Goal: Transaction & Acquisition: Purchase product/service

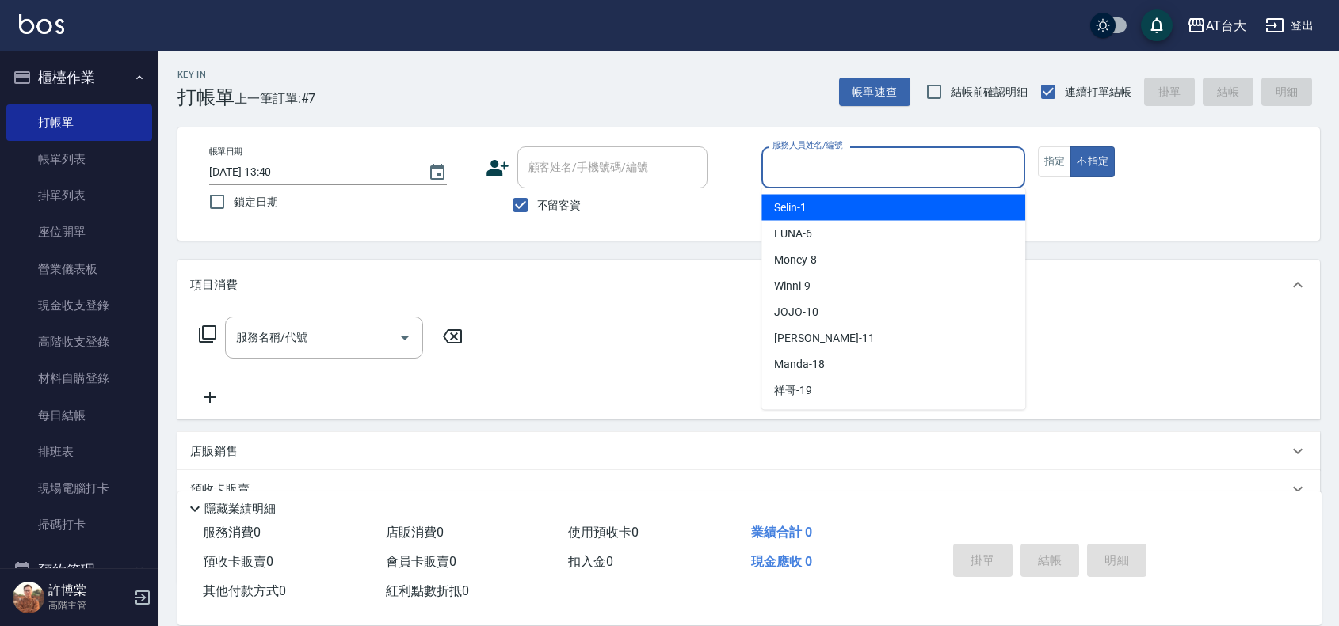
click at [865, 159] on input "服務人員姓名/編號" at bounding box center [892, 168] width 249 height 28
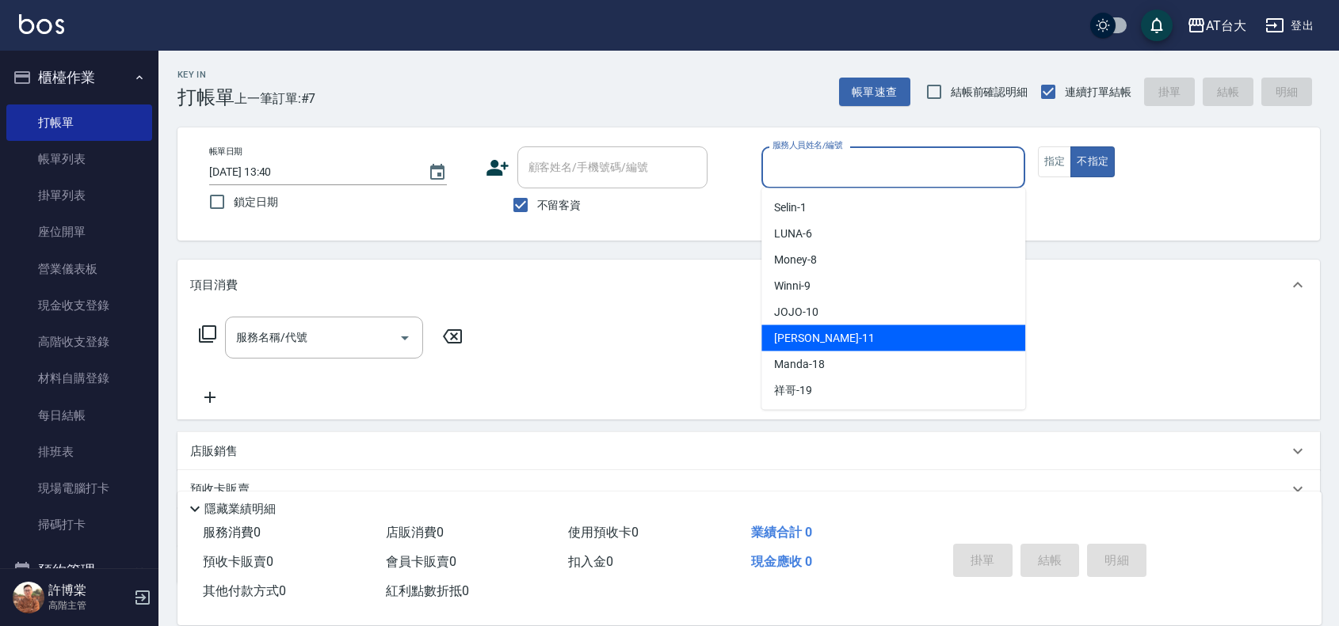
click at [832, 341] on div "[PERSON_NAME] -11" at bounding box center [893, 339] width 264 height 26
type input "[PERSON_NAME]-11"
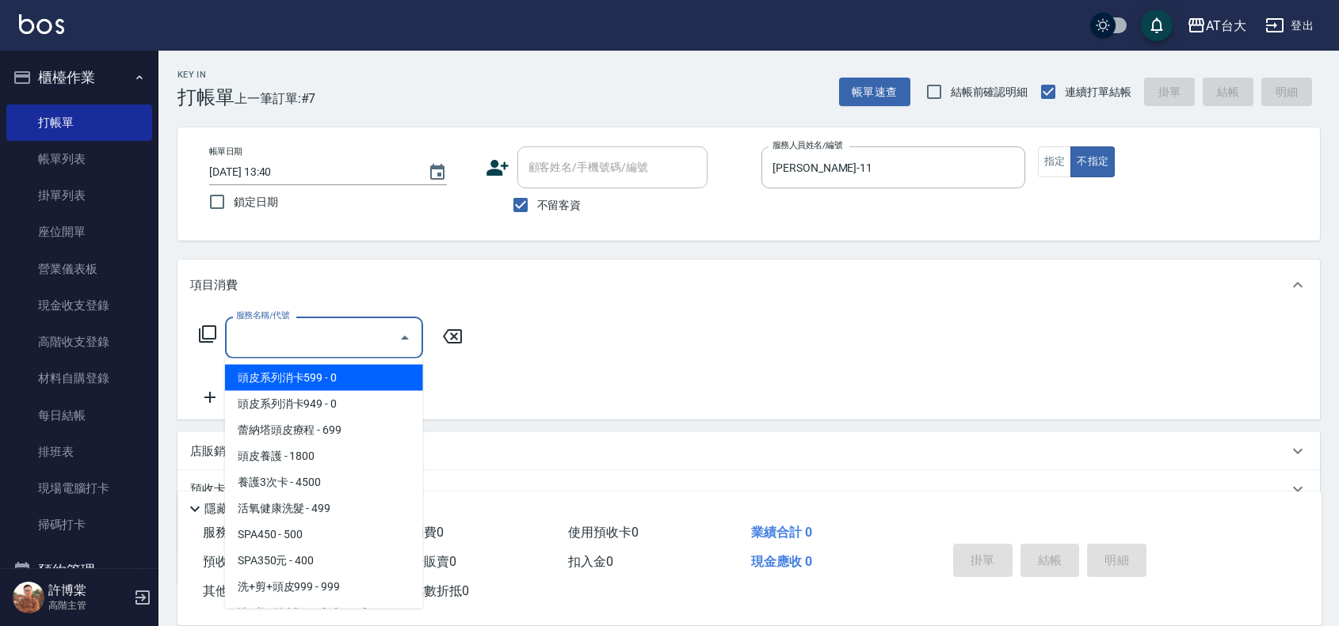
click at [343, 345] on input "服務名稱/代號" at bounding box center [312, 338] width 160 height 28
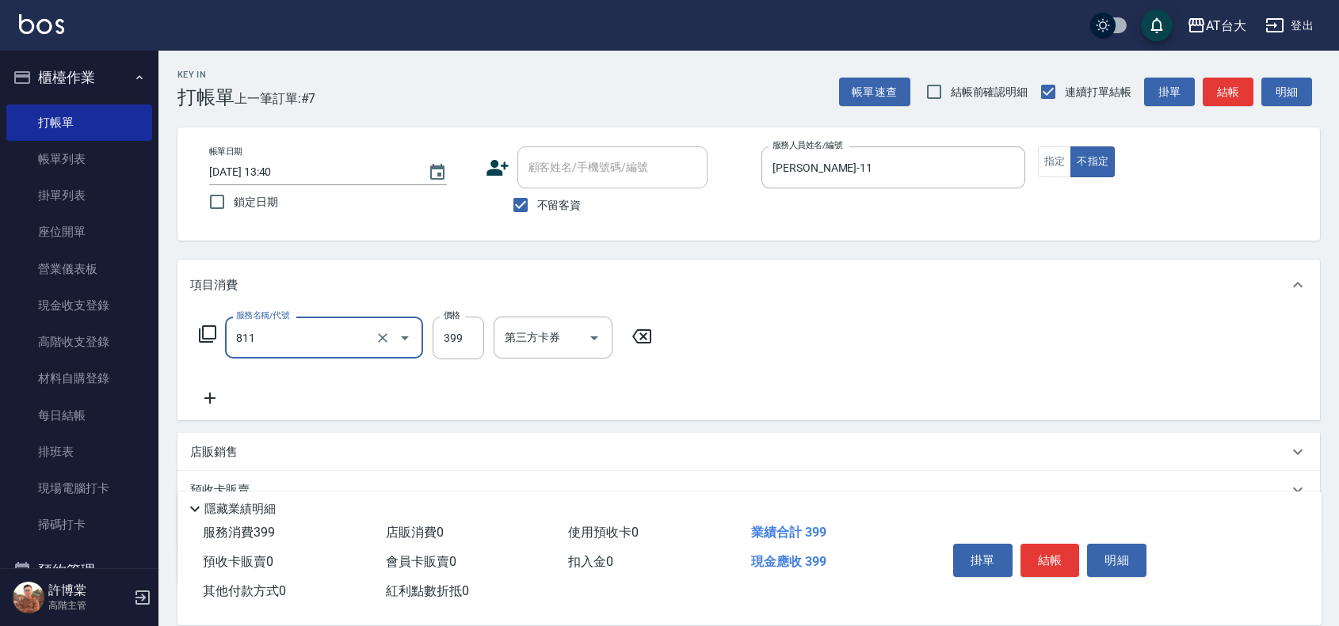
type input "洗+剪(811)"
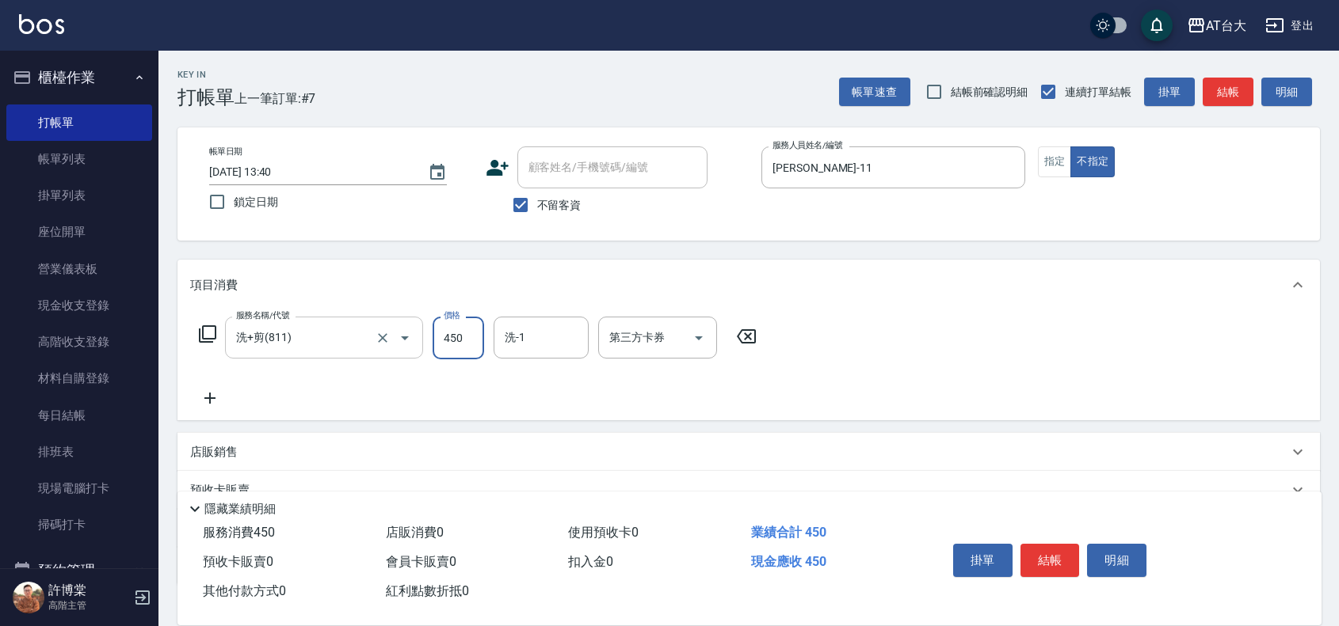
type input "450"
click at [1047, 162] on button "指定" at bounding box center [1055, 162] width 34 height 31
click at [1063, 548] on button "結帳" at bounding box center [1049, 560] width 59 height 33
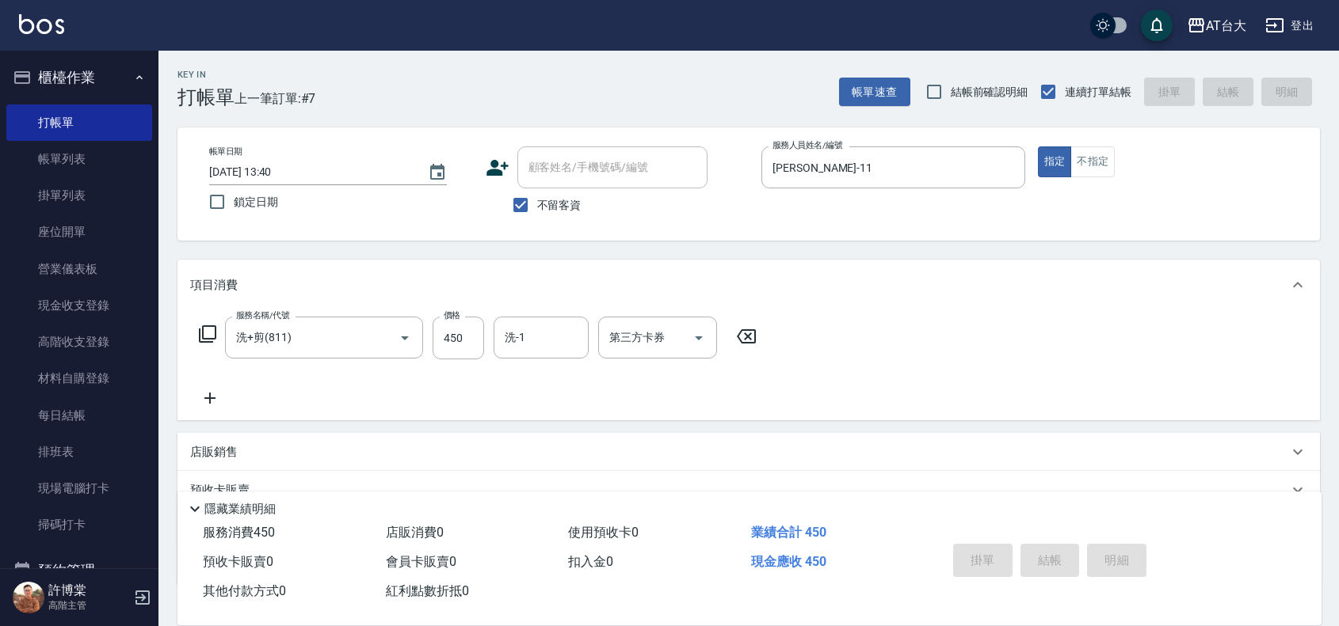
type input "[DATE] 14:25"
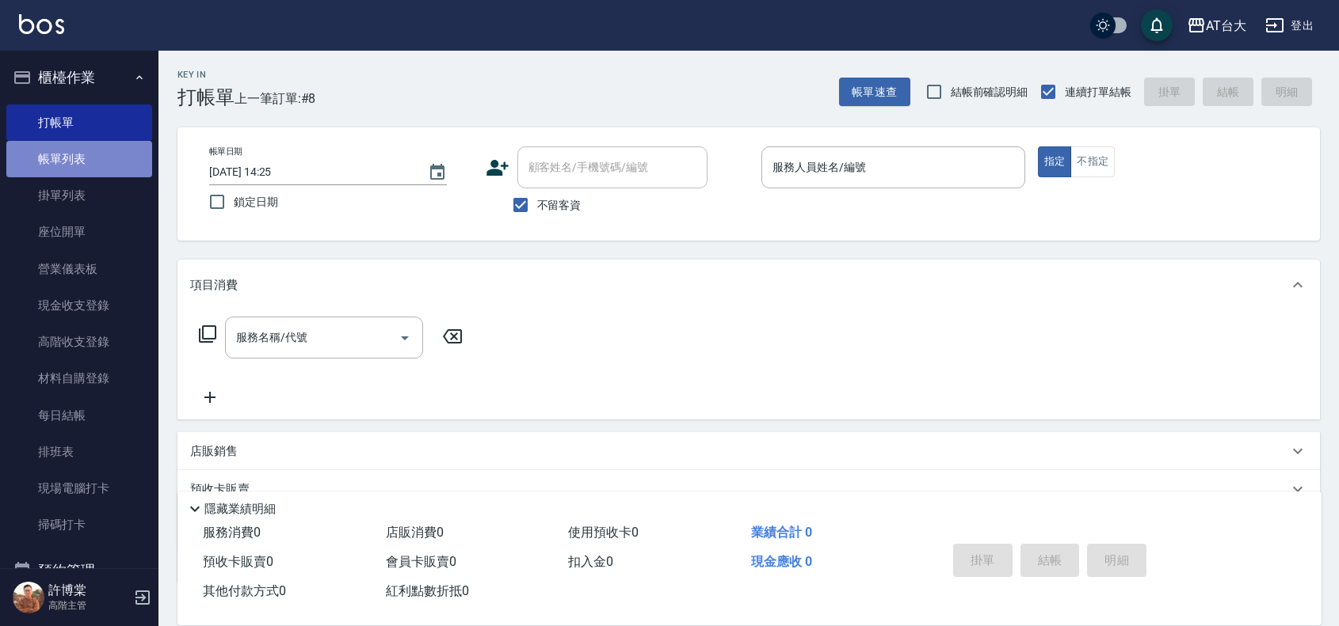
click at [97, 161] on link "帳單列表" at bounding box center [79, 159] width 146 height 36
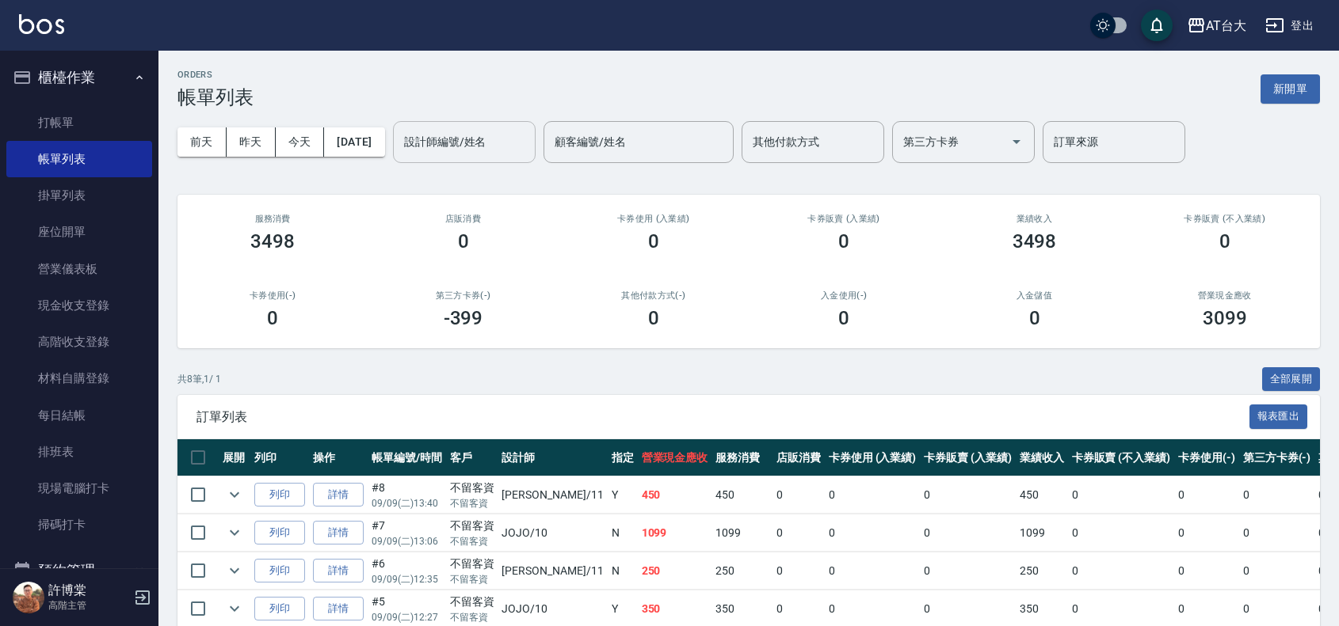
click at [512, 147] on input "設計師編號/姓名" at bounding box center [464, 142] width 128 height 28
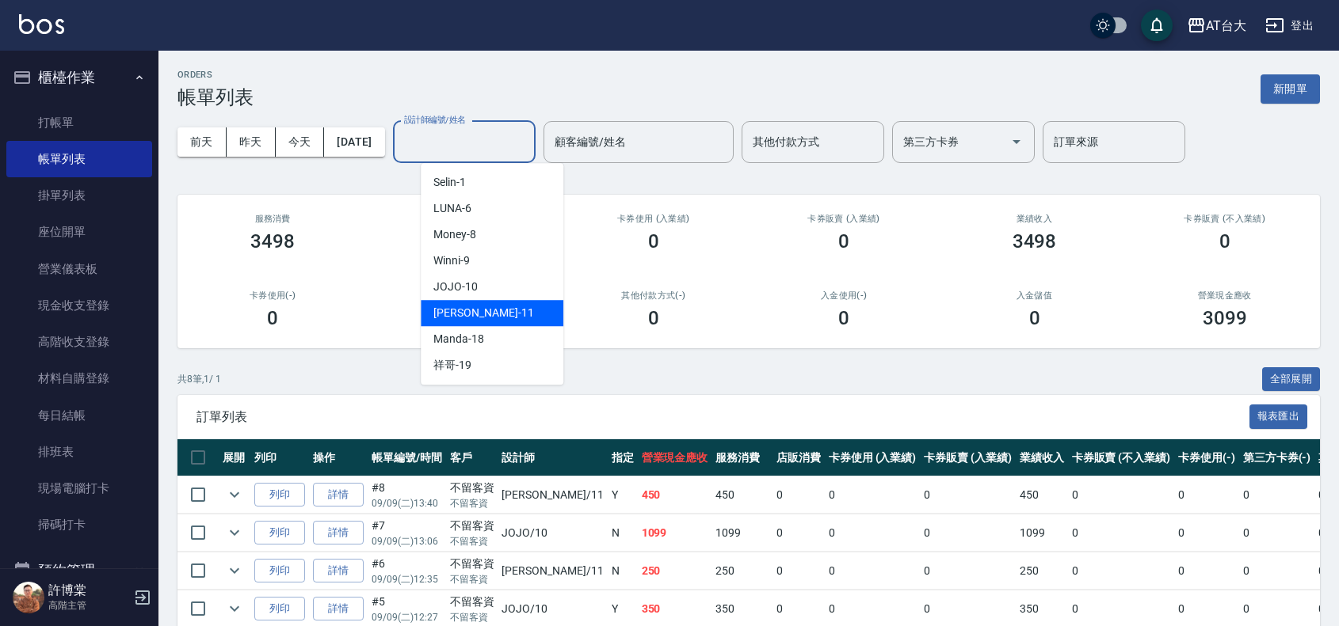
drag, startPoint x: 505, startPoint y: 307, endPoint x: 505, endPoint y: 297, distance: 10.3
click at [505, 303] on div "[PERSON_NAME] -11" at bounding box center [492, 313] width 143 height 26
type input "[PERSON_NAME]-11"
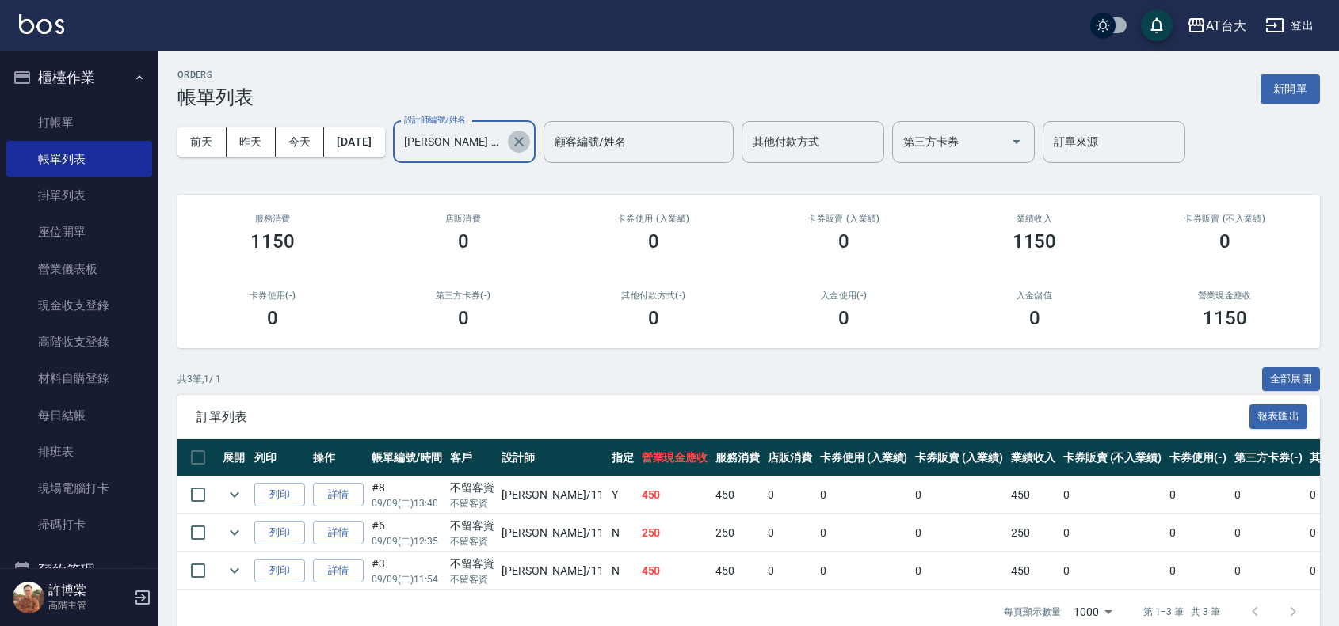
click at [527, 143] on icon "Clear" at bounding box center [519, 142] width 16 height 16
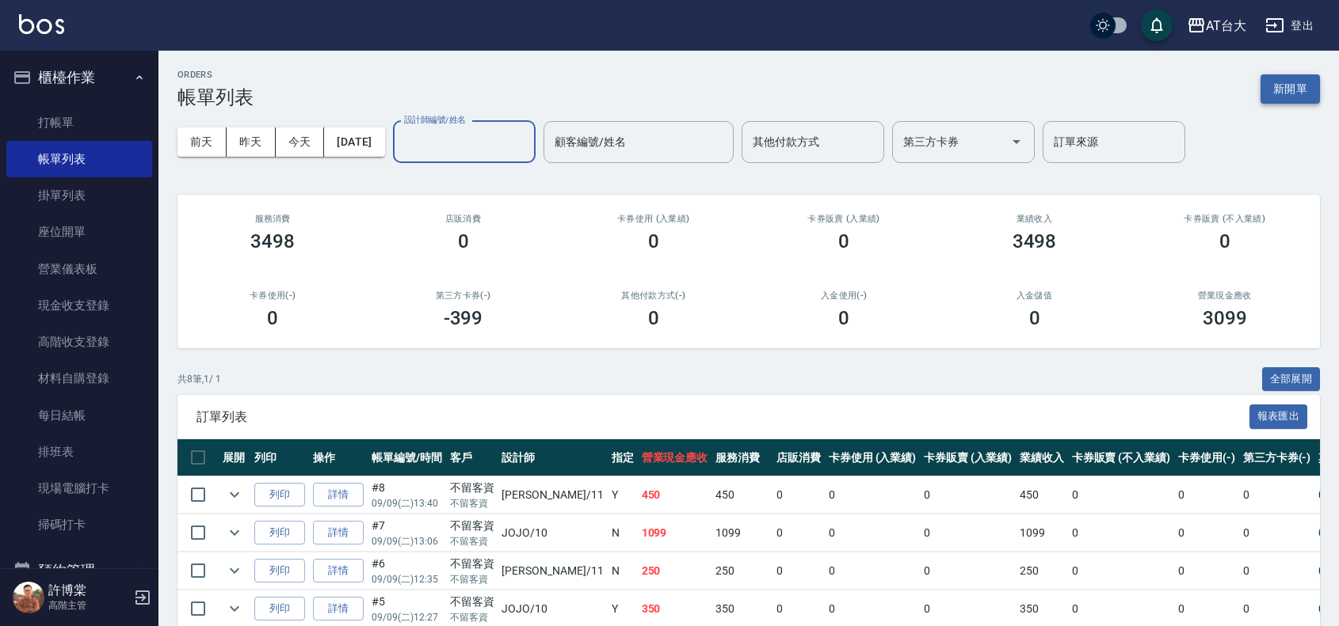
click at [1268, 91] on button "新開單" at bounding box center [1289, 88] width 59 height 29
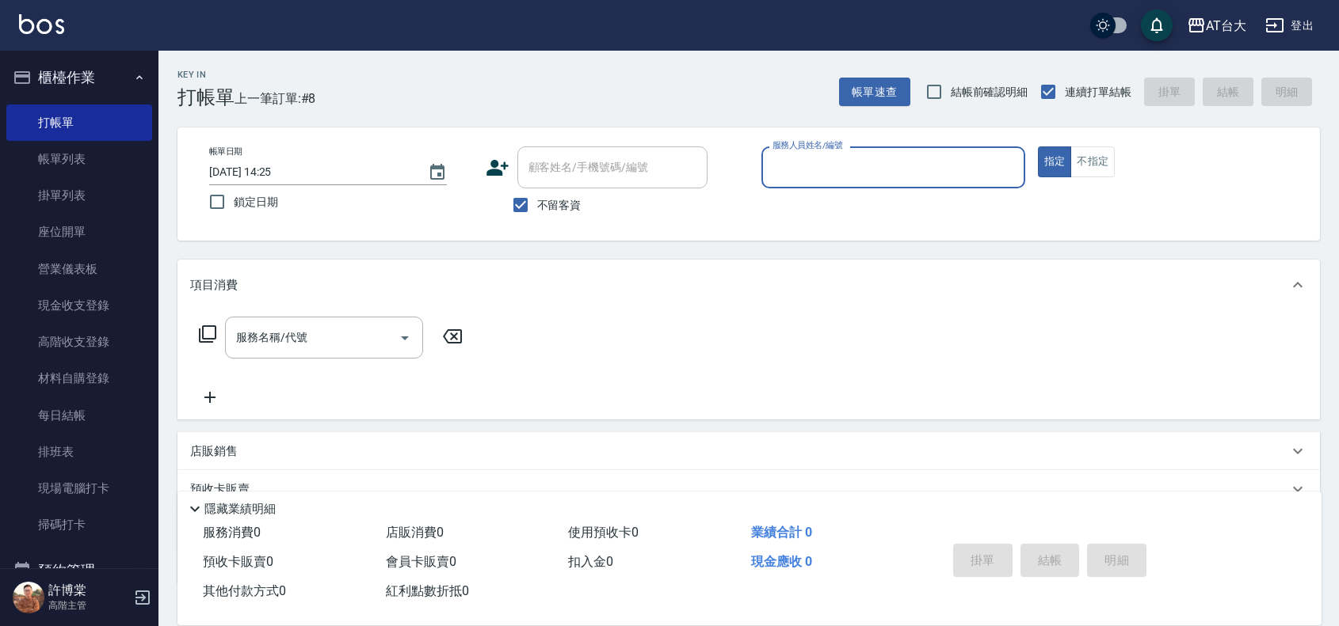
drag, startPoint x: 82, startPoint y: 157, endPoint x: 532, endPoint y: 249, distance: 460.1
click at [82, 157] on link "帳單列表" at bounding box center [79, 159] width 146 height 36
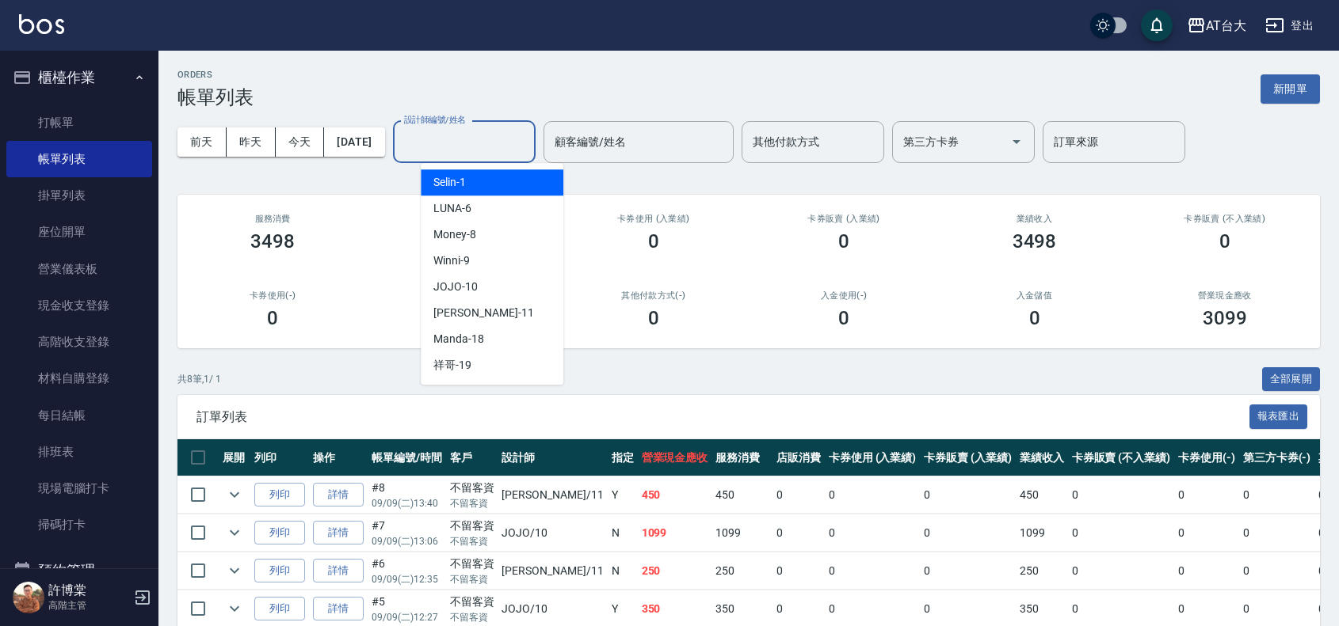
click at [524, 137] on input "設計師編號/姓名" at bounding box center [464, 142] width 128 height 28
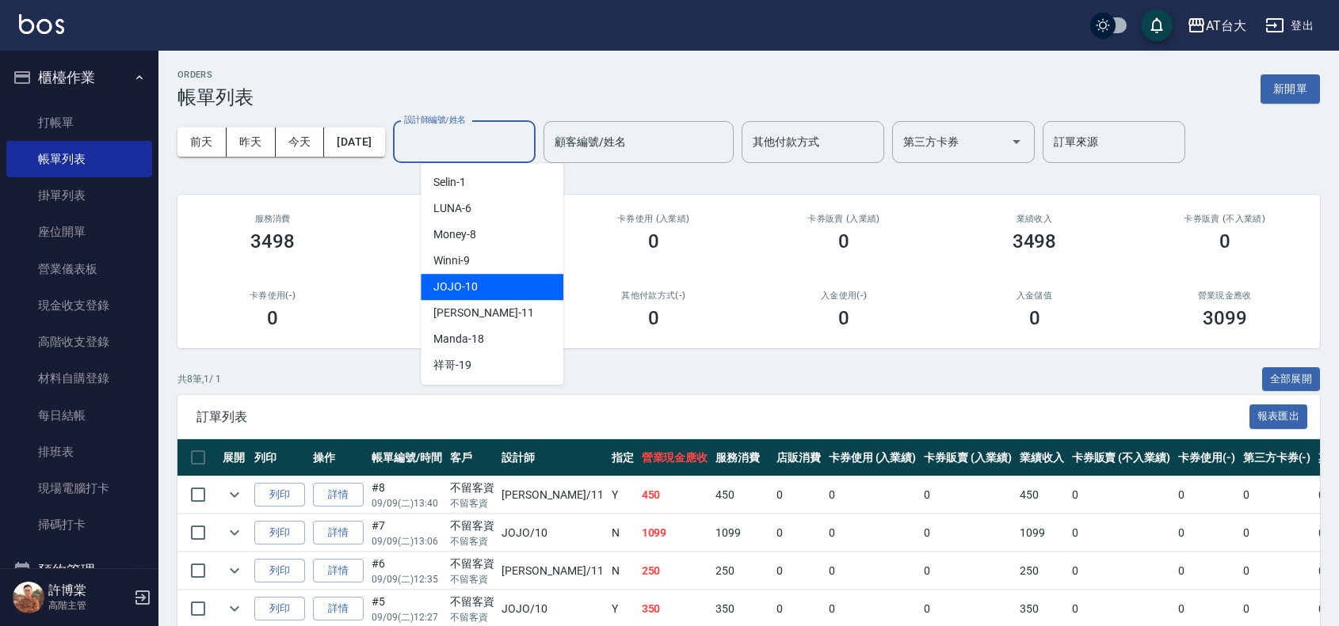
click at [485, 275] on div "JOJO -10" at bounding box center [492, 287] width 143 height 26
type input "JOJO-10"
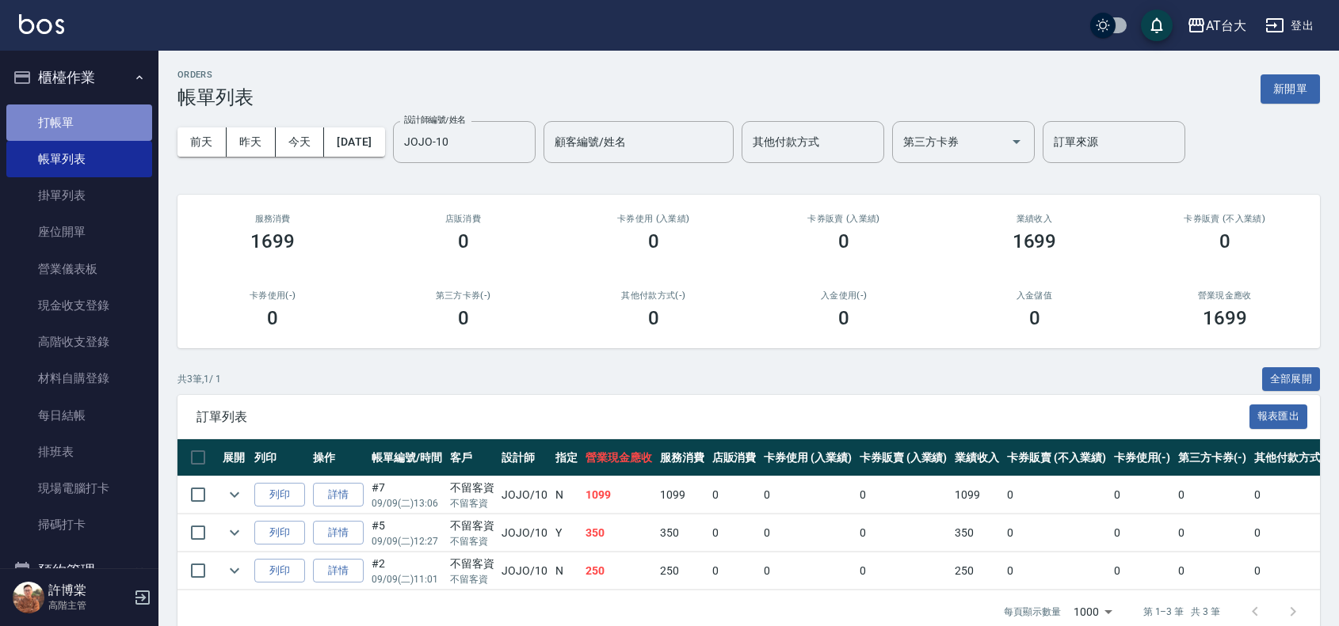
click at [111, 121] on link "打帳單" at bounding box center [79, 123] width 146 height 36
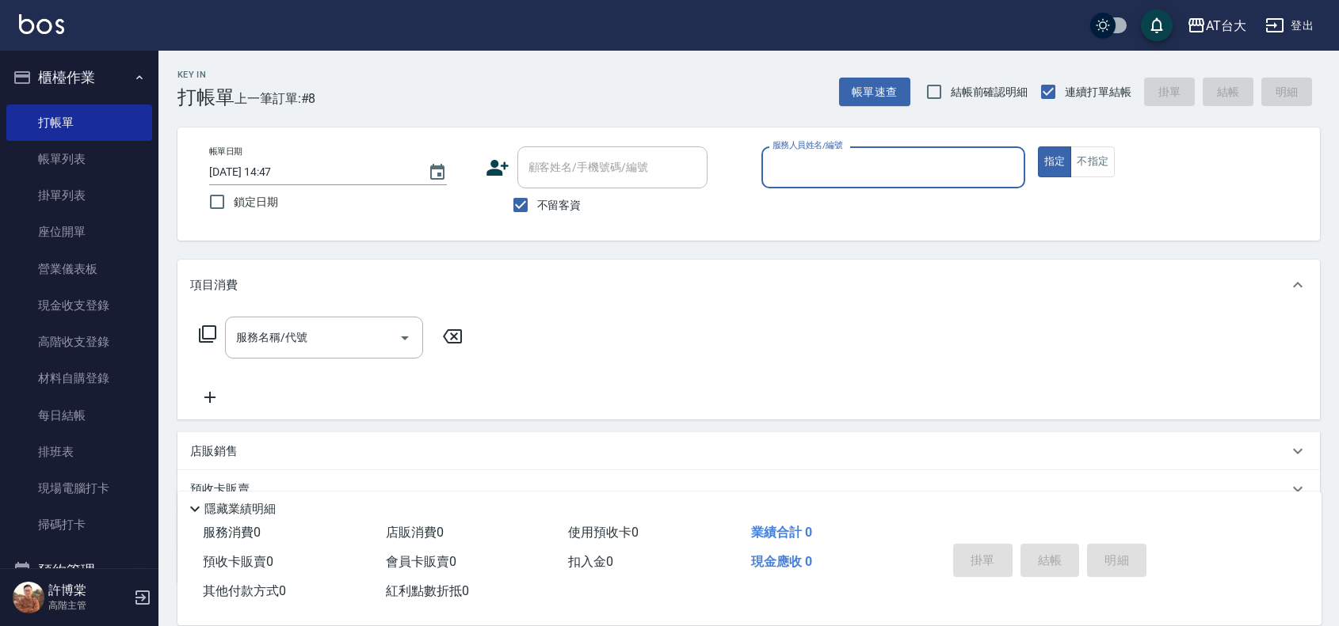
click at [1117, 163] on div "指定 不指定" at bounding box center [1170, 162] width 264 height 31
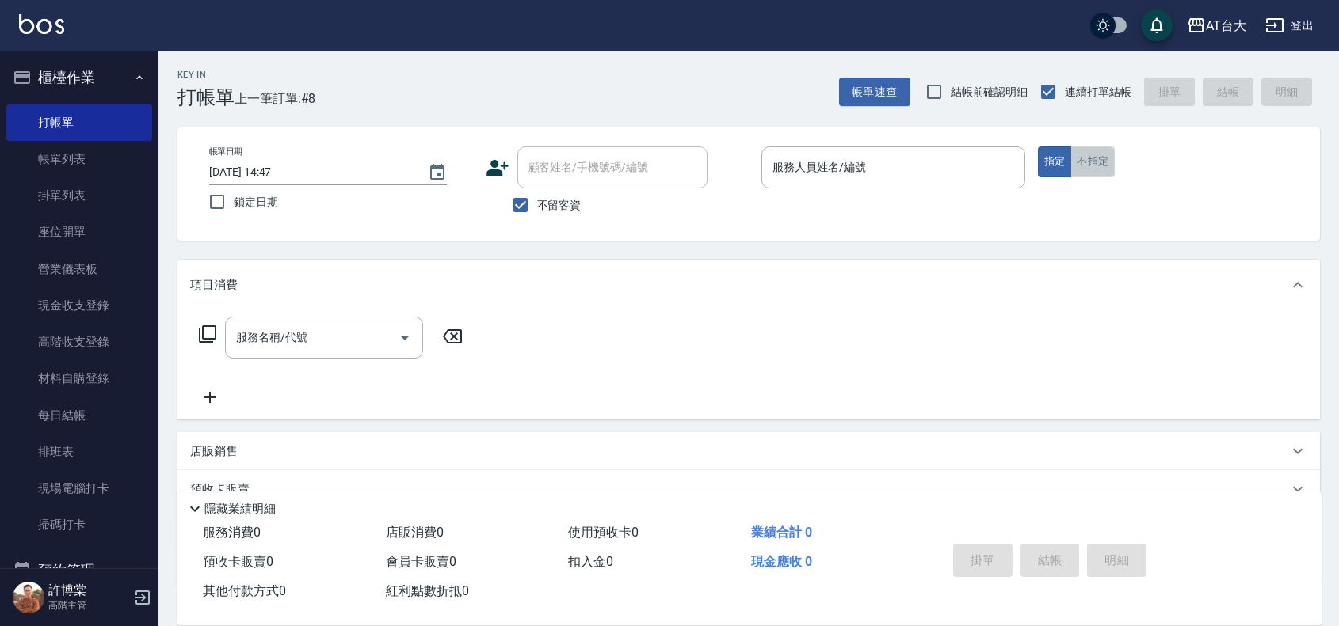
click at [1106, 158] on button "不指定" at bounding box center [1092, 162] width 44 height 31
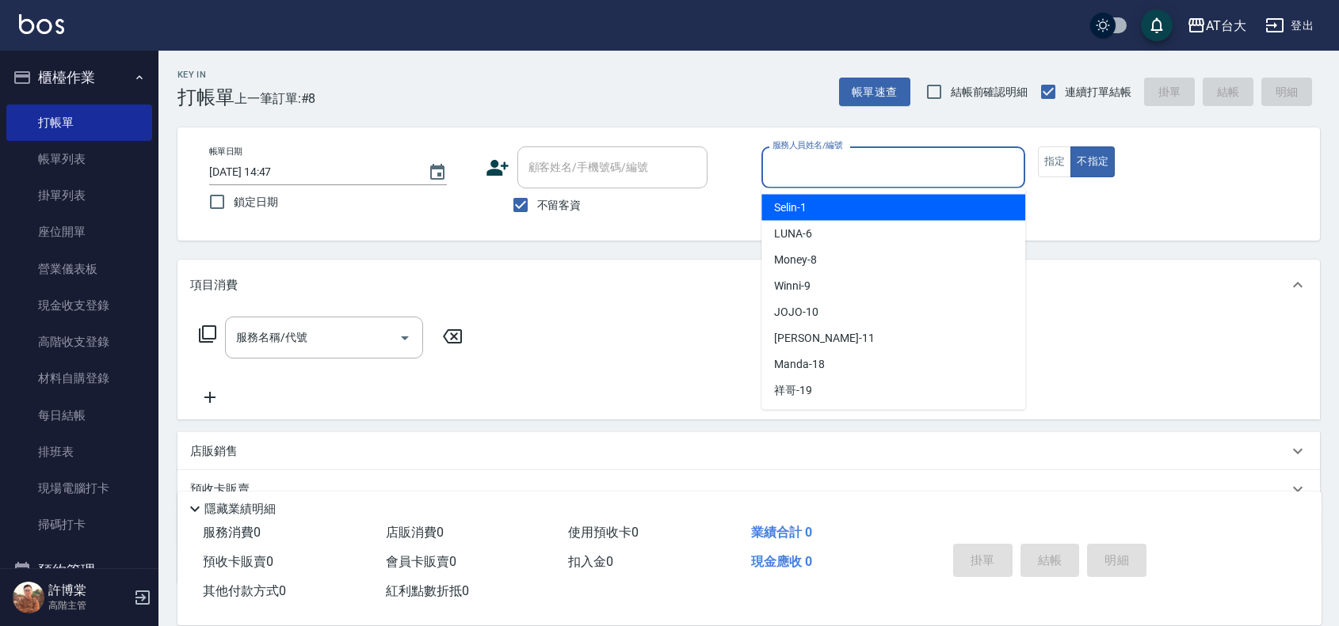
click at [928, 168] on input "服務人員姓名/編號" at bounding box center [892, 168] width 249 height 28
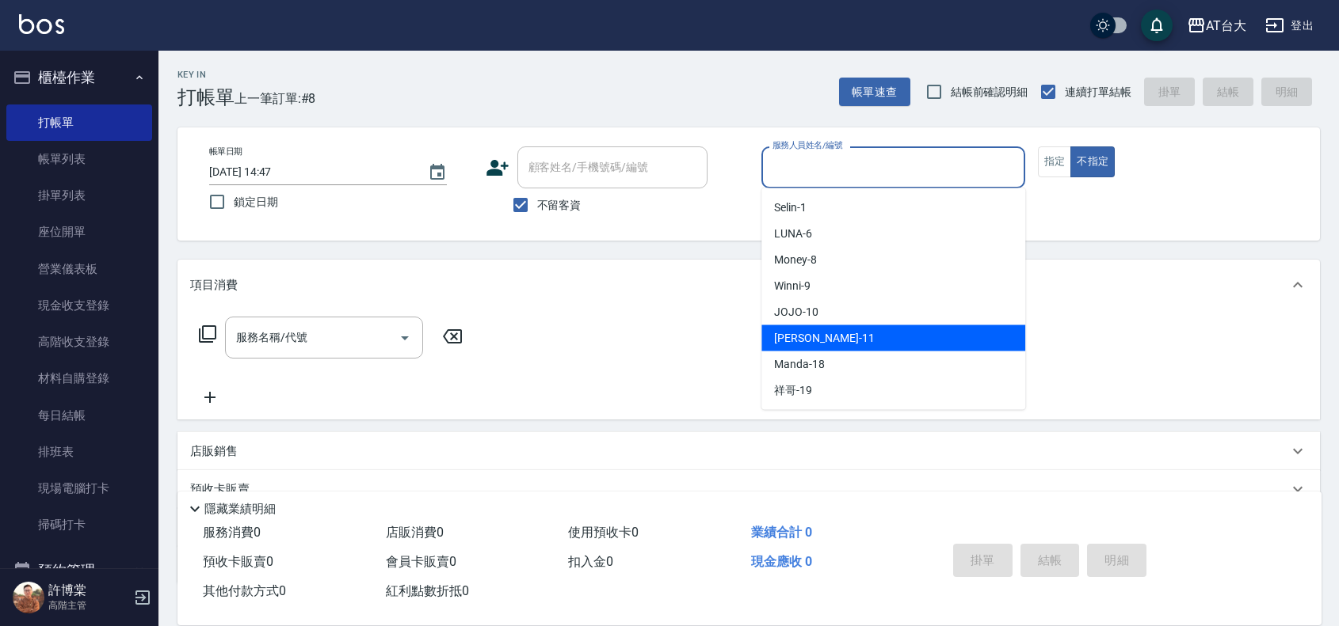
click at [836, 341] on div "[PERSON_NAME] -11" at bounding box center [893, 339] width 264 height 26
type input "[PERSON_NAME]-11"
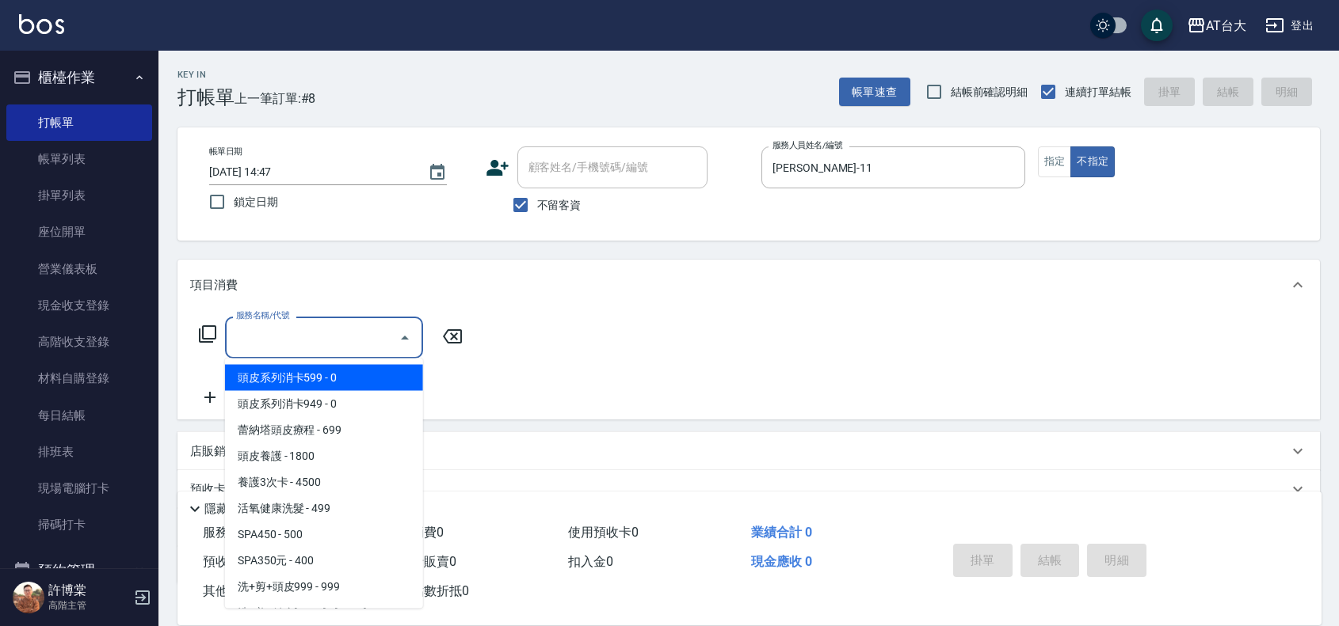
click at [242, 325] on input "服務名稱/代號" at bounding box center [312, 338] width 160 height 28
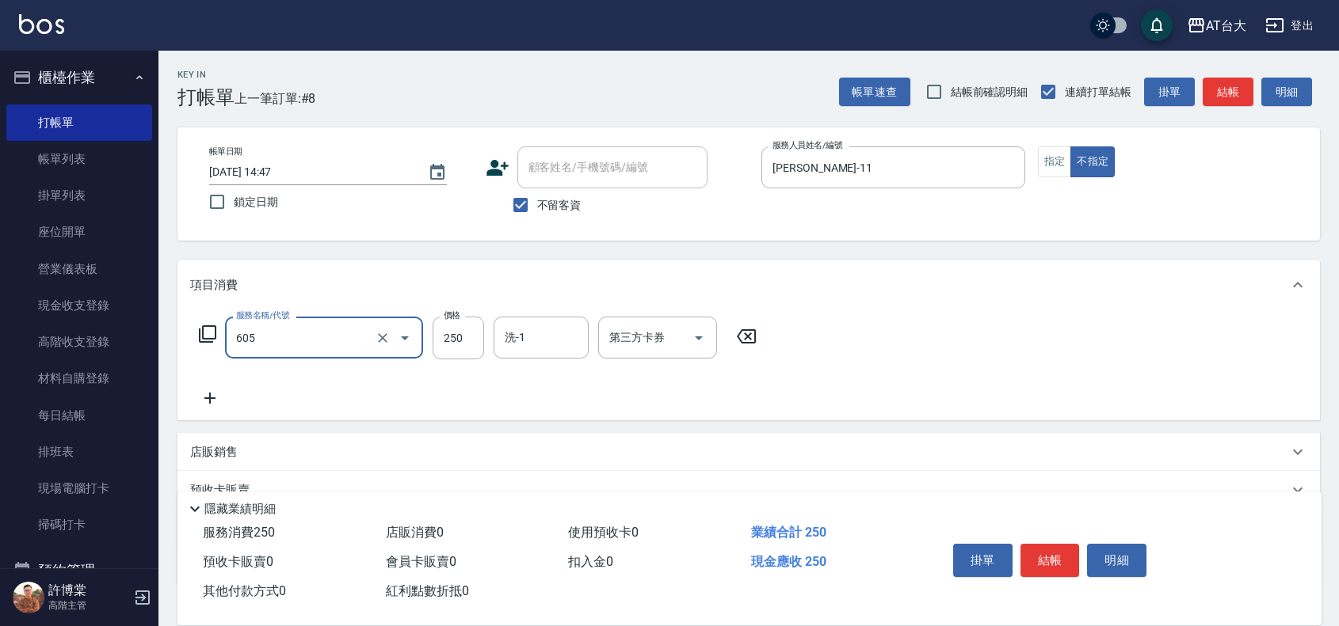
type input "洗髮 (女)(605)"
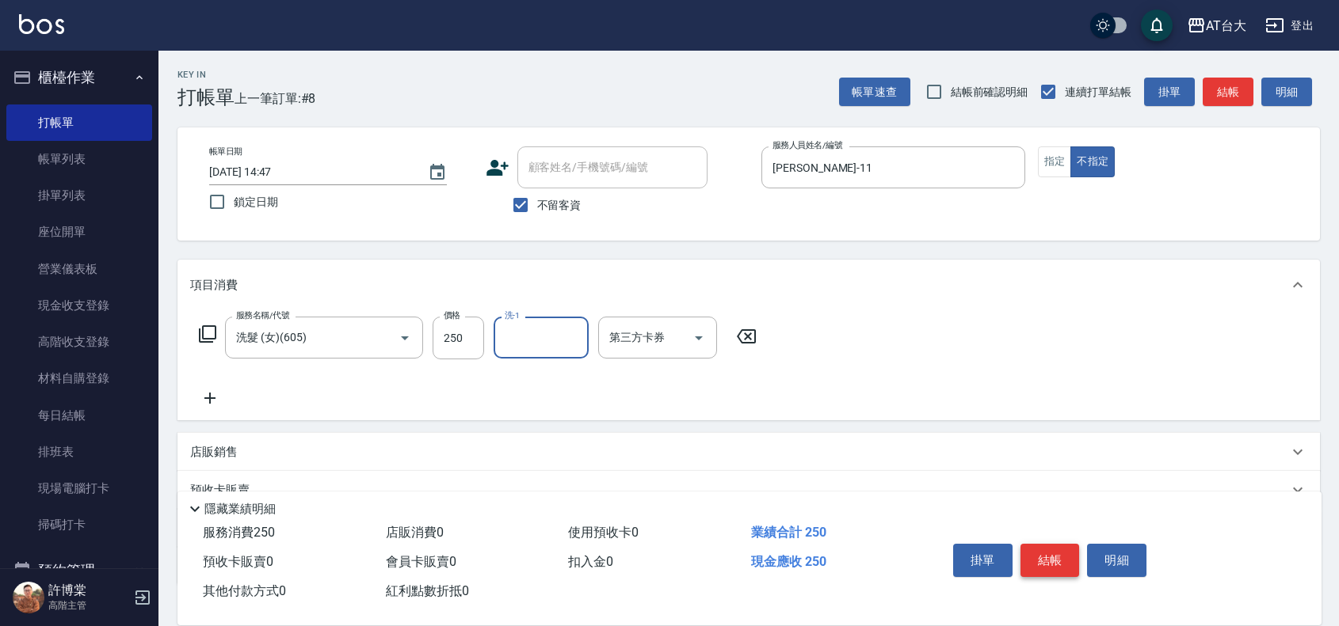
click at [1052, 552] on button "結帳" at bounding box center [1049, 560] width 59 height 33
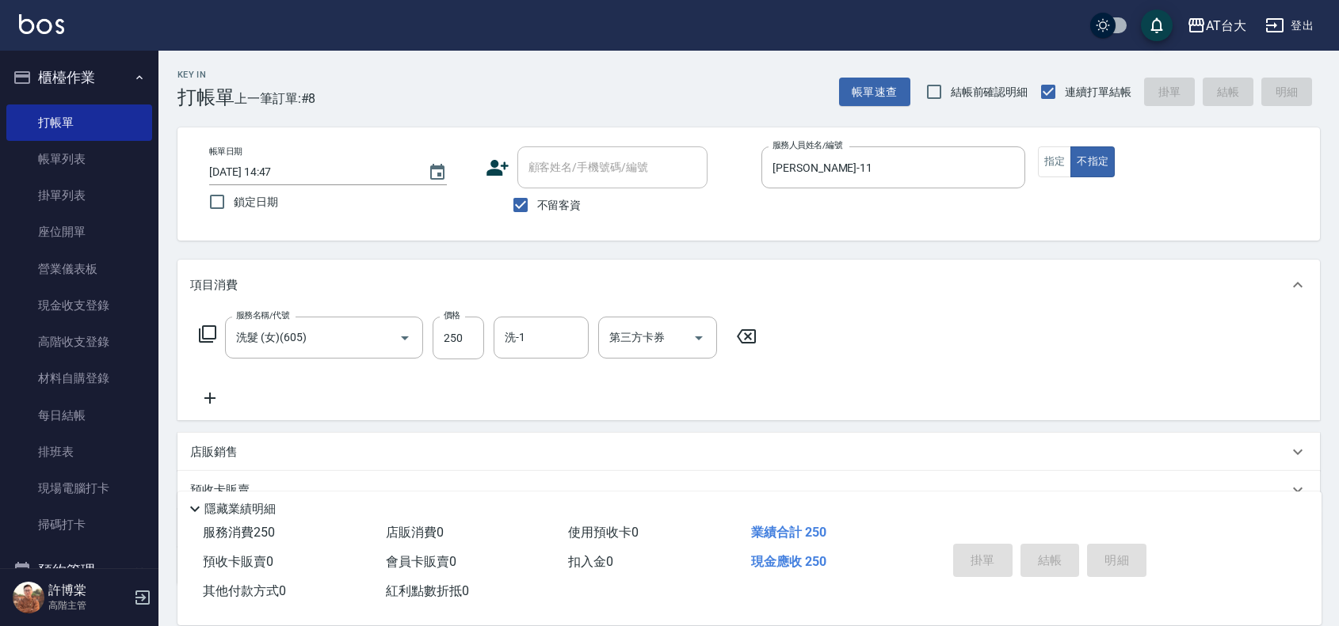
type input "[DATE] 15:00"
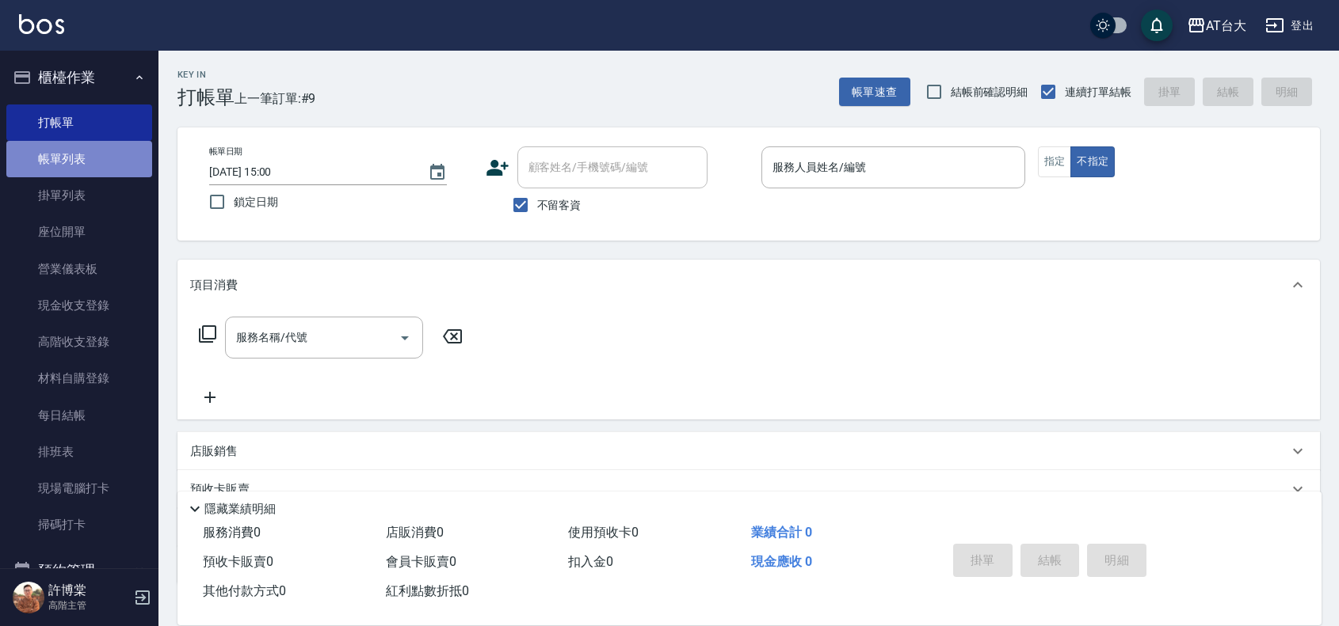
click at [109, 143] on link "帳單列表" at bounding box center [79, 159] width 146 height 36
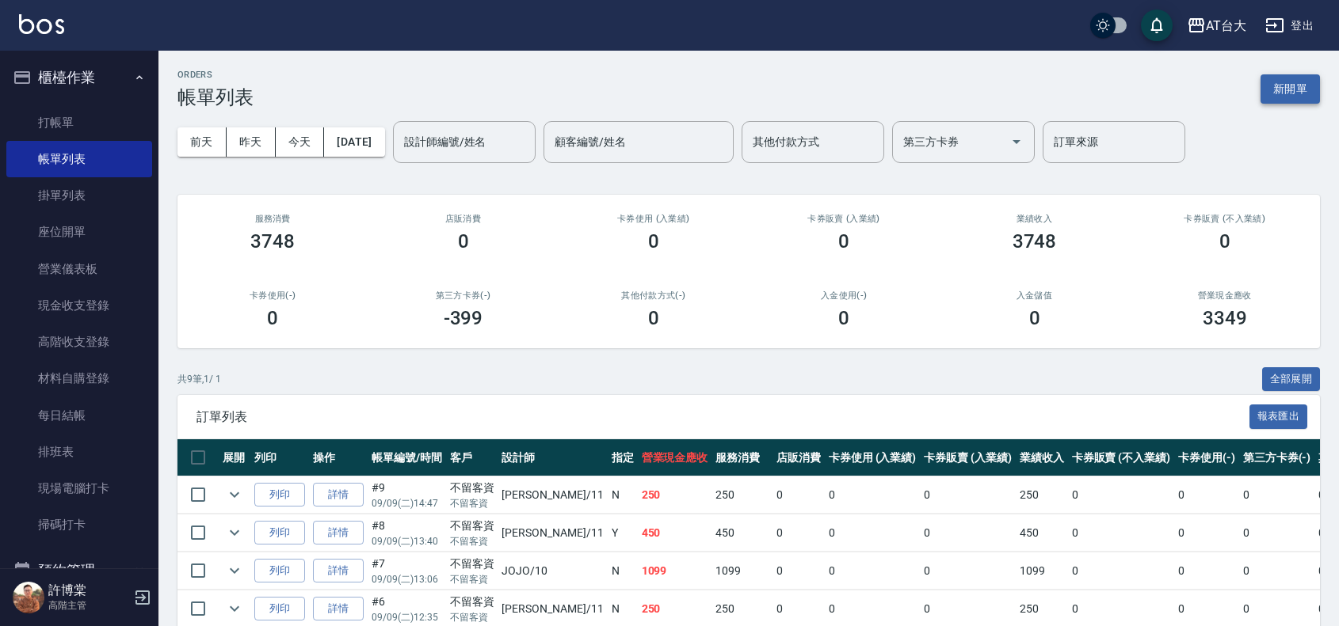
click at [1293, 85] on button "新開單" at bounding box center [1289, 88] width 59 height 29
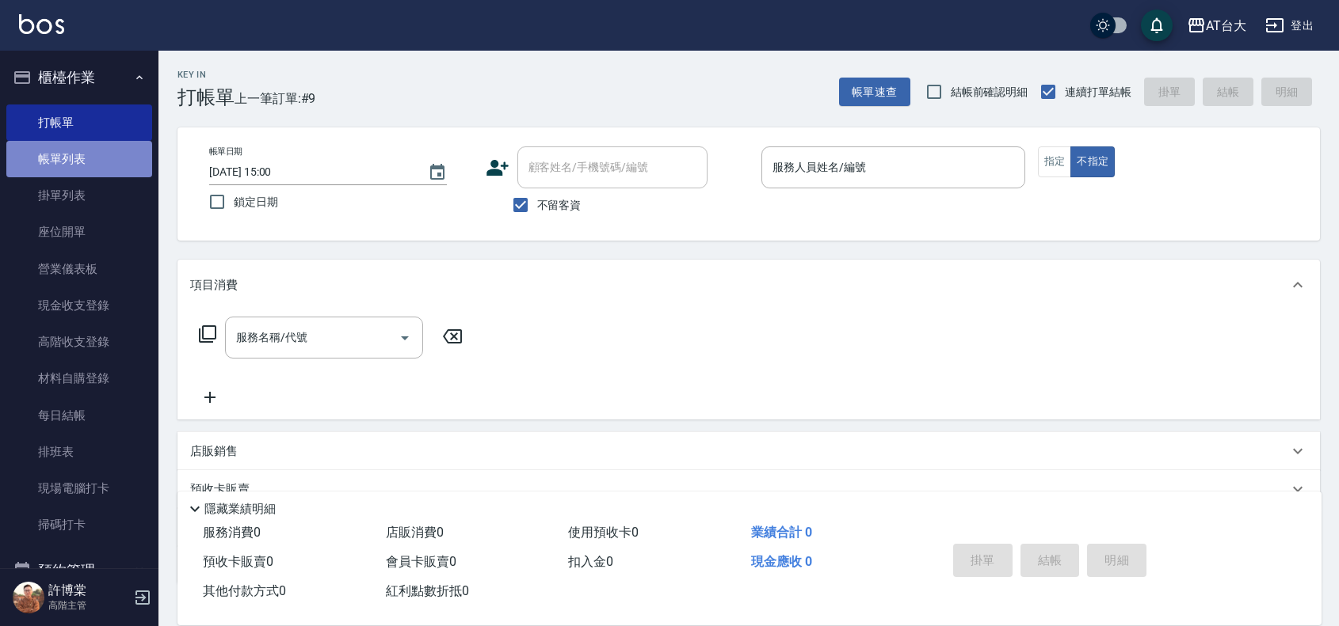
click at [88, 143] on link "帳單列表" at bounding box center [79, 159] width 146 height 36
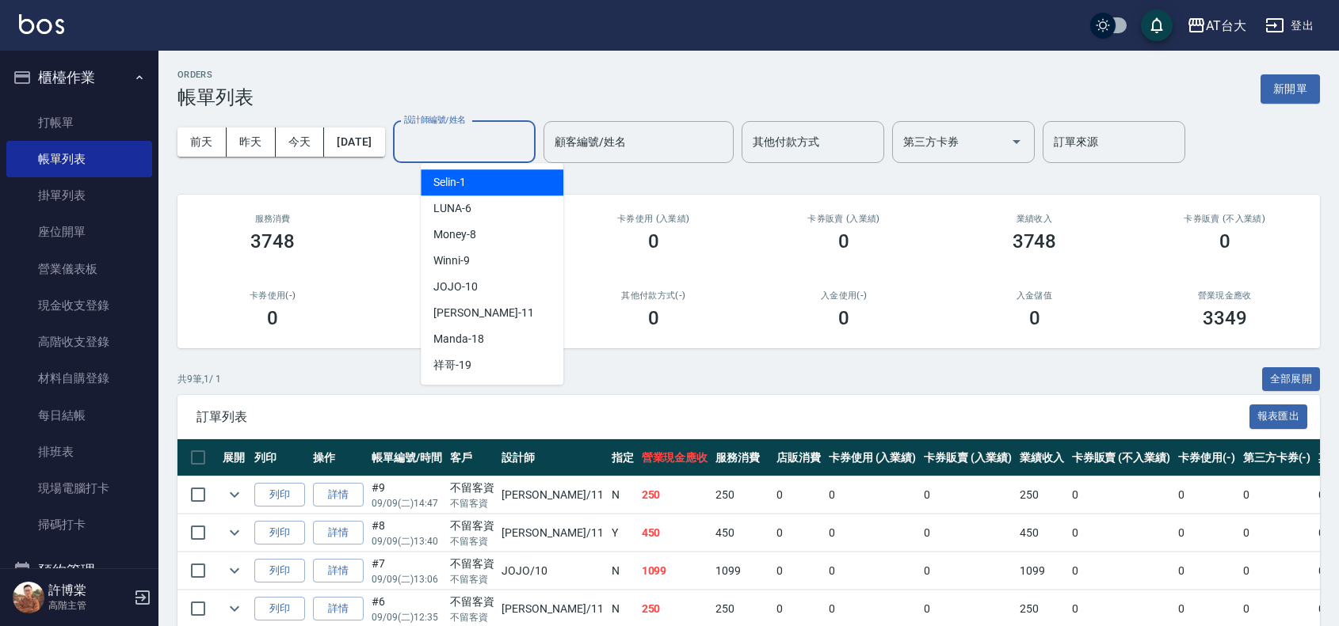
click at [476, 148] on input "設計師編號/姓名" at bounding box center [464, 142] width 128 height 28
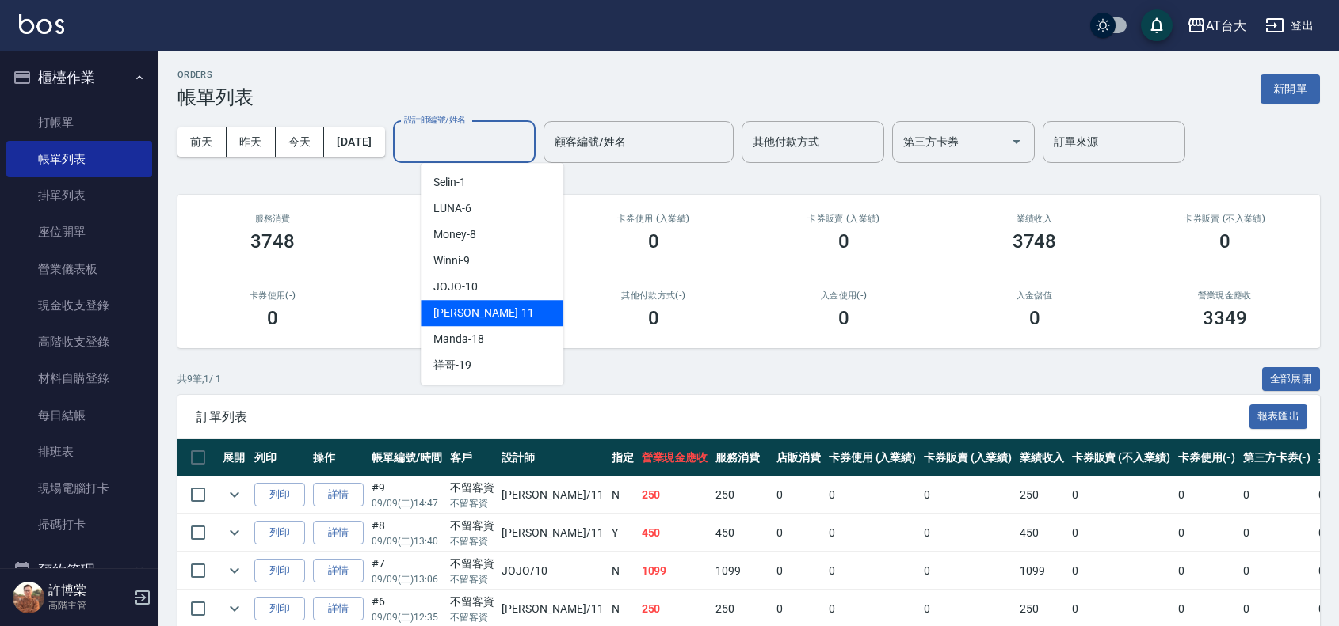
click at [476, 306] on span "[PERSON_NAME] -11" at bounding box center [483, 313] width 100 height 17
type input "[PERSON_NAME]-11"
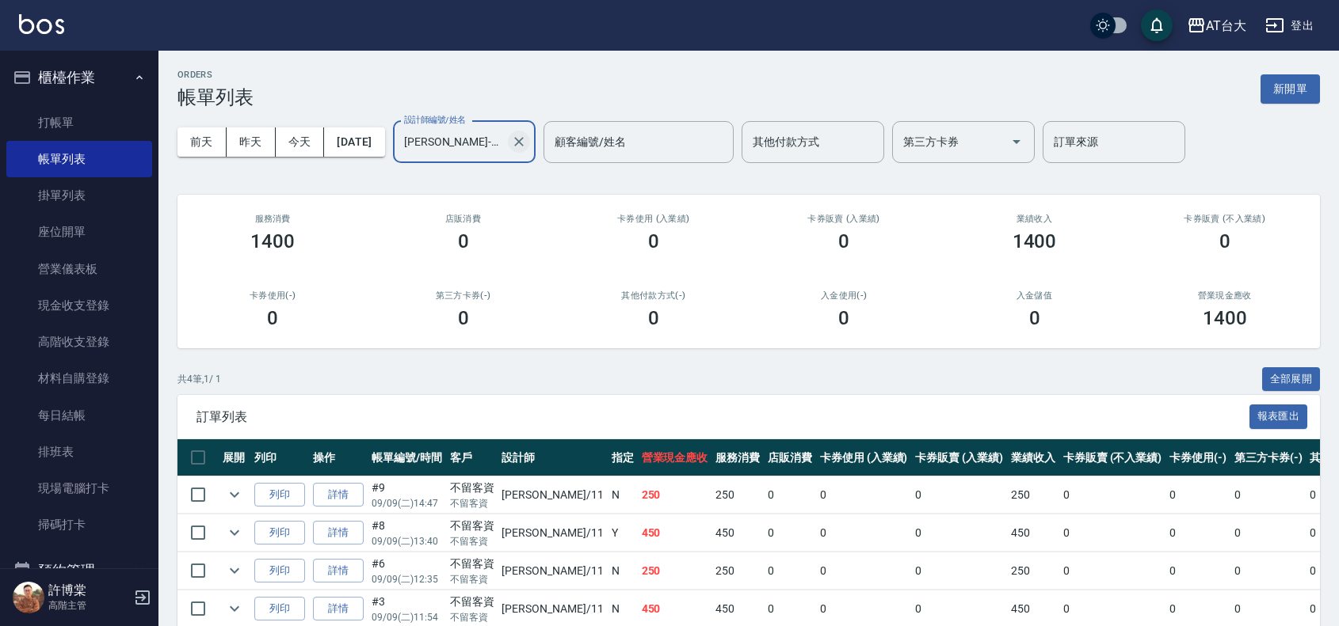
click at [527, 137] on icon "Clear" at bounding box center [519, 142] width 16 height 16
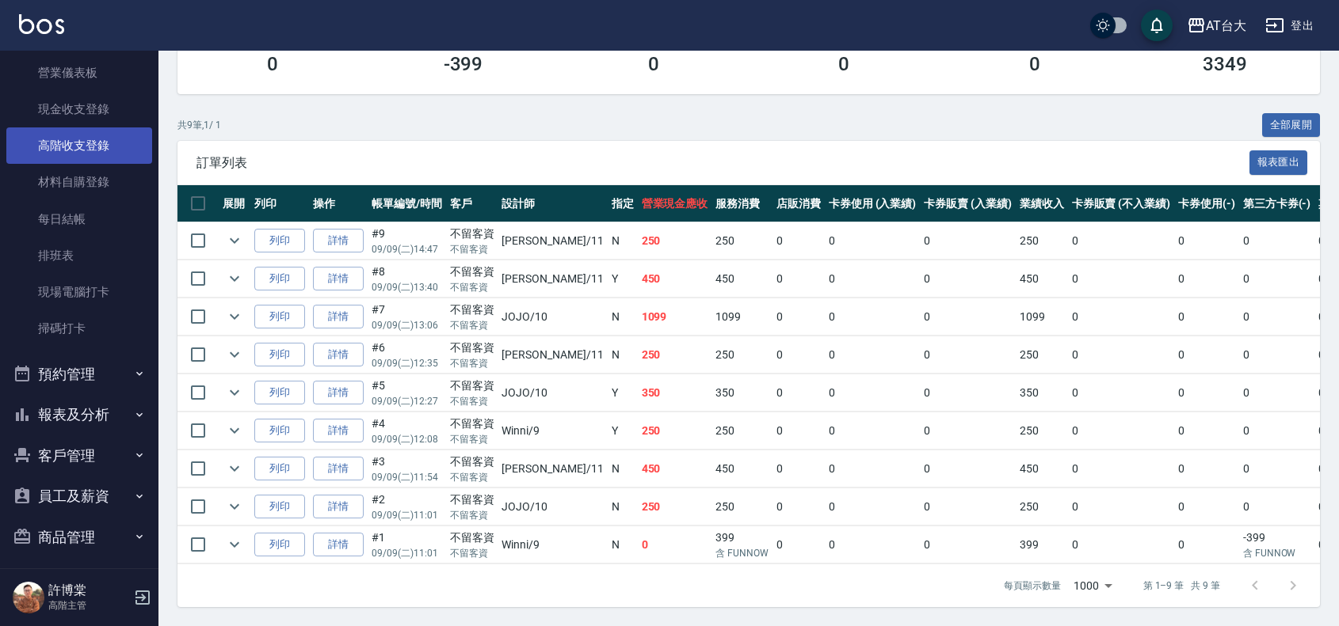
scroll to position [198, 0]
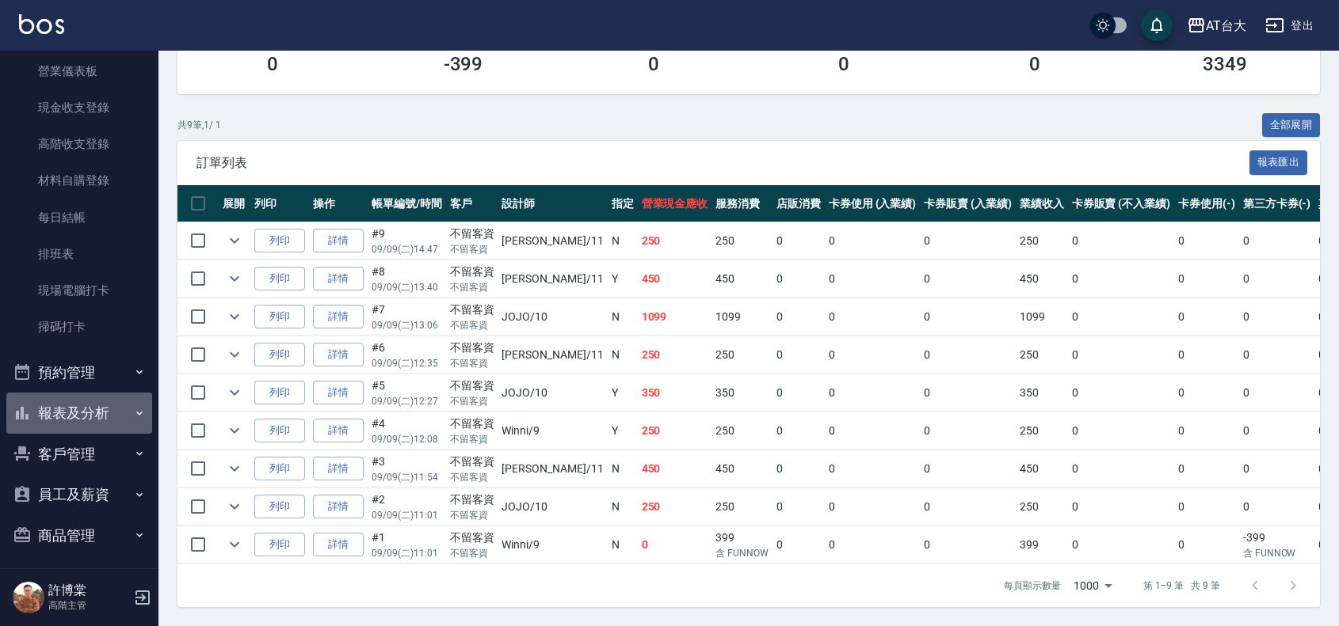
click at [85, 421] on button "報表及分析" at bounding box center [79, 413] width 146 height 41
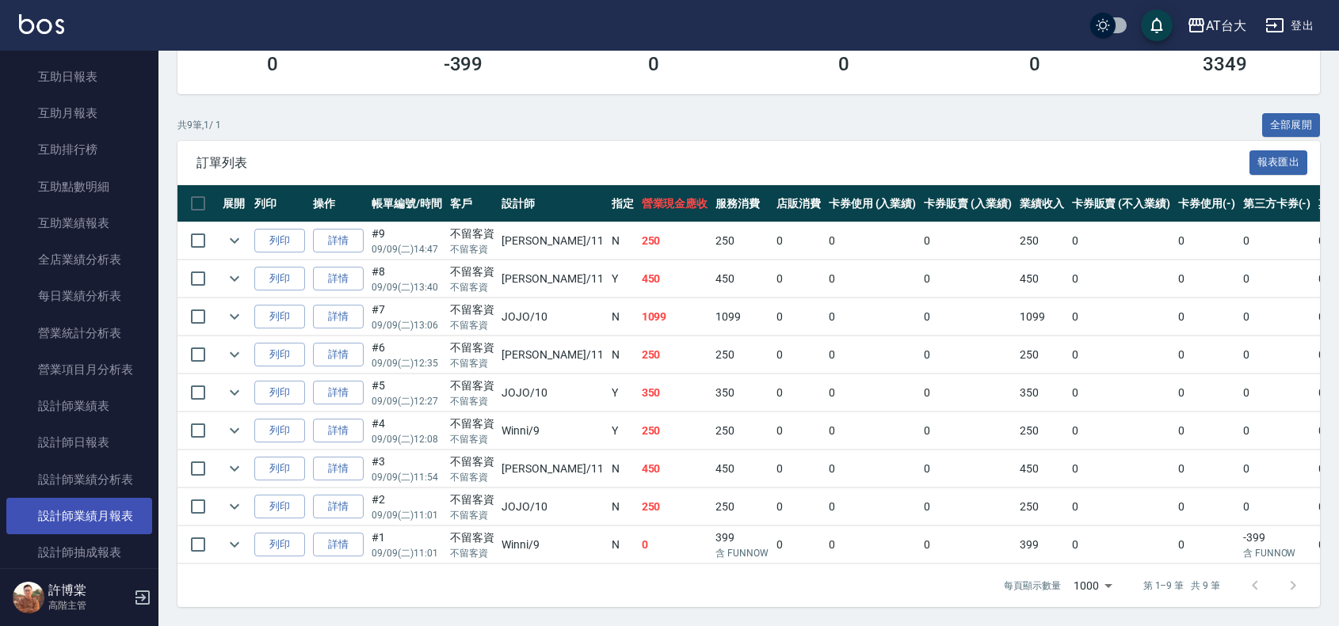
scroll to position [792, 0]
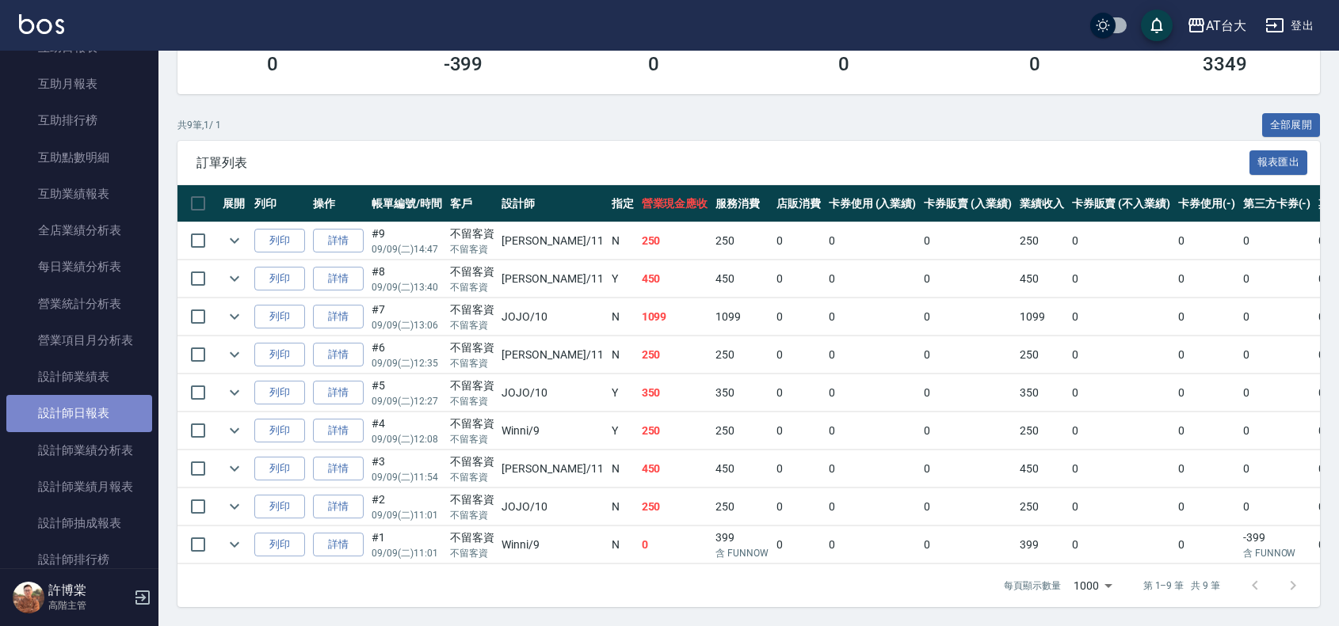
click at [109, 414] on link "設計師日報表" at bounding box center [79, 413] width 146 height 36
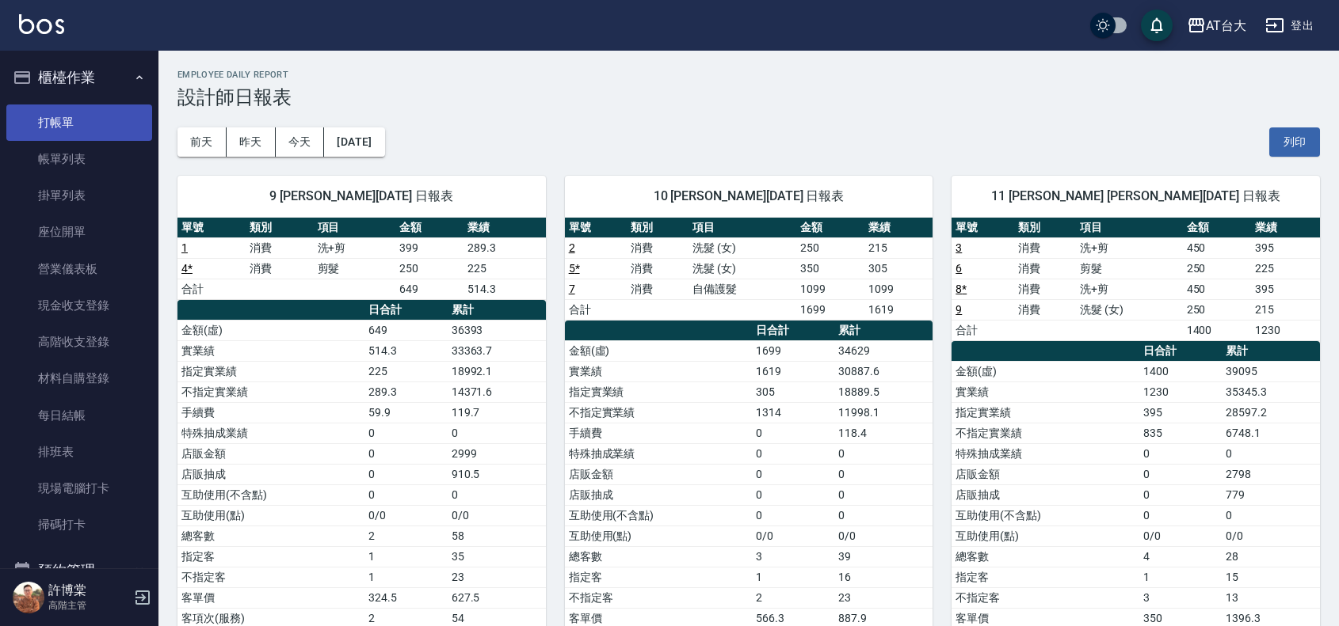
click at [92, 121] on link "打帳單" at bounding box center [79, 123] width 146 height 36
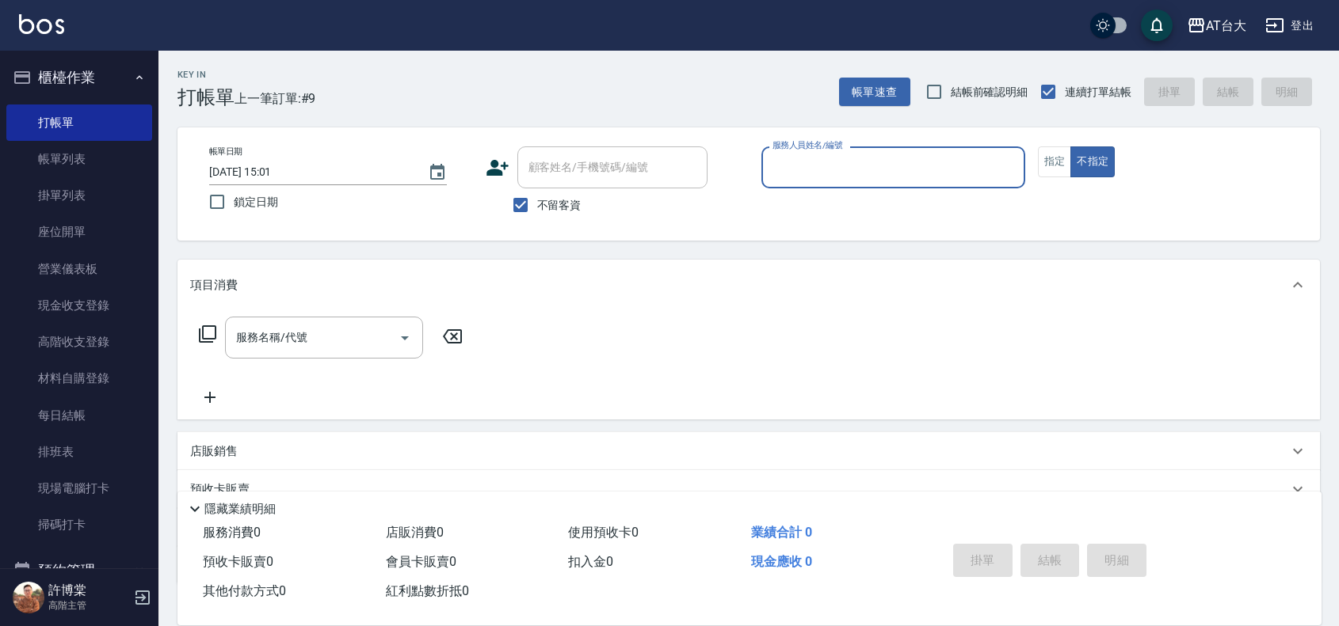
click at [844, 181] on input "服務人員姓名/編號" at bounding box center [892, 168] width 249 height 28
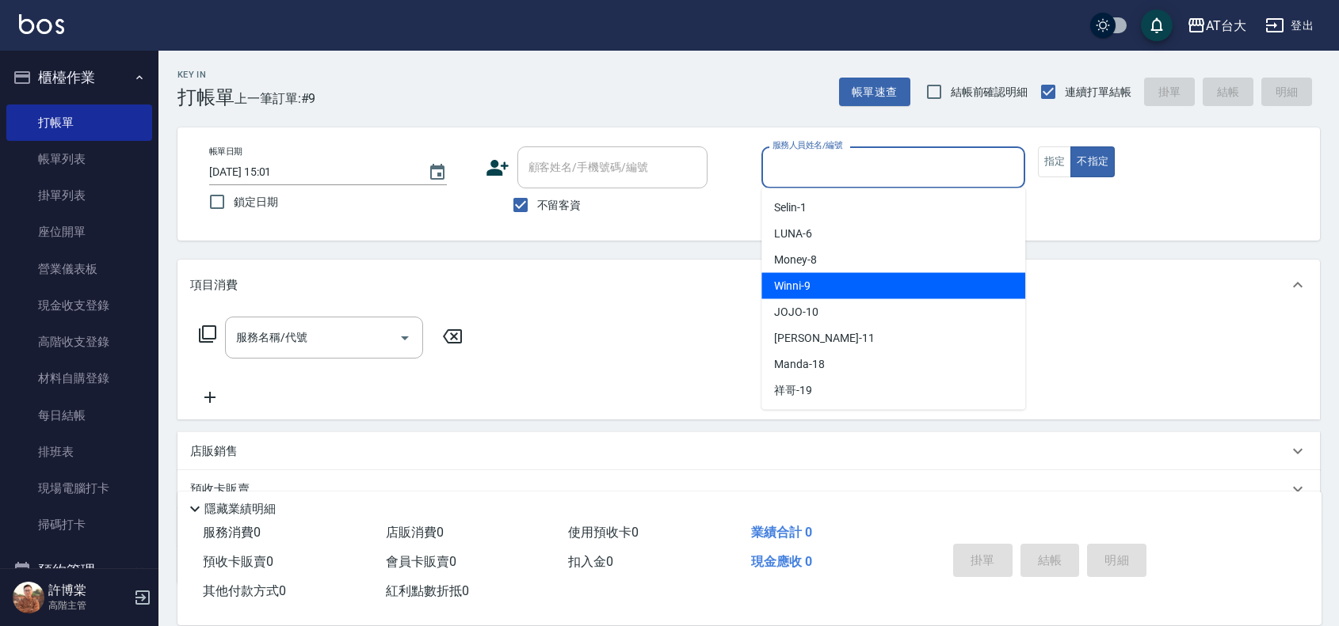
click at [884, 278] on div "Winni -9" at bounding box center [893, 286] width 264 height 26
type input "Winni-9"
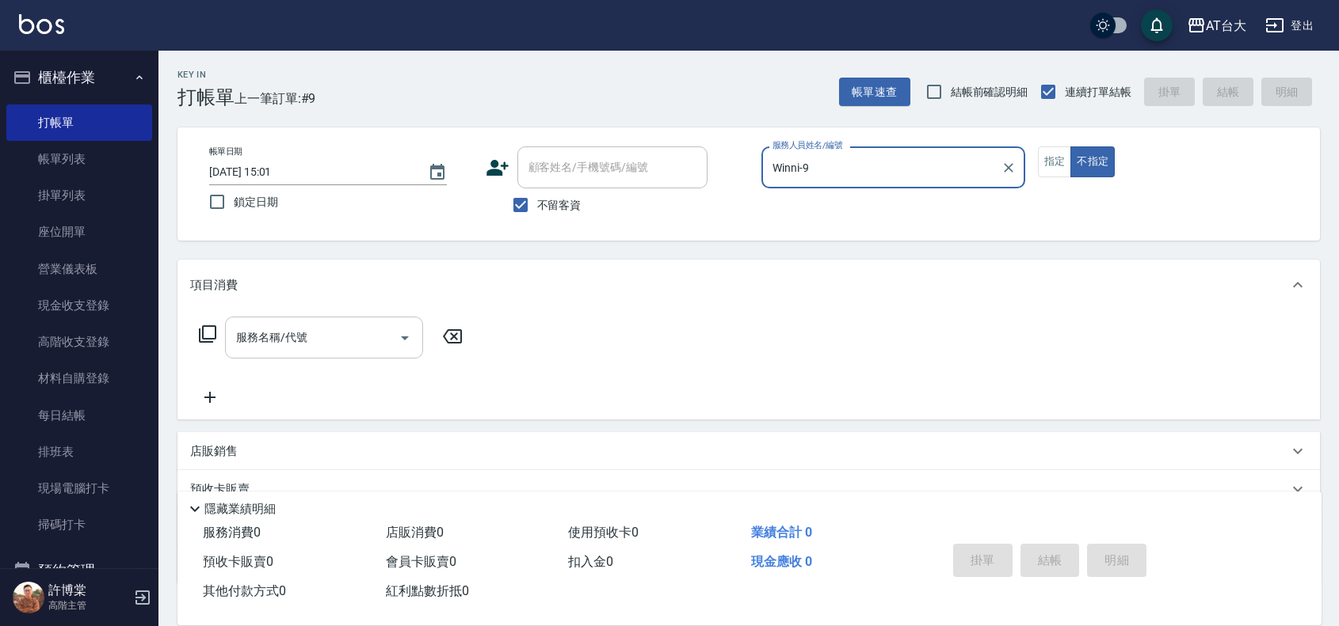
click at [270, 333] on div "服務名稱/代號 服務名稱/代號" at bounding box center [324, 338] width 198 height 42
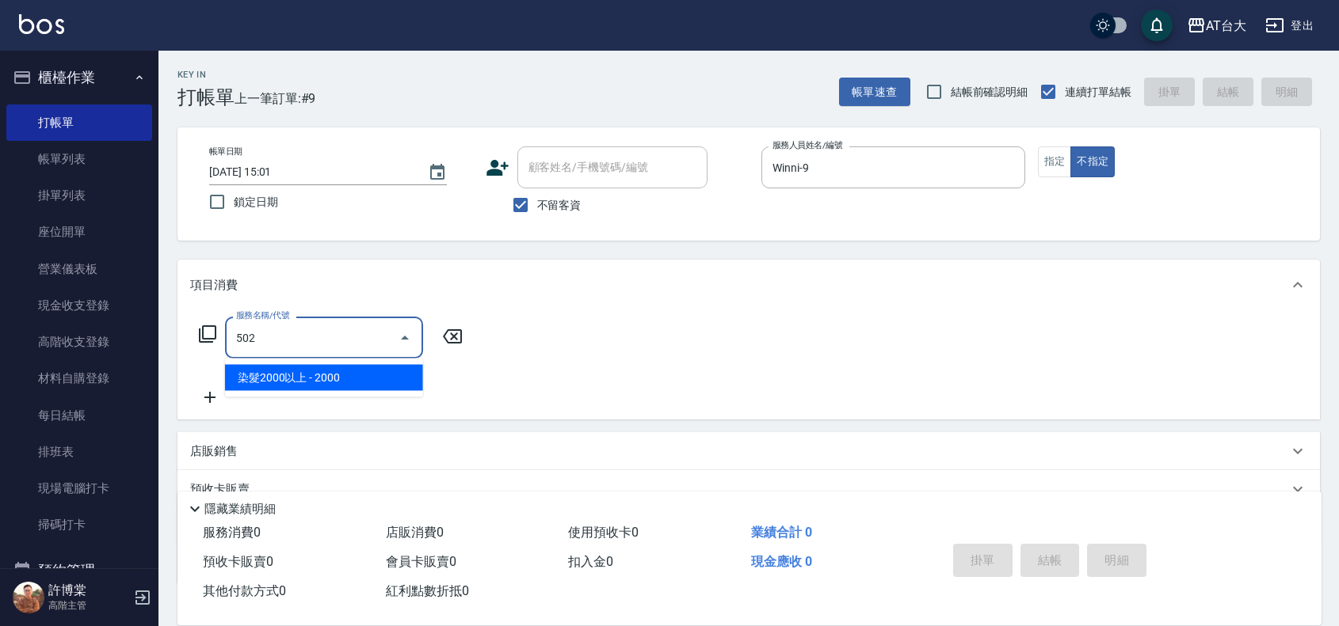
type input "染髮2000以上(502)"
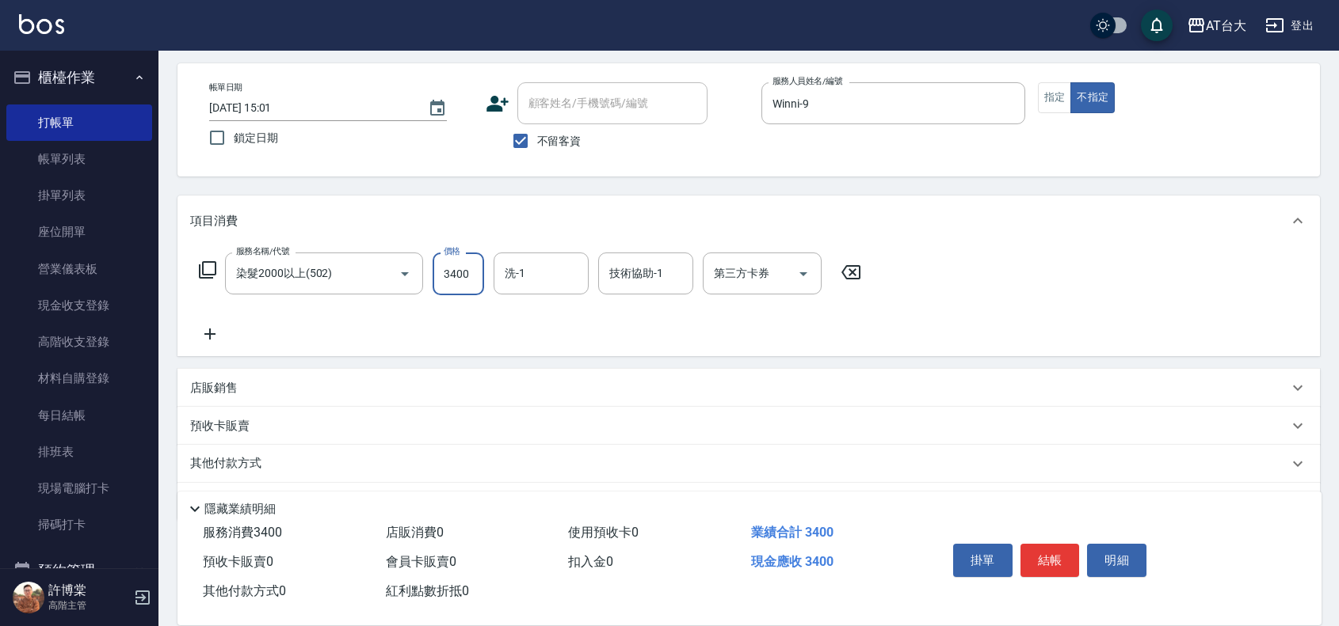
scroll to position [99, 0]
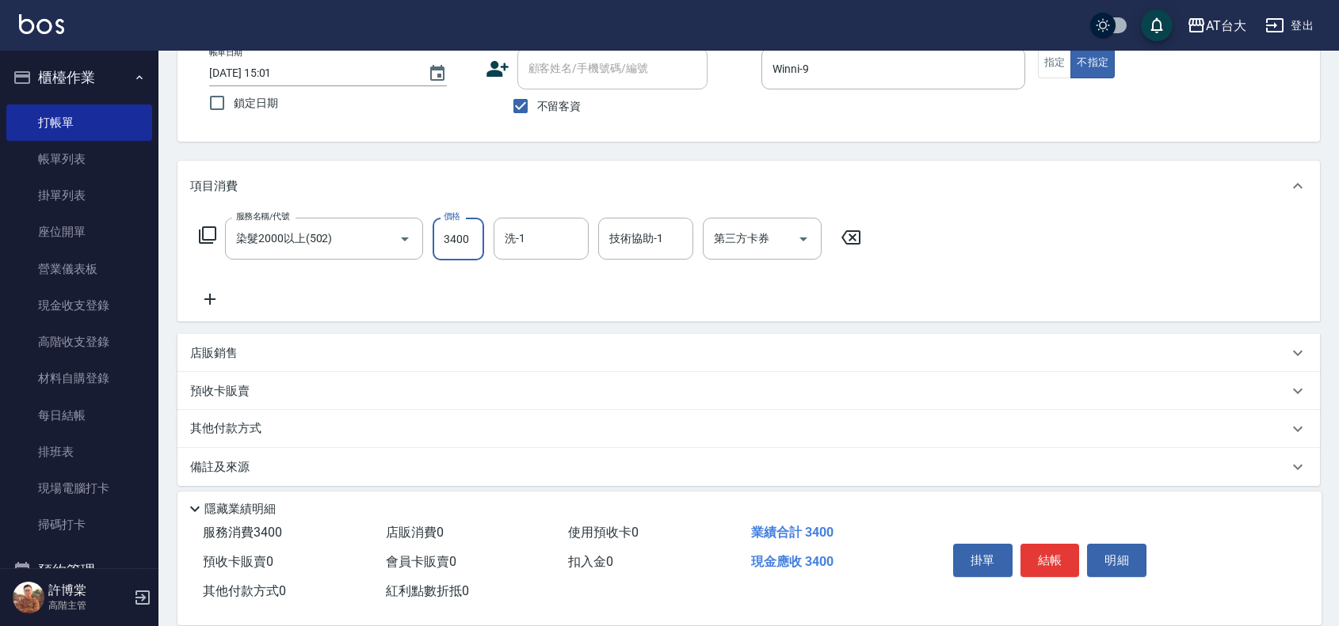
type input "3400"
click at [305, 343] on div "店販銷售" at bounding box center [748, 353] width 1142 height 38
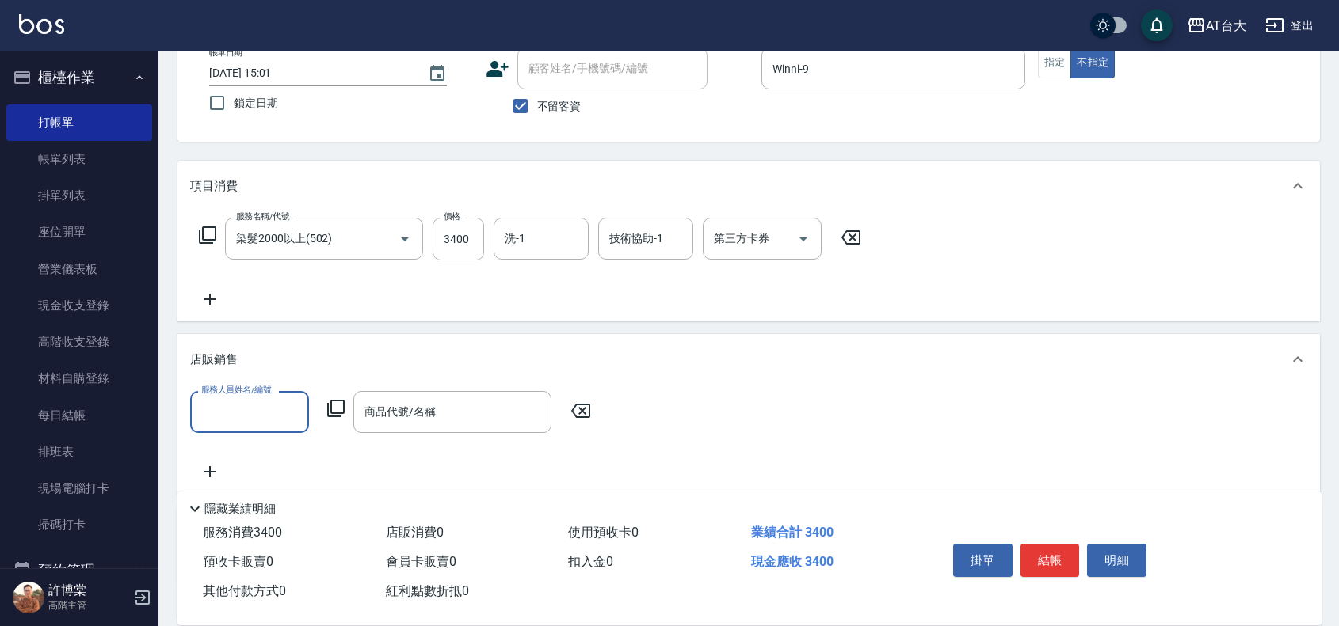
scroll to position [0, 0]
click at [279, 402] on input "服務人員姓名/編號" at bounding box center [249, 412] width 105 height 28
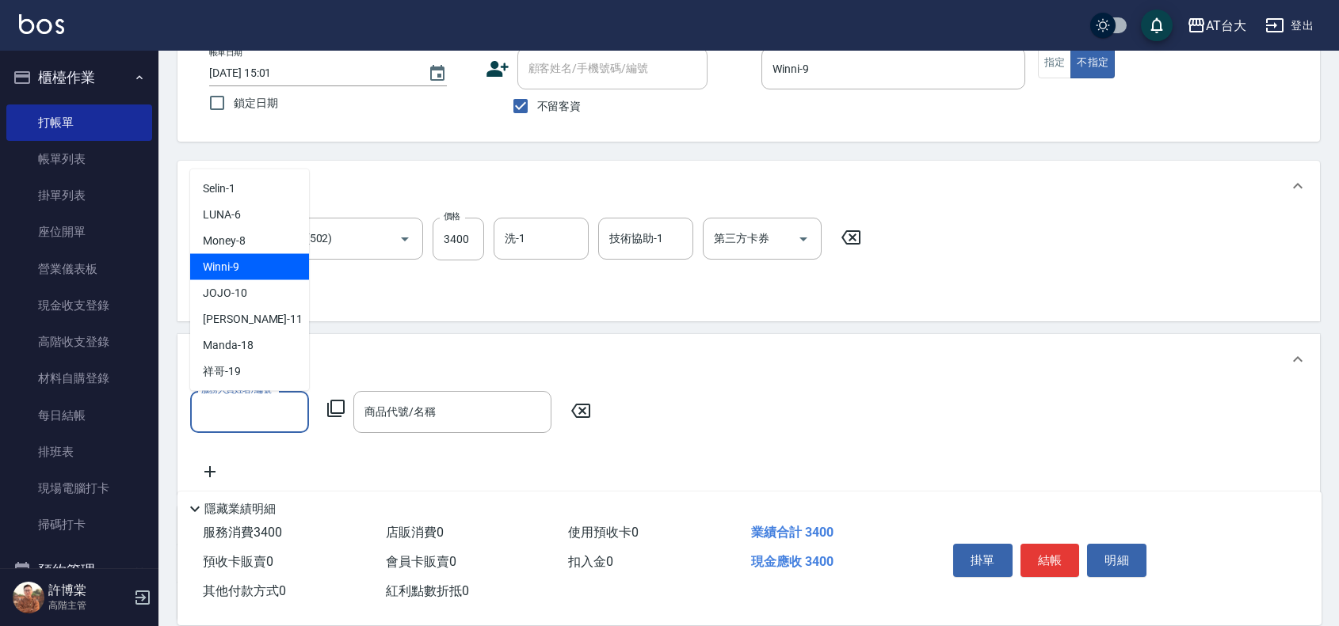
click at [231, 264] on span "Winni -9" at bounding box center [221, 267] width 36 height 17
type input "Winni-9"
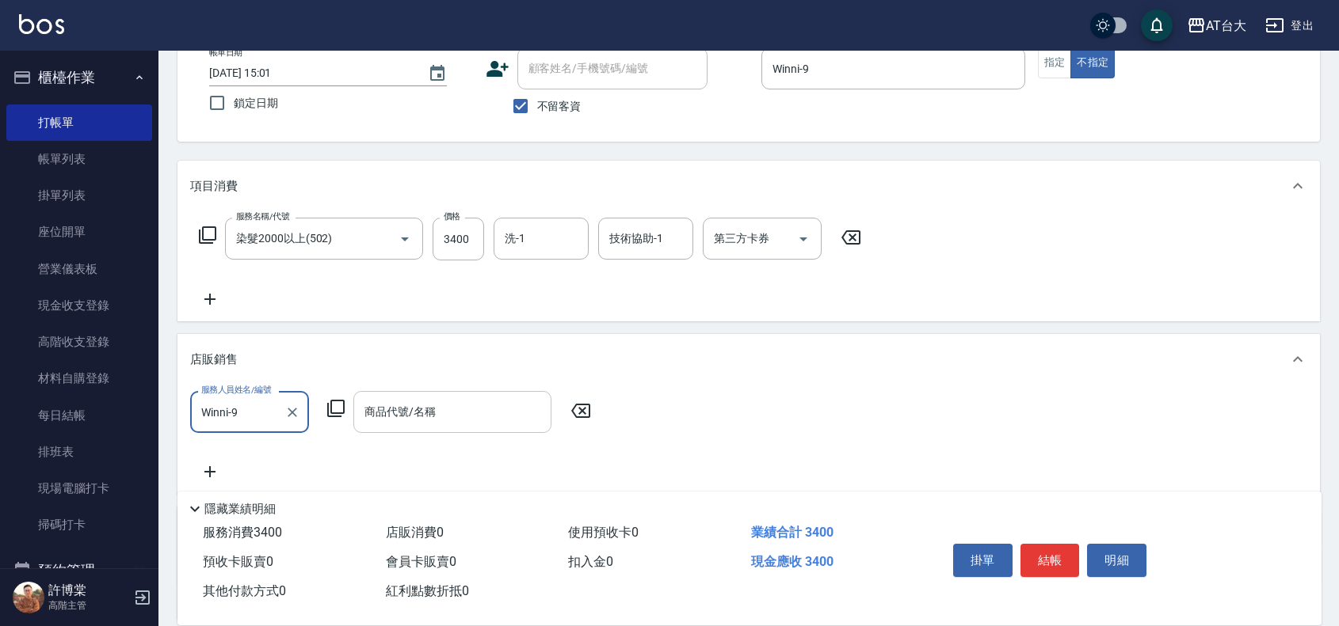
click at [429, 417] on div "商品代號/名稱 商品代號/名稱" at bounding box center [452, 412] width 198 height 42
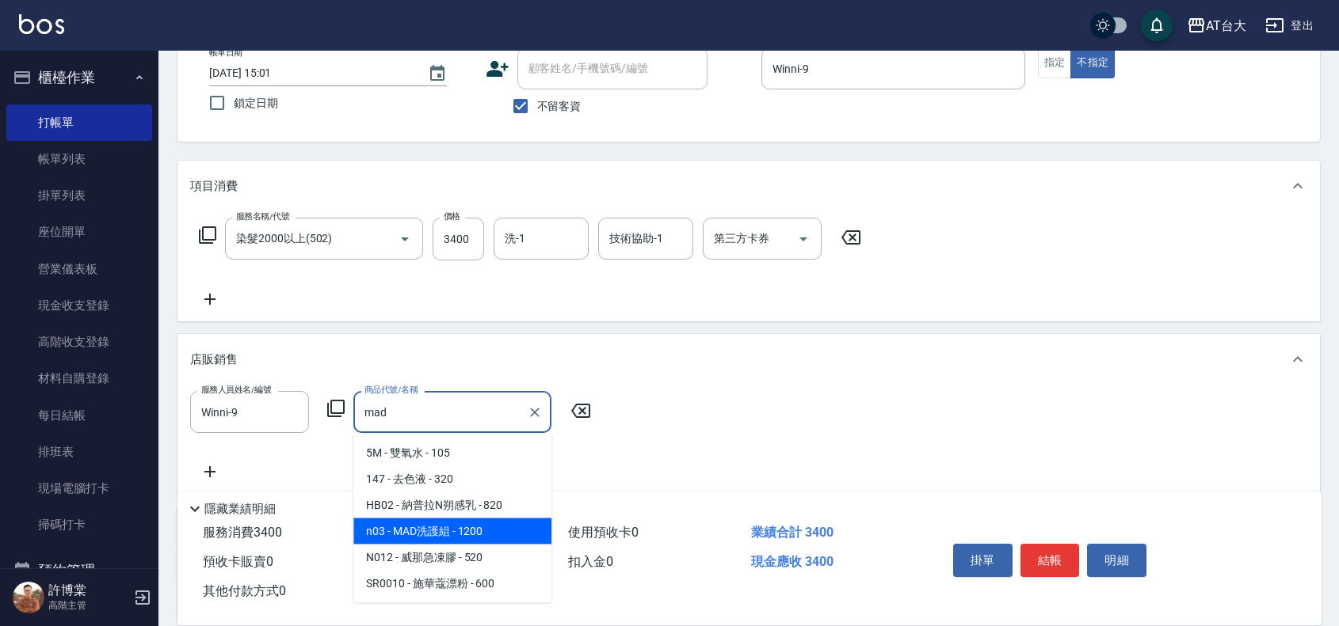
type input "MAD洗護組"
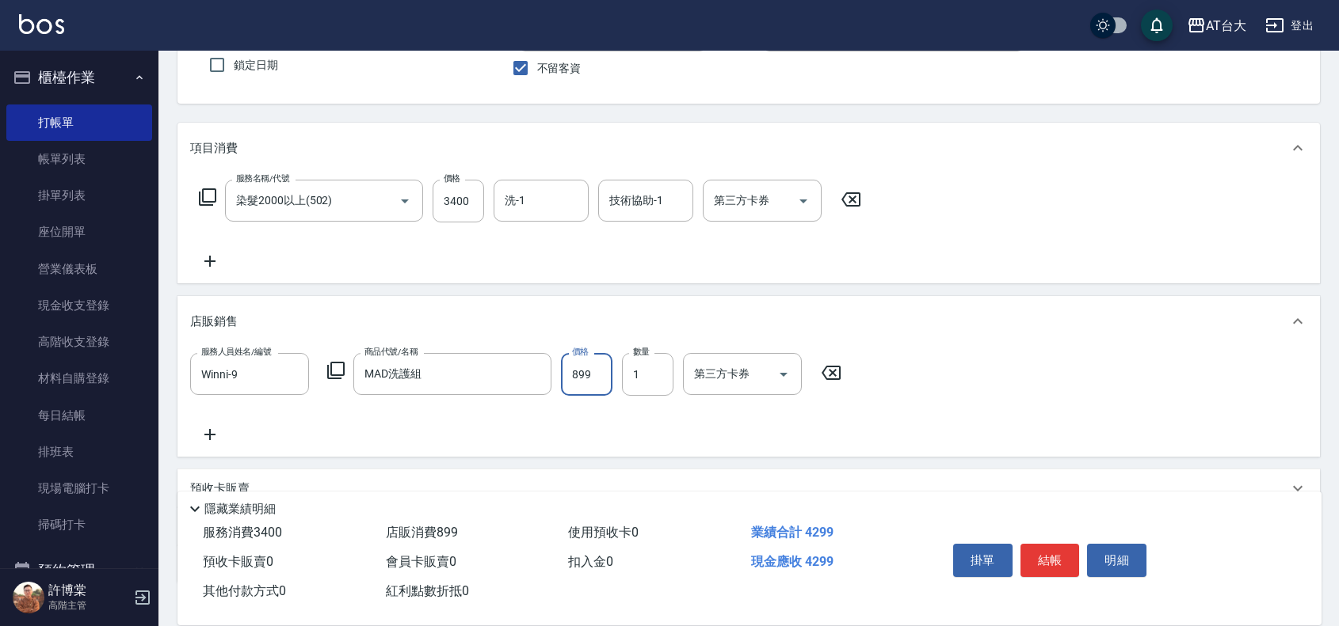
scroll to position [198, 0]
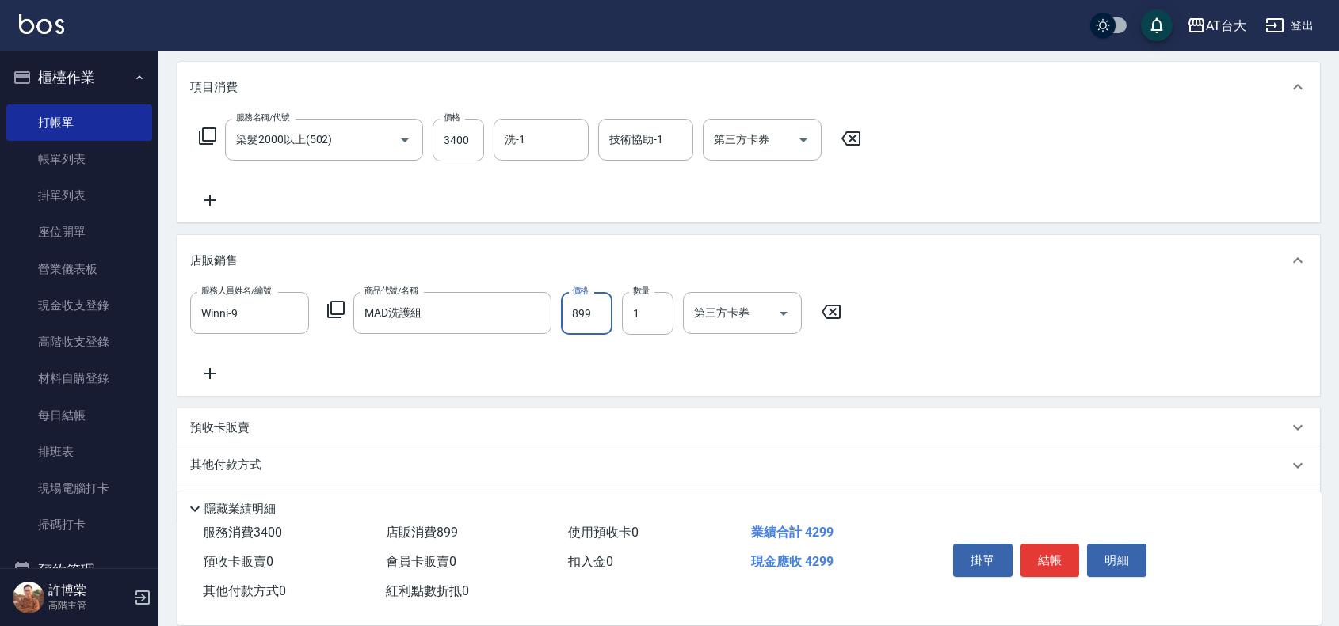
type input "899"
click at [208, 376] on icon at bounding box center [210, 373] width 40 height 19
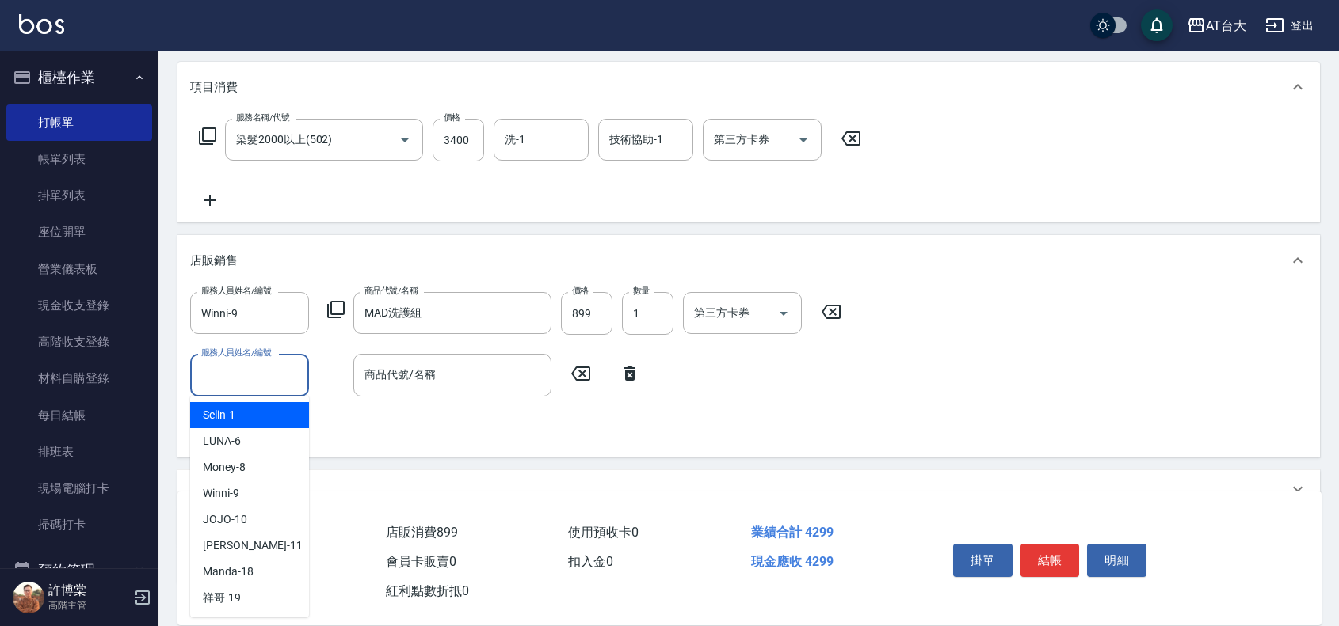
click at [242, 372] on input "服務人員姓名/編號" at bounding box center [249, 375] width 105 height 28
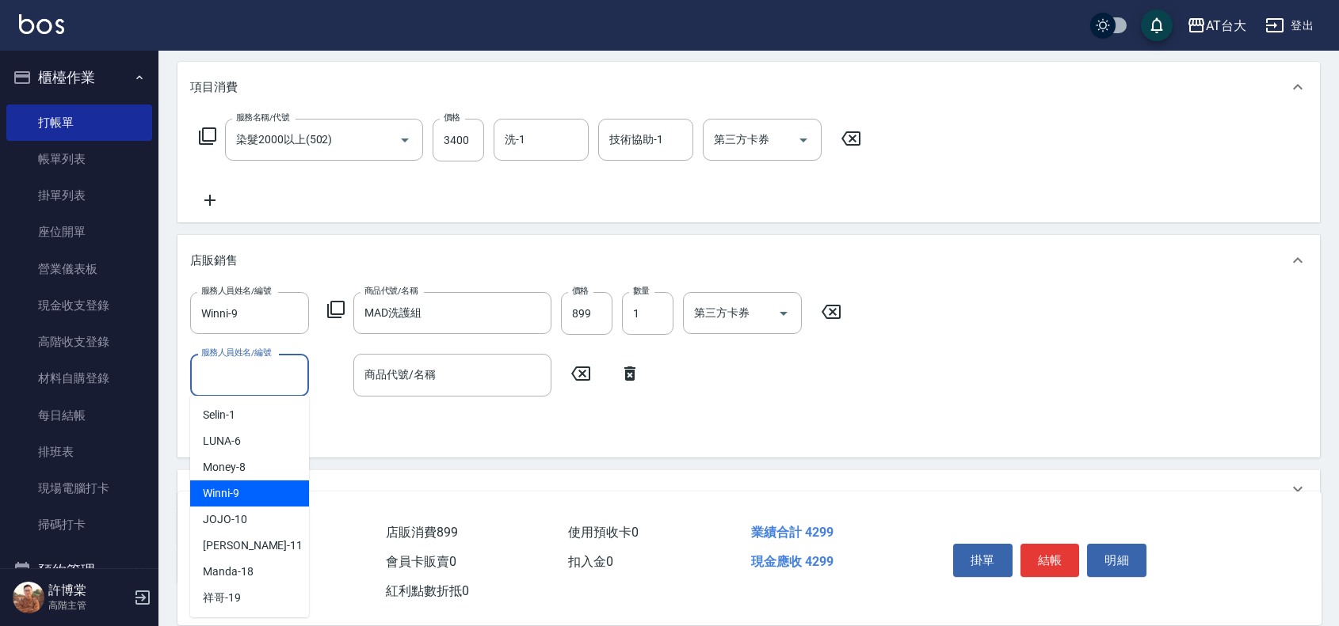
click at [286, 485] on div "Winni -9" at bounding box center [249, 494] width 119 height 26
type input "Winni-9"
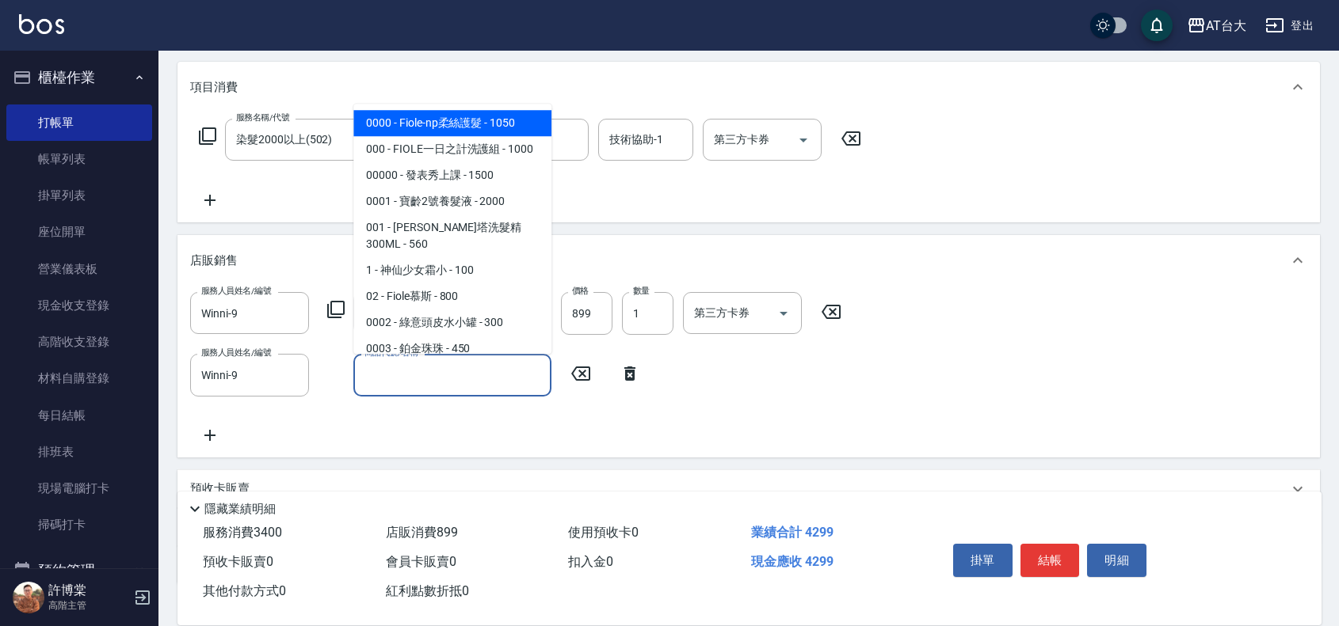
click at [406, 387] on input "商品代號/名稱" at bounding box center [452, 375] width 184 height 28
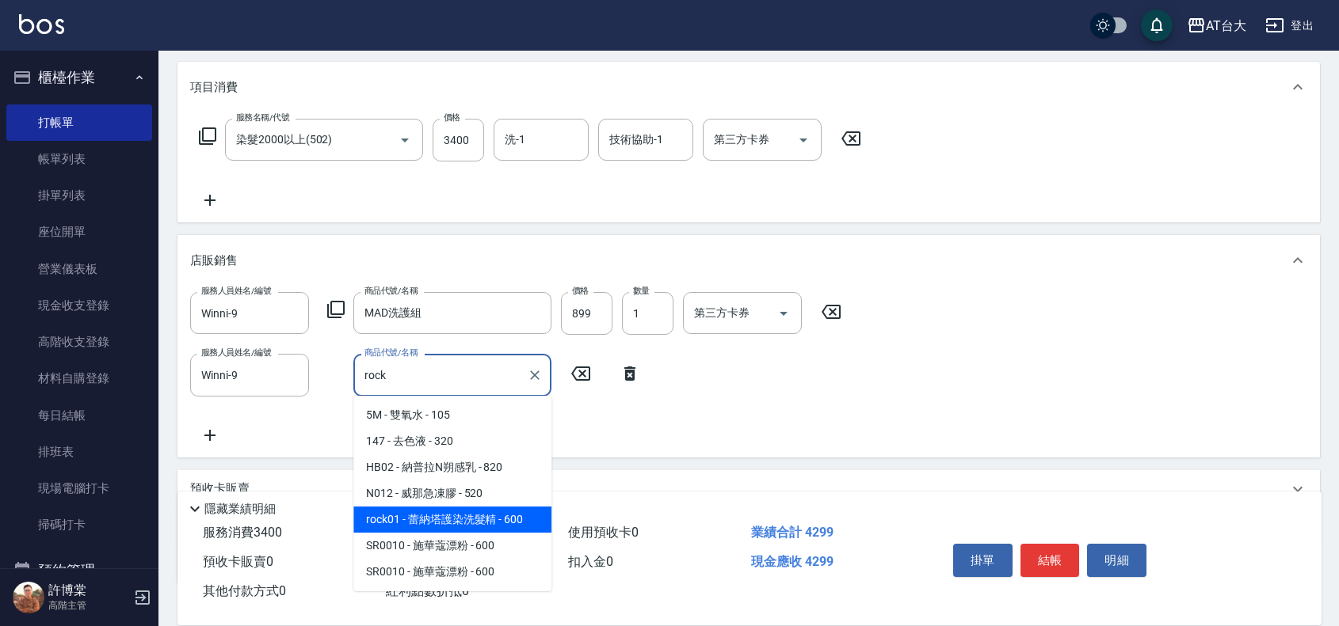
type input "[PERSON_NAME]塔護染洗髮精"
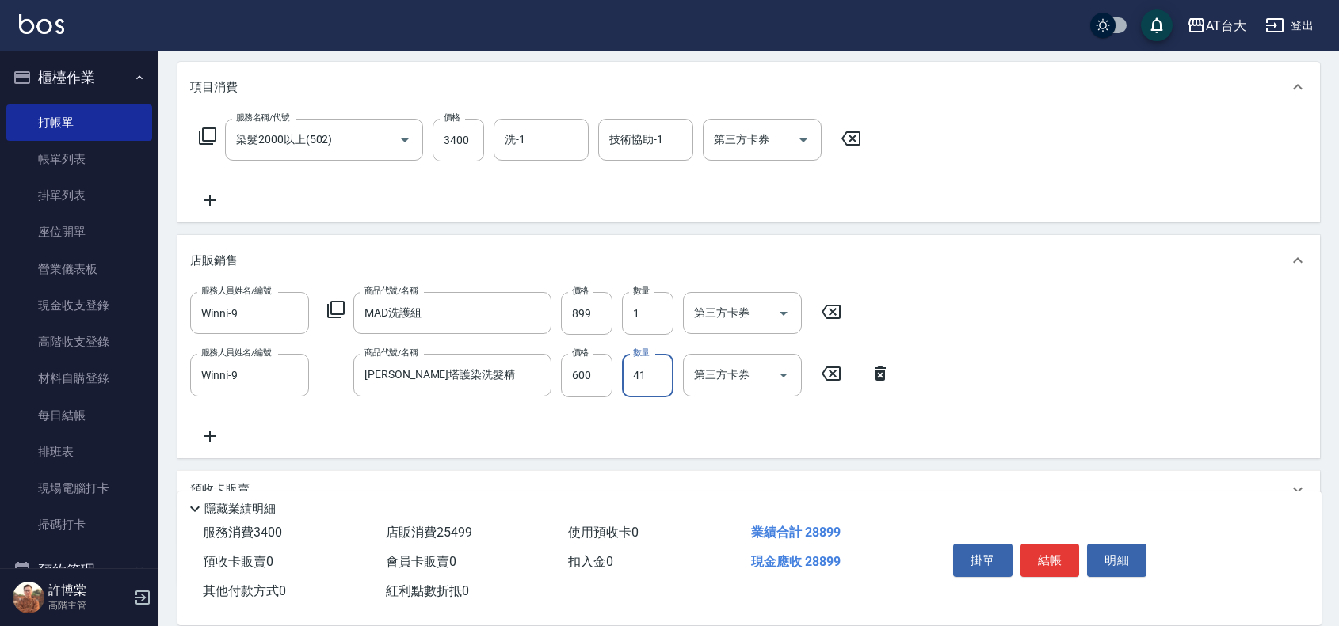
type input "1"
click at [592, 368] on input "600" at bounding box center [586, 375] width 51 height 43
type input "480"
click at [1053, 553] on button "結帳" at bounding box center [1049, 560] width 59 height 33
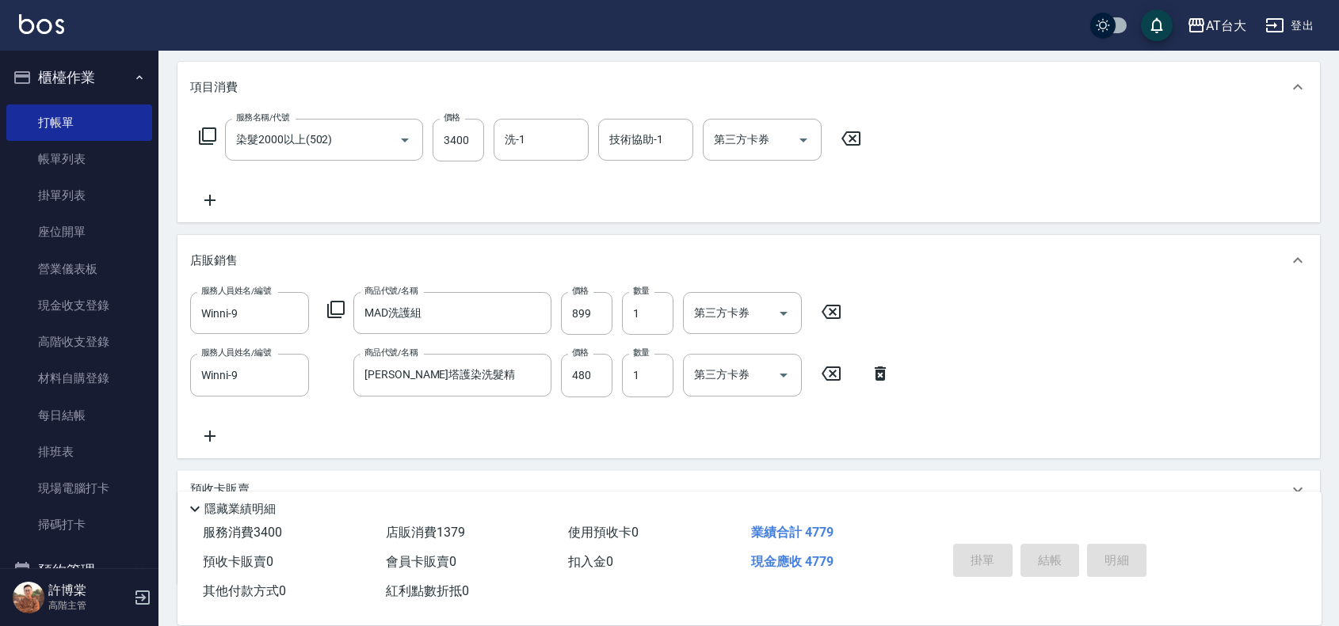
type input "[DATE] 15:22"
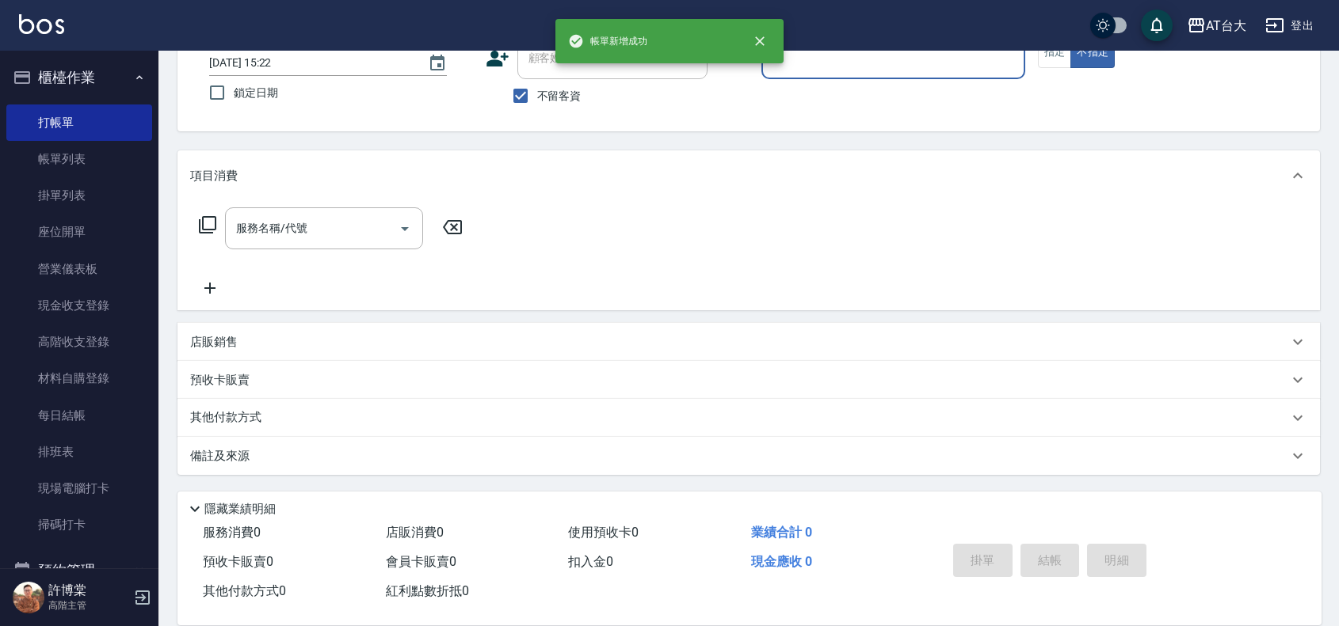
scroll to position [0, 0]
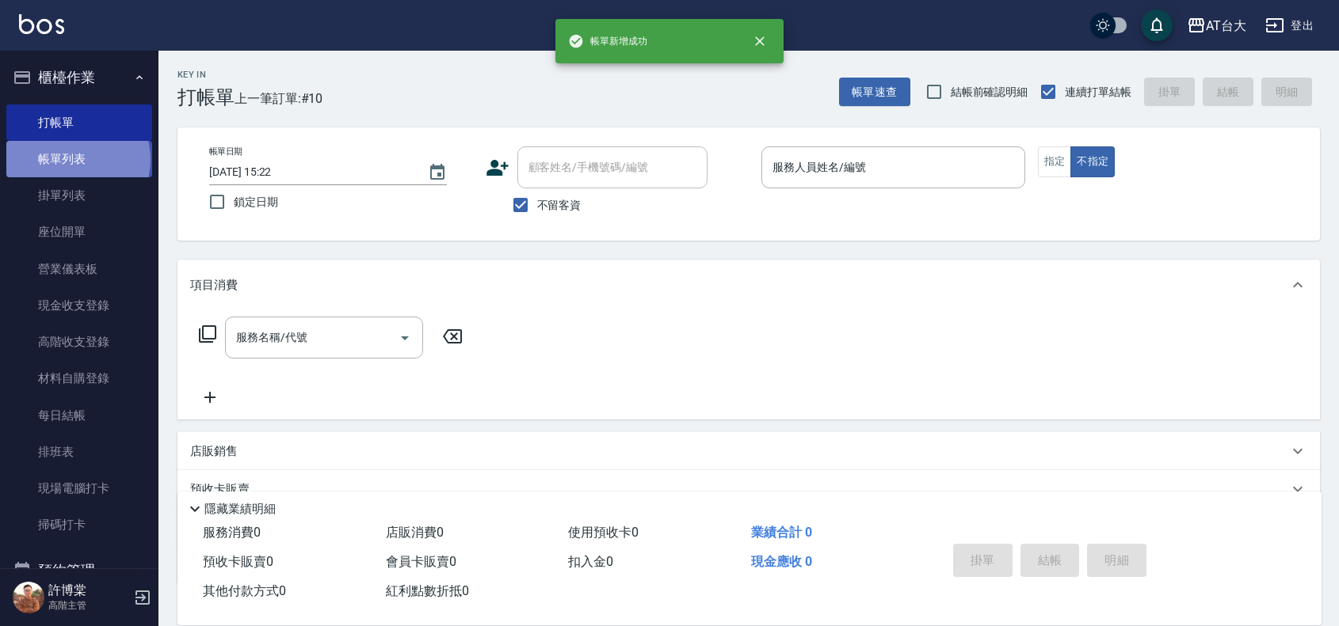
click at [77, 160] on link "帳單列表" at bounding box center [79, 159] width 146 height 36
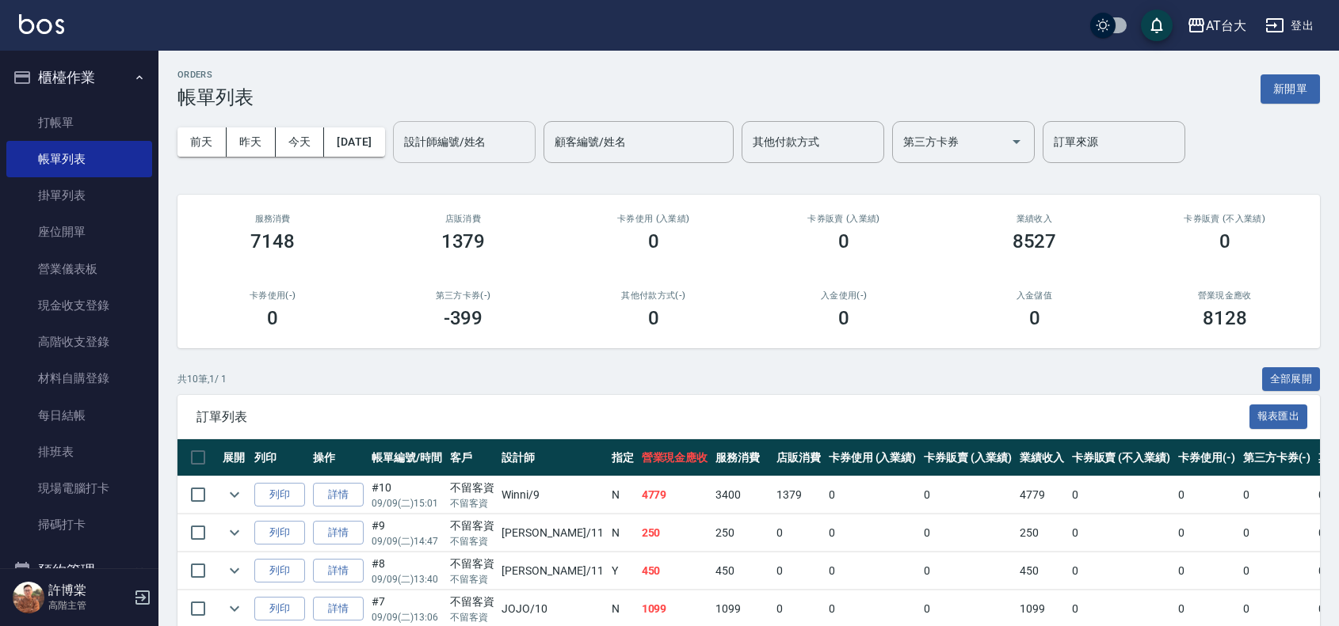
click at [462, 139] on input "設計師編號/姓名" at bounding box center [464, 142] width 128 height 28
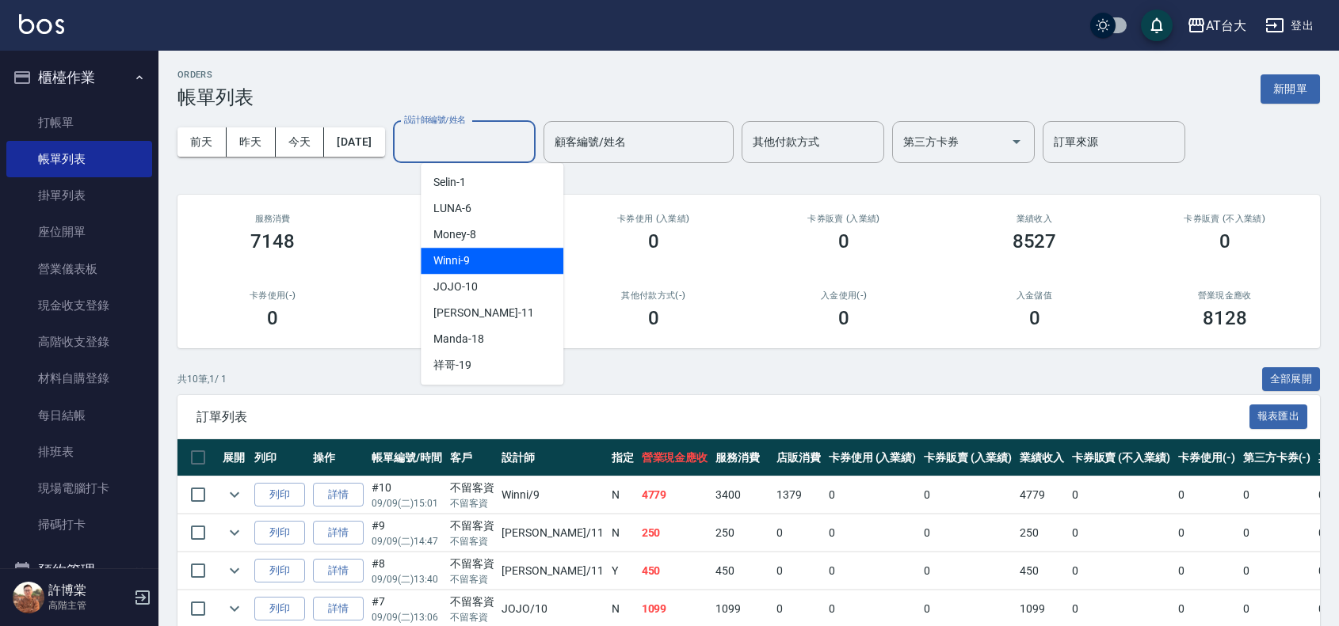
click at [505, 261] on div "Winni -9" at bounding box center [492, 261] width 143 height 26
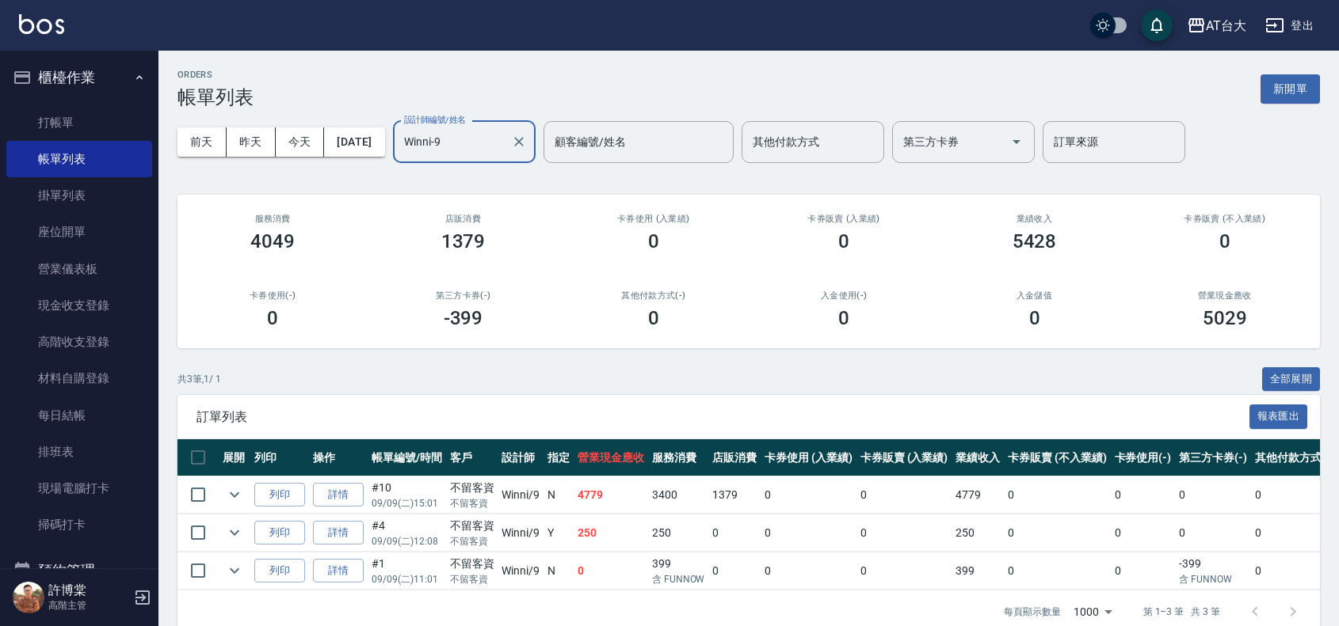
click at [505, 150] on input "Winni-9" at bounding box center [452, 142] width 105 height 28
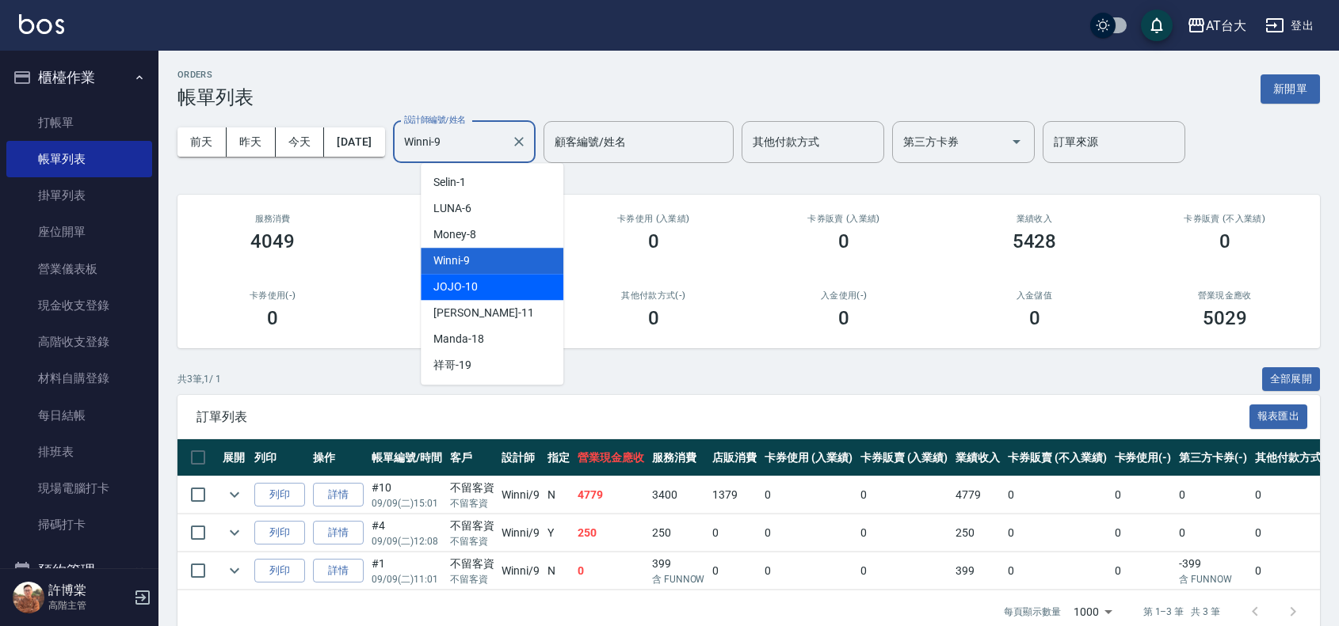
click at [527, 283] on div "JOJO -10" at bounding box center [492, 287] width 143 height 26
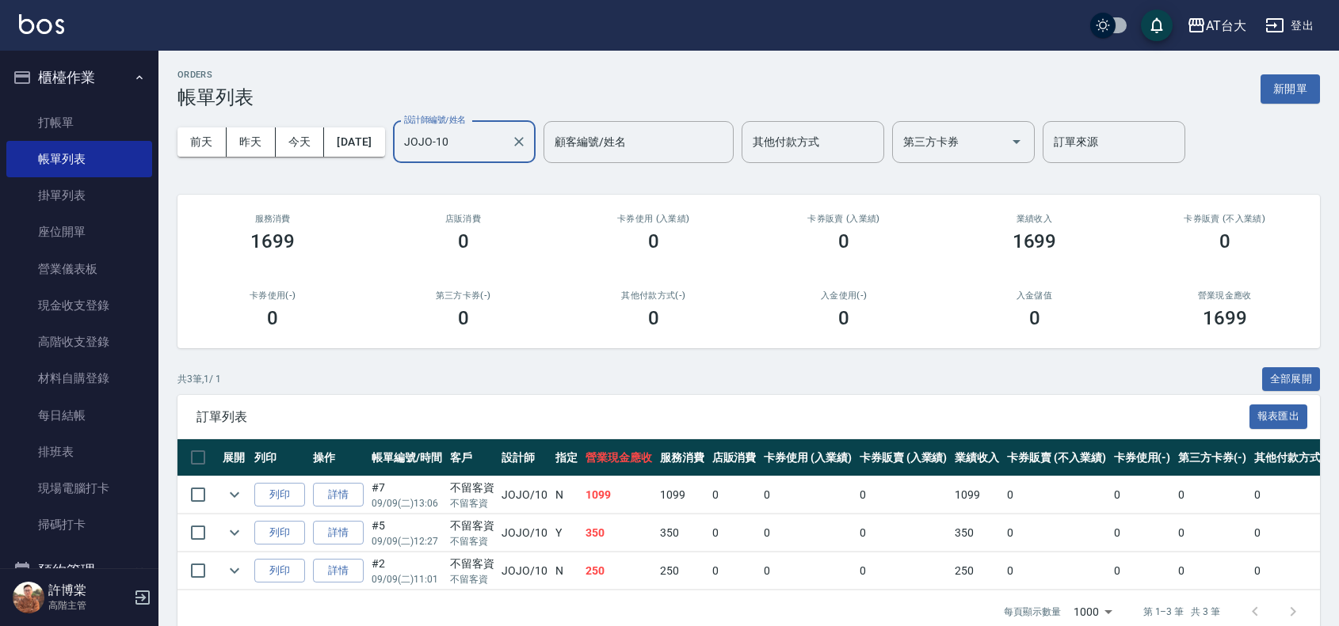
click at [504, 141] on input "JOJO-10" at bounding box center [452, 142] width 105 height 28
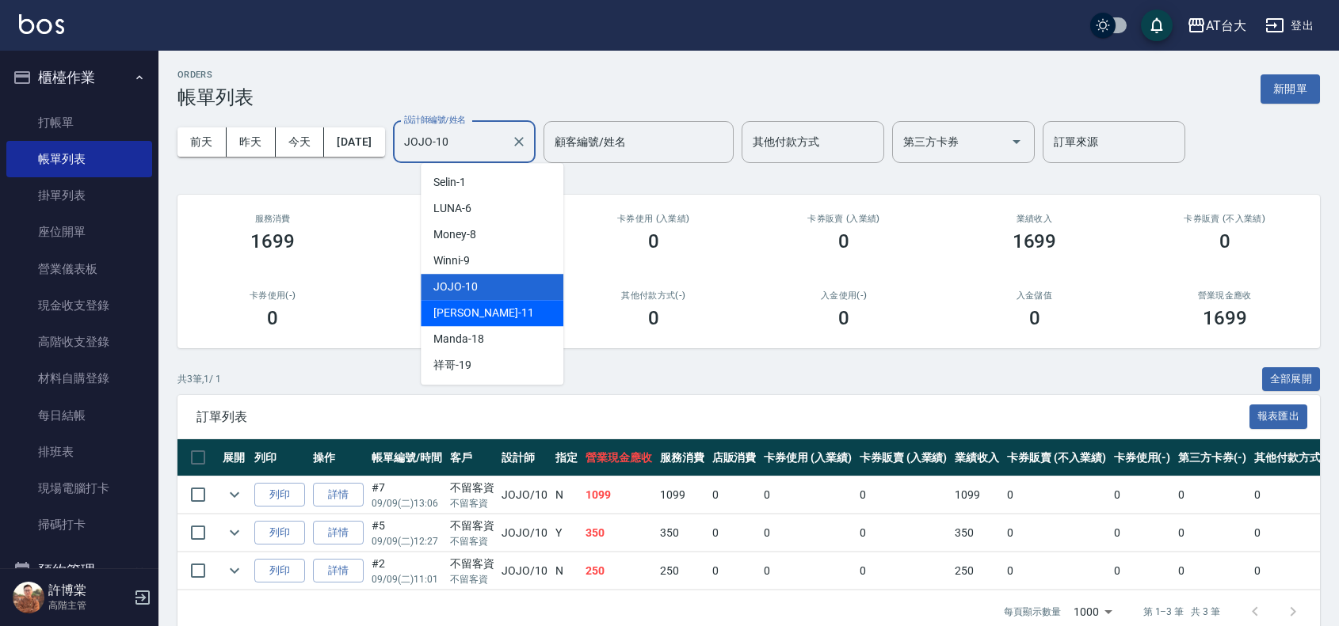
click at [519, 314] on div "[PERSON_NAME] -11" at bounding box center [492, 313] width 143 height 26
type input "[PERSON_NAME]-11"
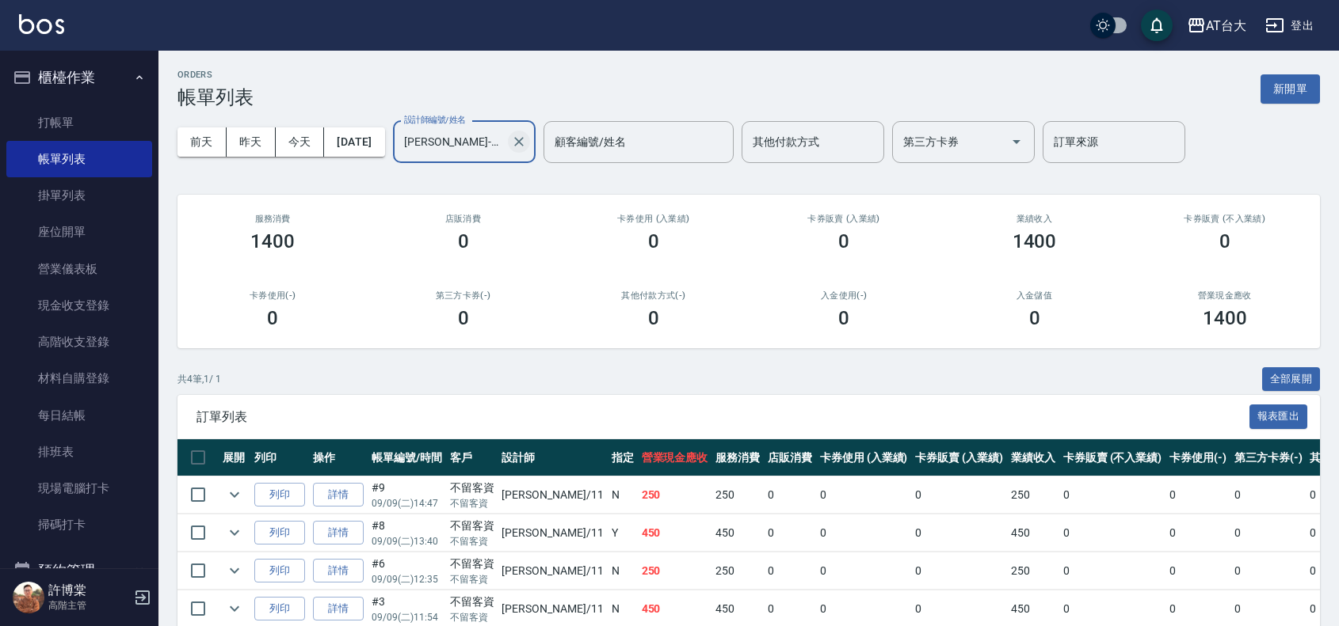
click at [527, 147] on icon "Clear" at bounding box center [519, 142] width 16 height 16
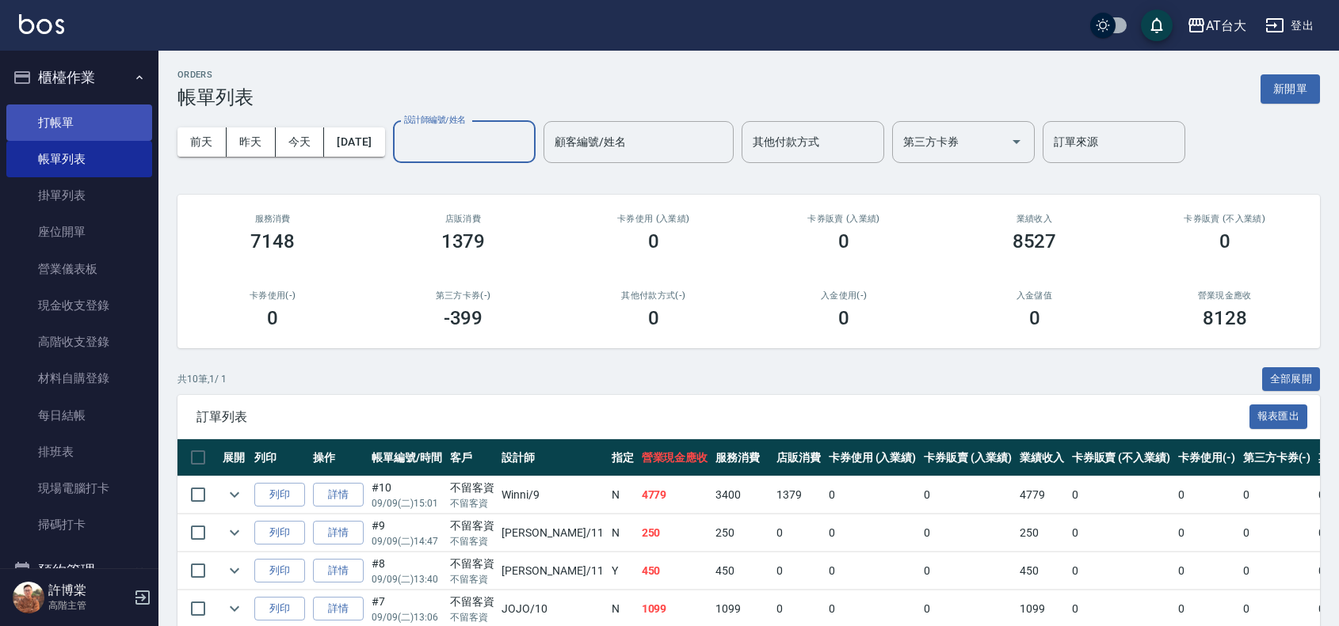
drag, startPoint x: 83, startPoint y: 116, endPoint x: 93, endPoint y: 105, distance: 15.2
click at [84, 116] on link "打帳單" at bounding box center [79, 123] width 146 height 36
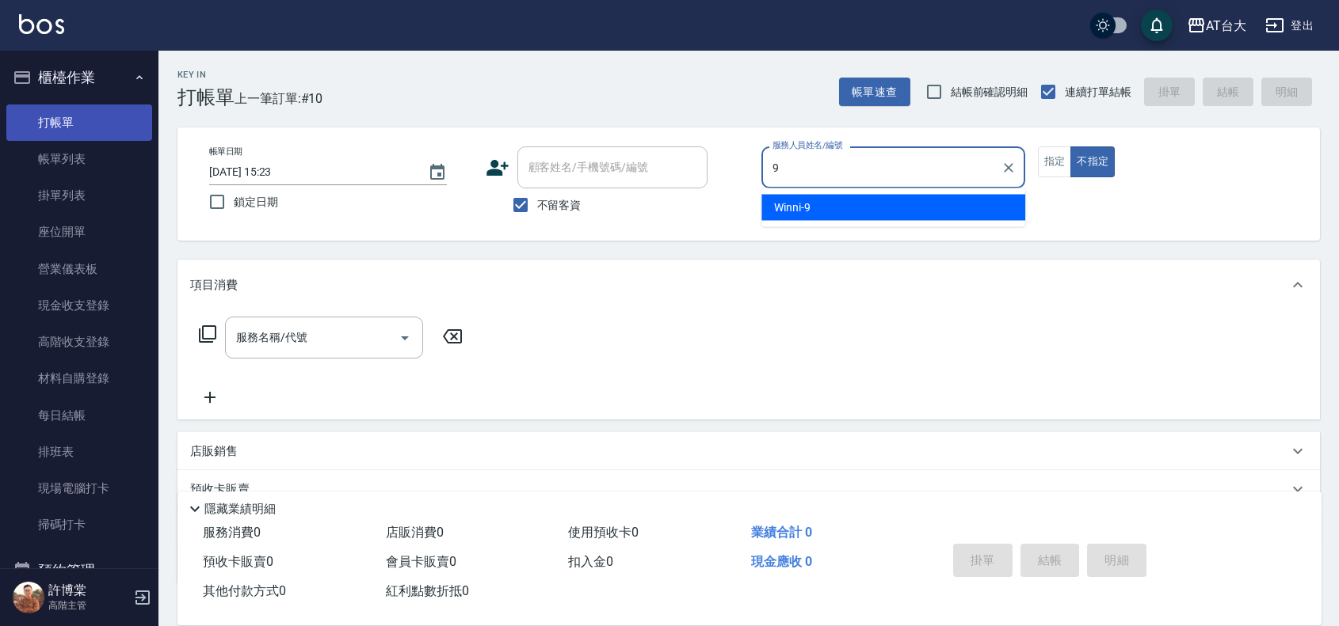
type input "Winni-9"
type button "false"
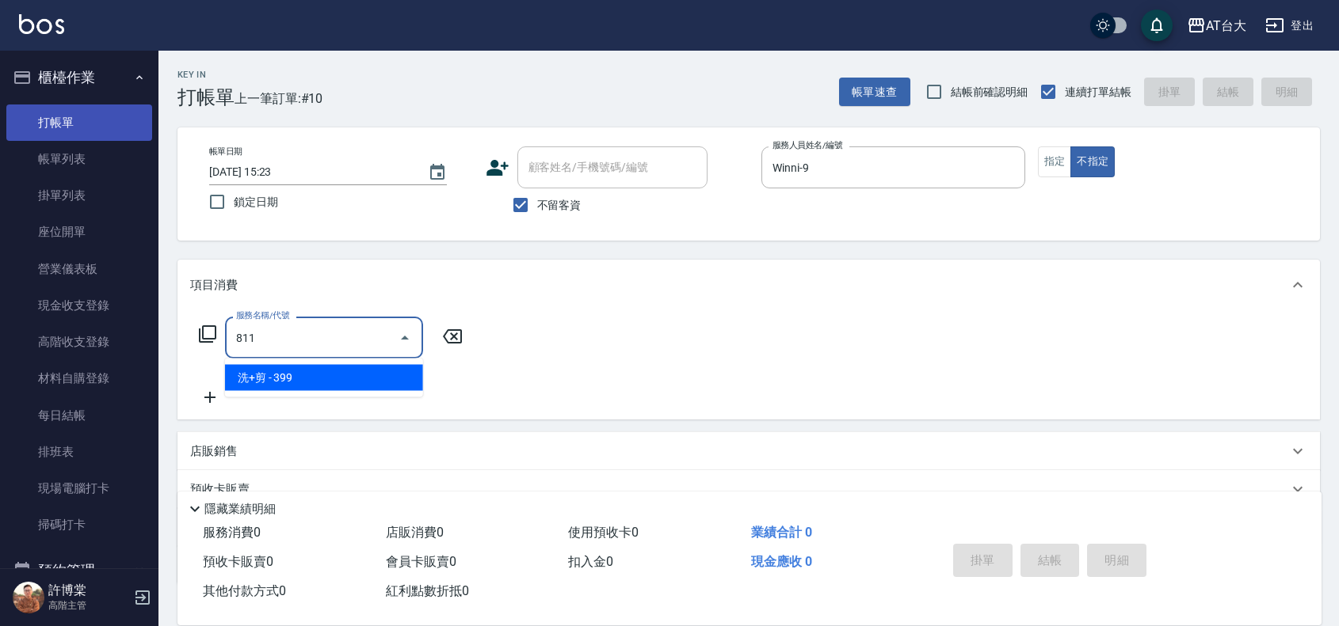
type input "洗+剪(811)"
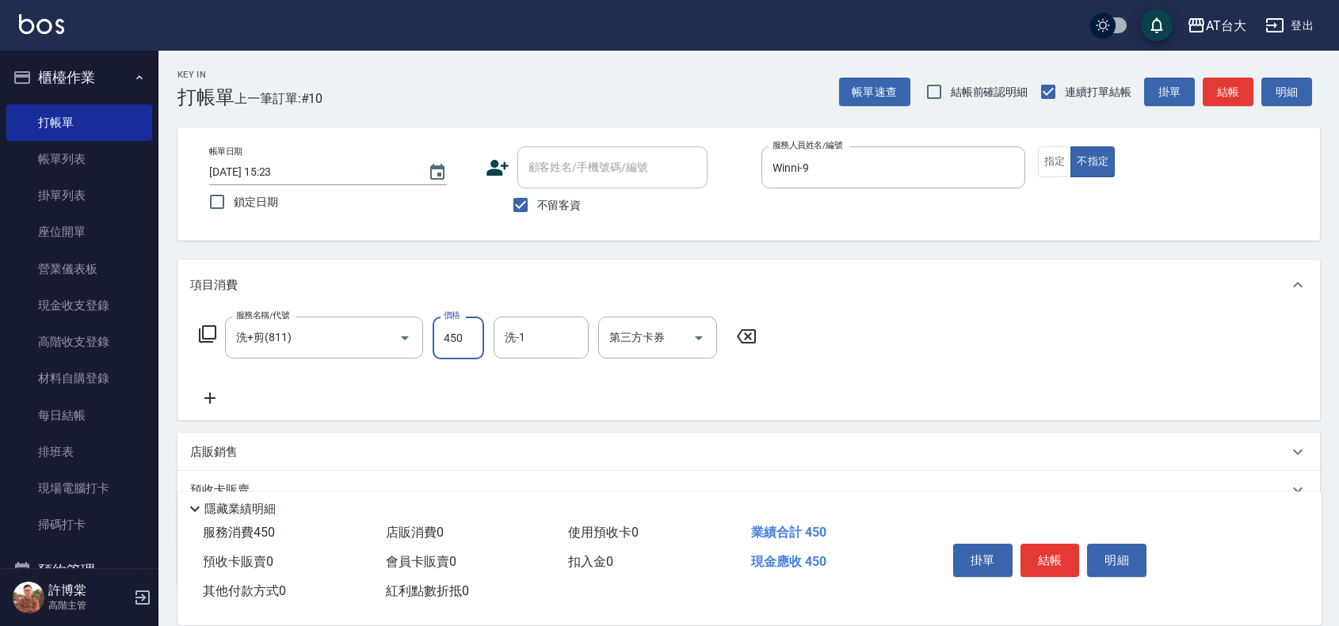
type input "450"
click at [1059, 538] on div "掛單 結帳 明細" at bounding box center [1049, 563] width 207 height 50
click at [1061, 561] on button "結帳" at bounding box center [1049, 560] width 59 height 33
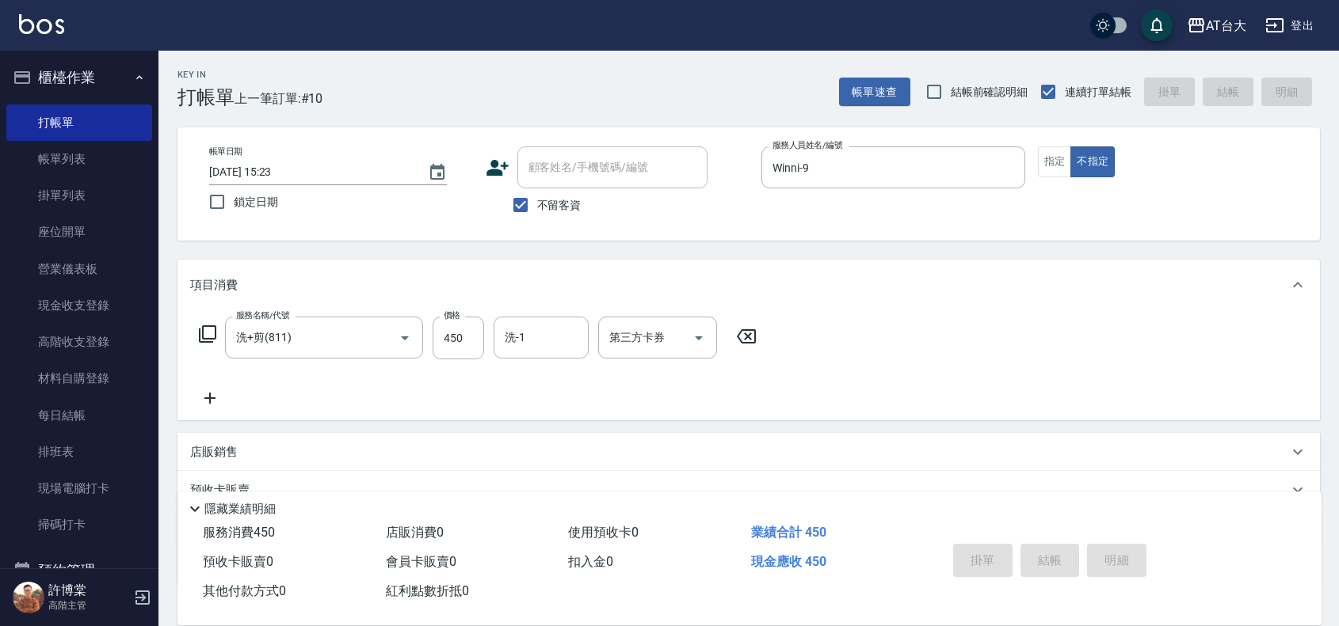
type input "[DATE] 15:26"
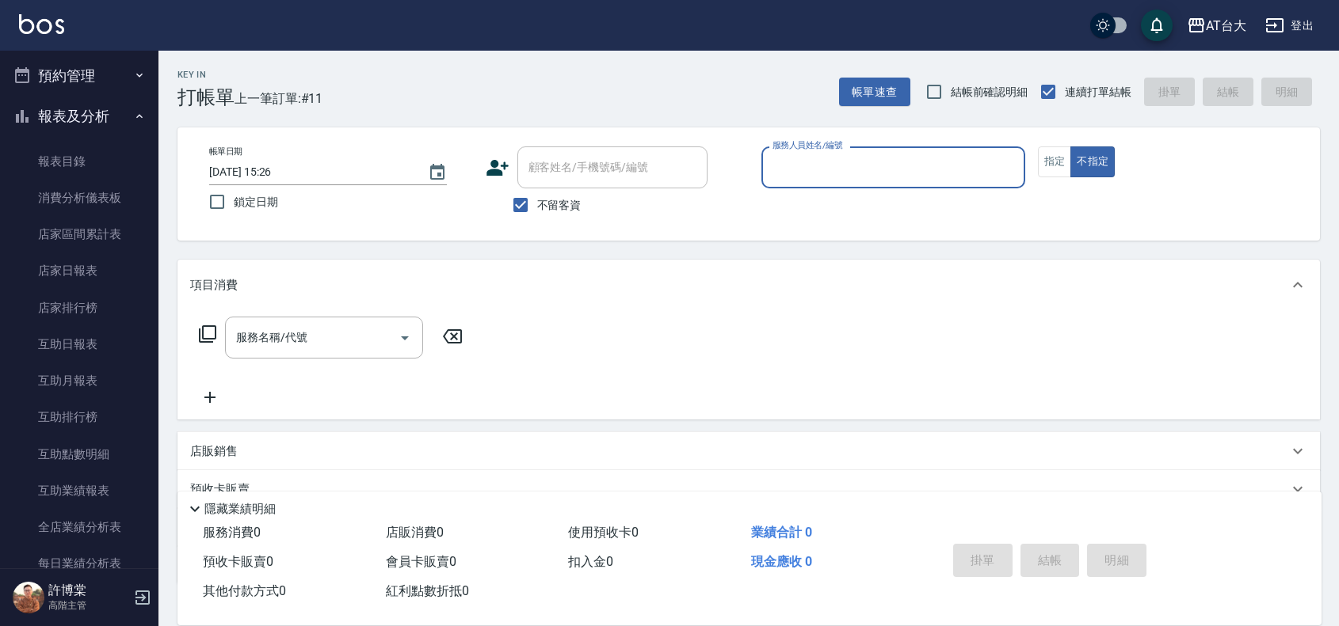
scroll to position [693, 0]
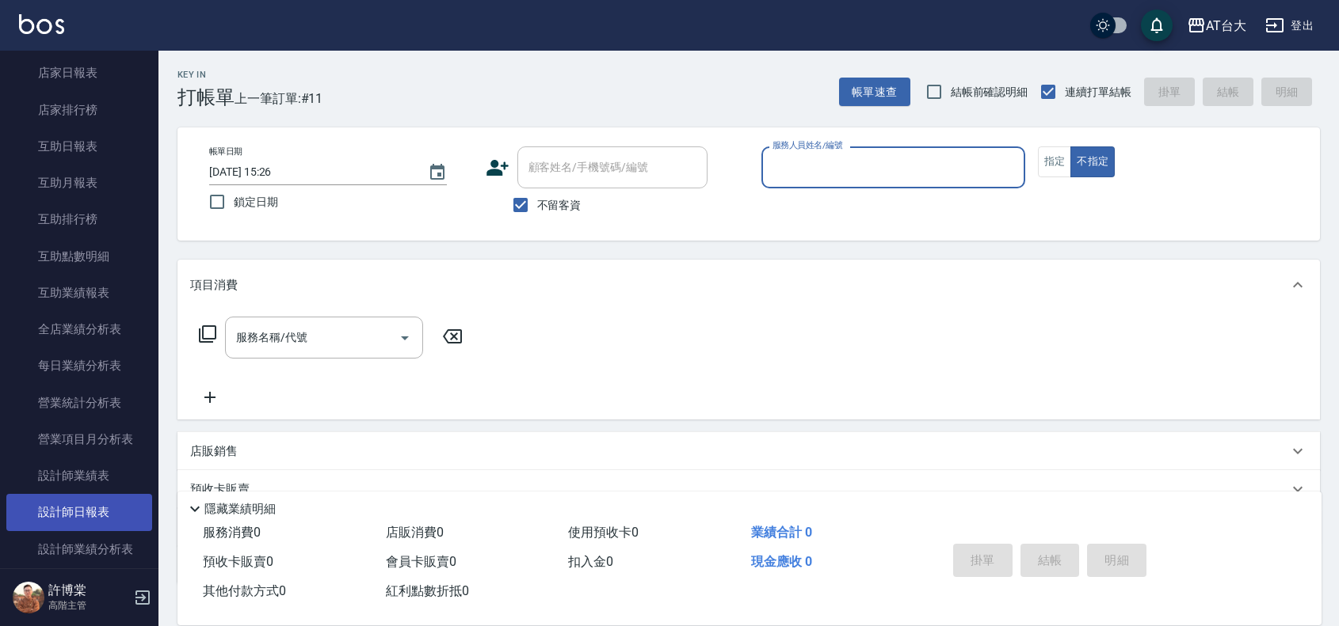
click at [107, 512] on link "設計師日報表" at bounding box center [79, 512] width 146 height 36
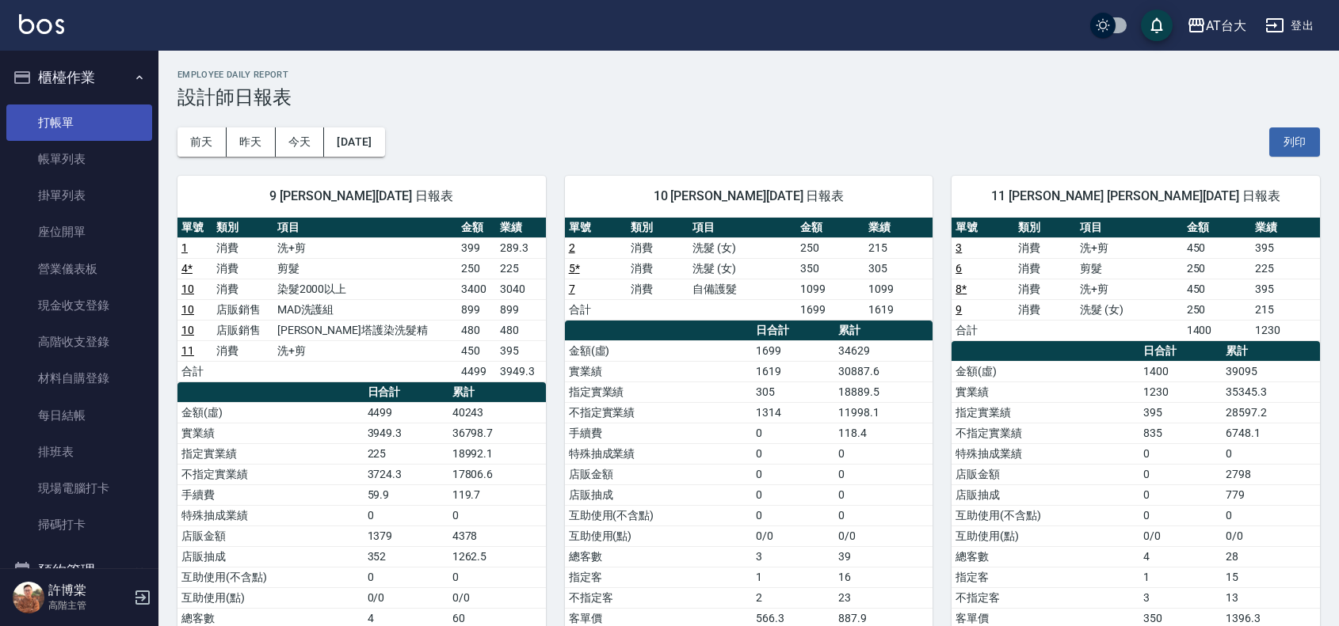
click at [77, 120] on link "打帳單" at bounding box center [79, 123] width 146 height 36
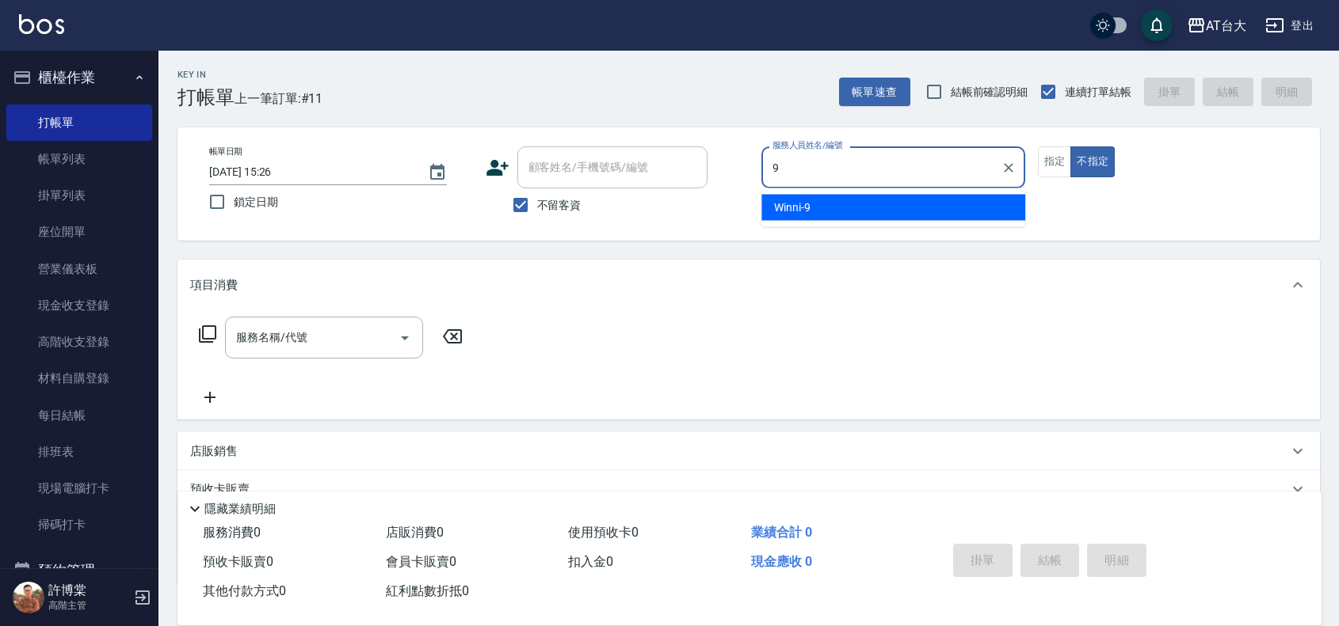
type input "Winni-9"
type button "false"
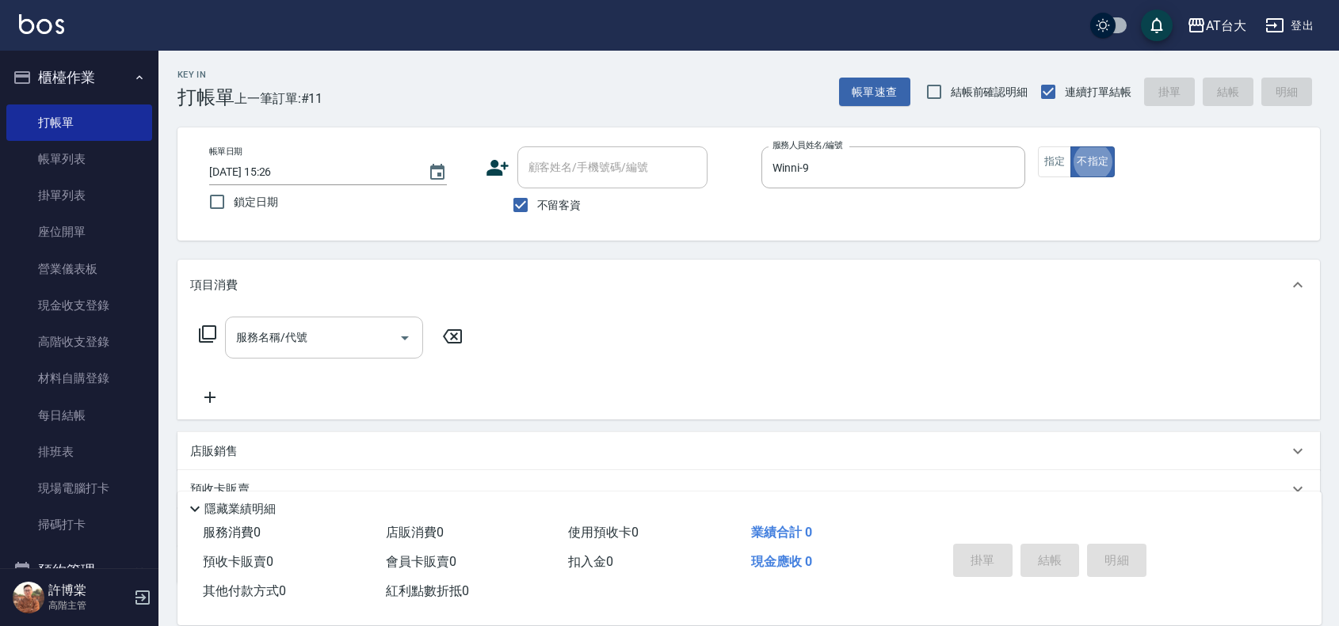
click at [369, 337] on input "服務名稱/代號" at bounding box center [312, 338] width 160 height 28
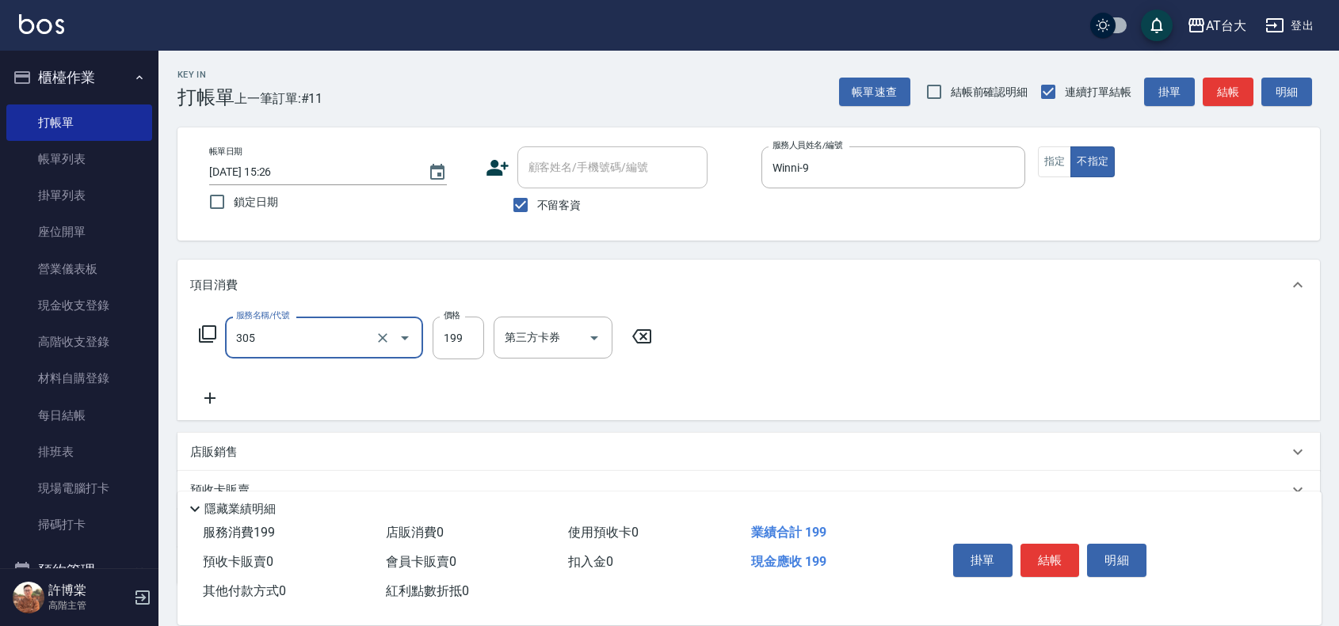
type input "剪髮(305)"
type input "250"
click at [1062, 548] on button "結帳" at bounding box center [1049, 560] width 59 height 33
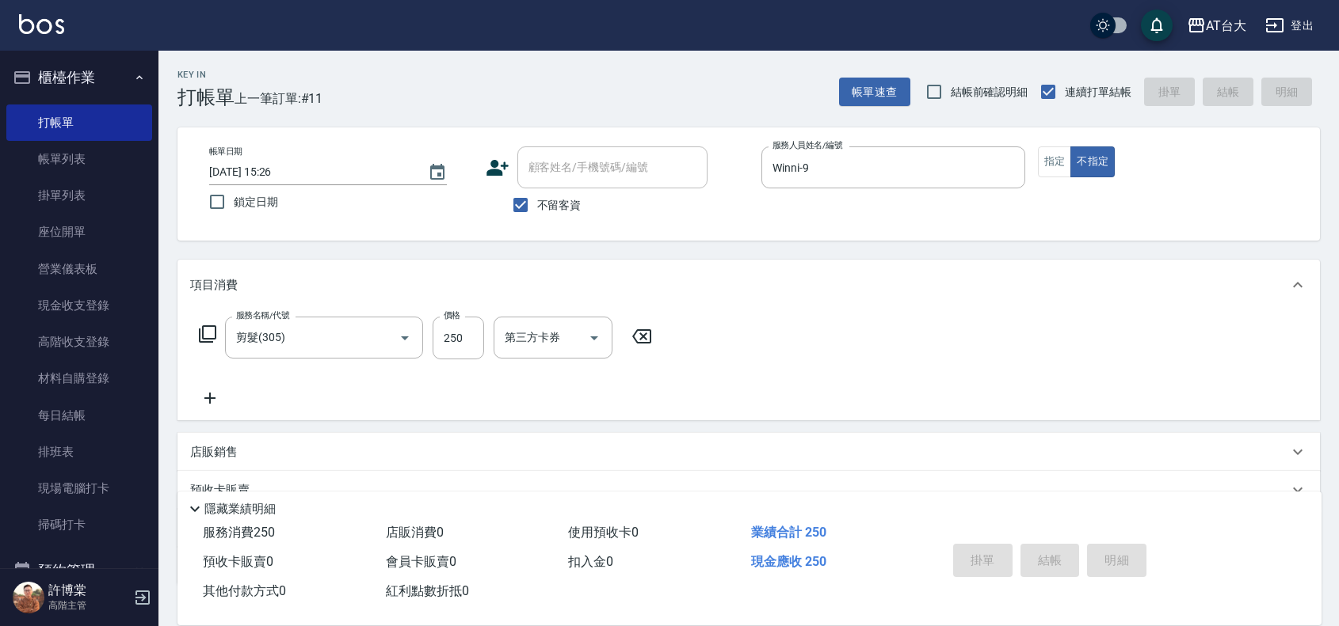
type input "[DATE] 15:54"
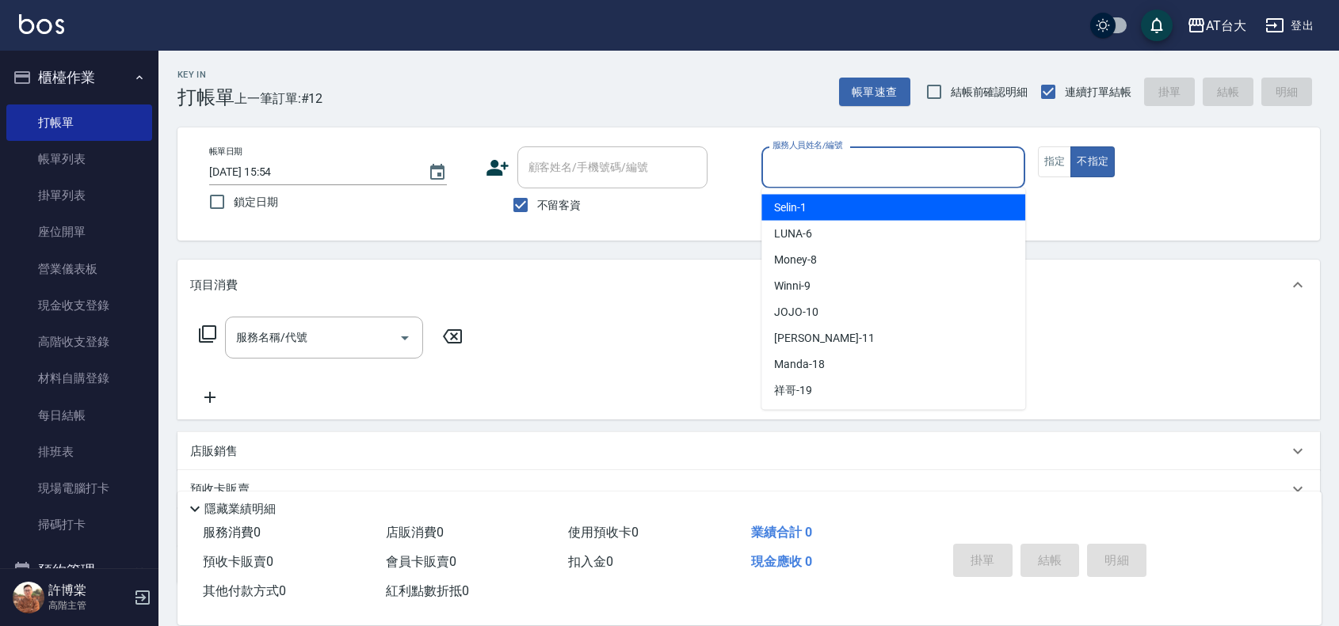
click at [950, 175] on input "服務人員姓名/編號" at bounding box center [892, 168] width 249 height 28
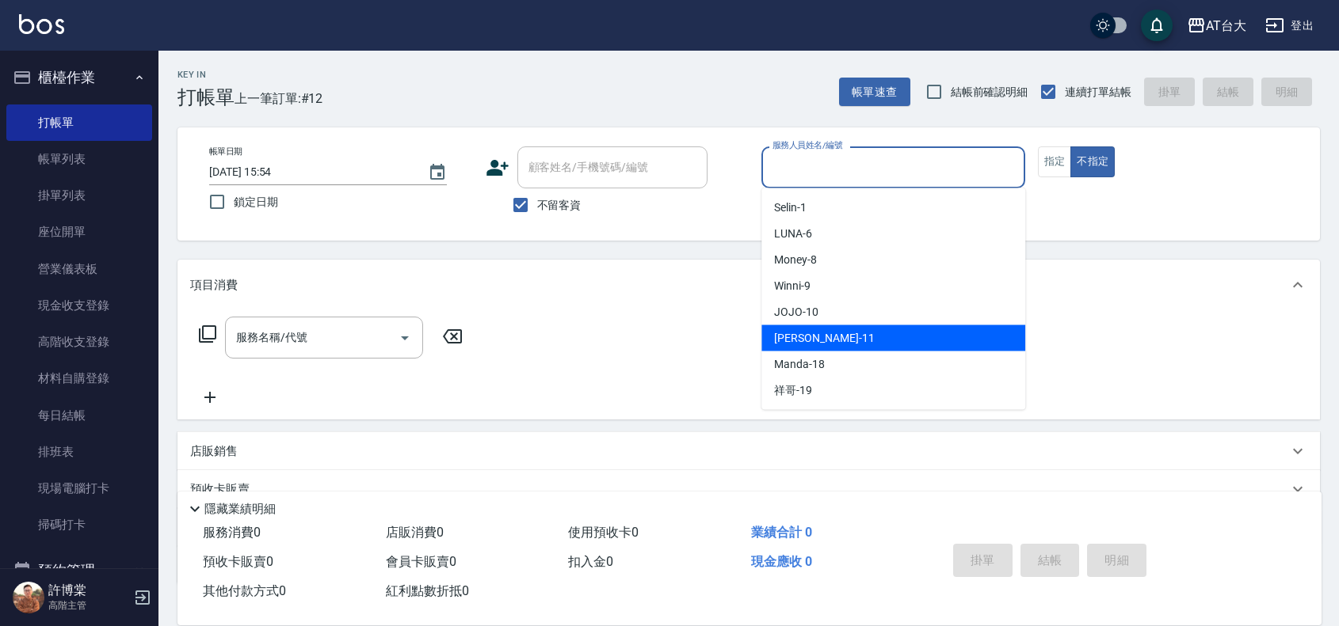
click at [818, 335] on span "[PERSON_NAME] -11" at bounding box center [824, 338] width 100 height 17
type input "[PERSON_NAME]-11"
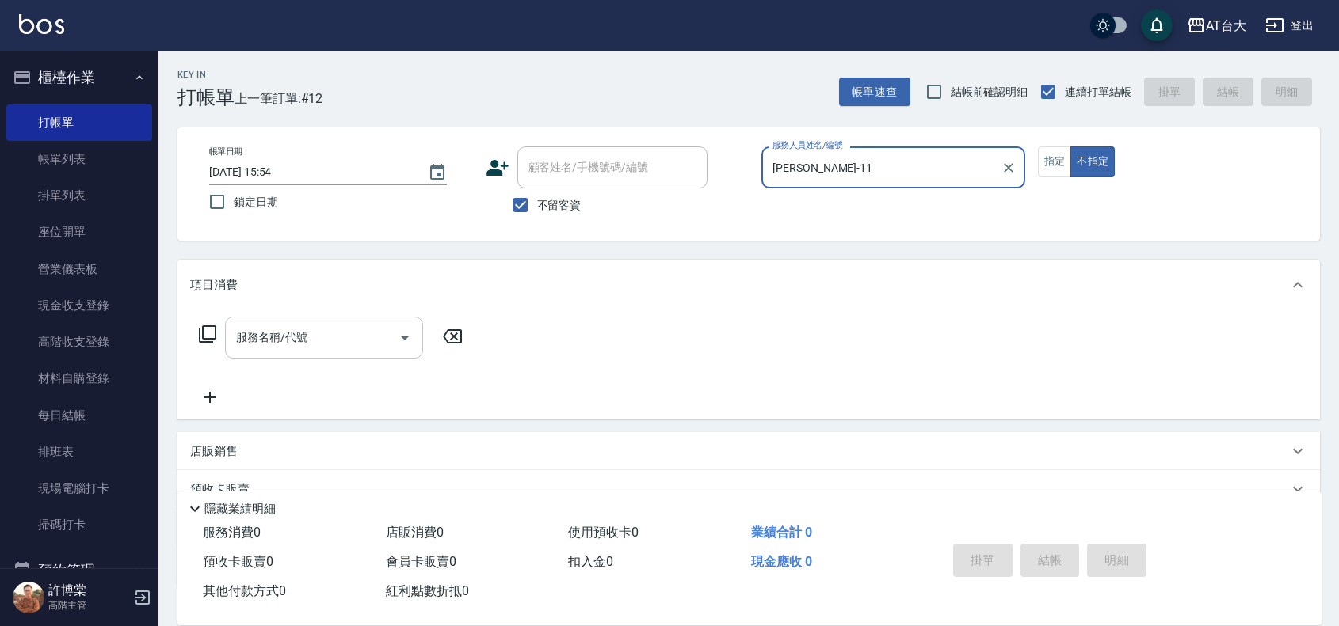
click at [305, 330] on input "服務名稱/代號" at bounding box center [312, 338] width 160 height 28
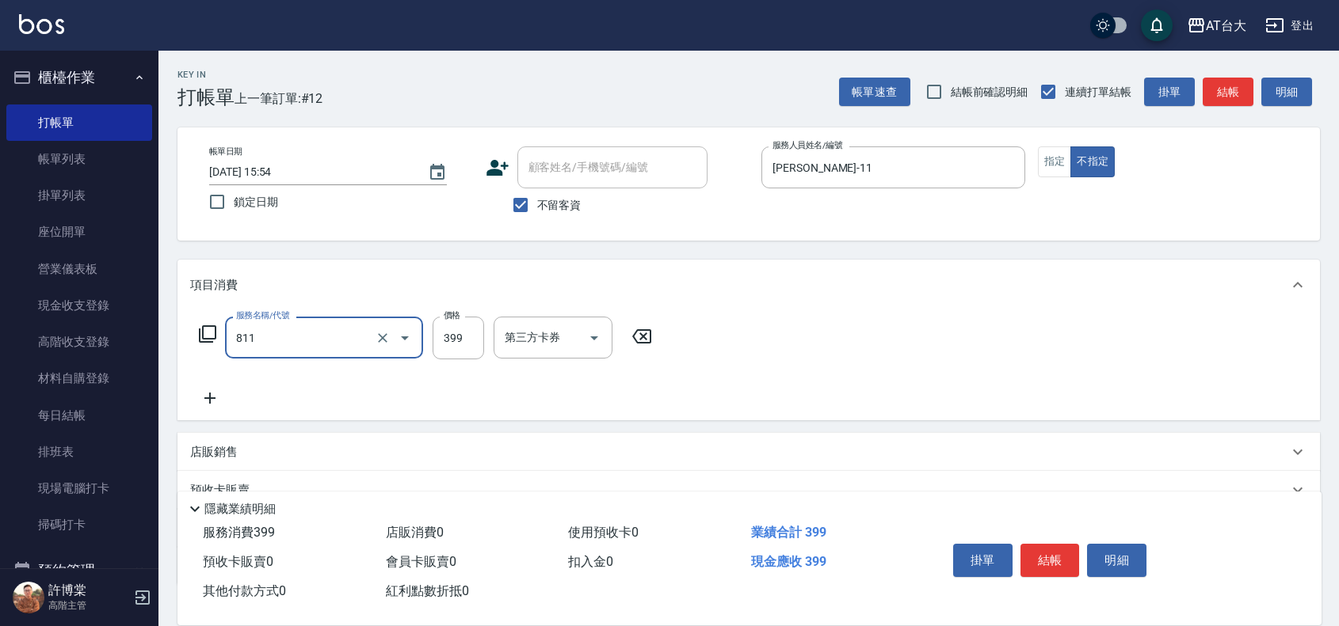
type input "洗+剪(811)"
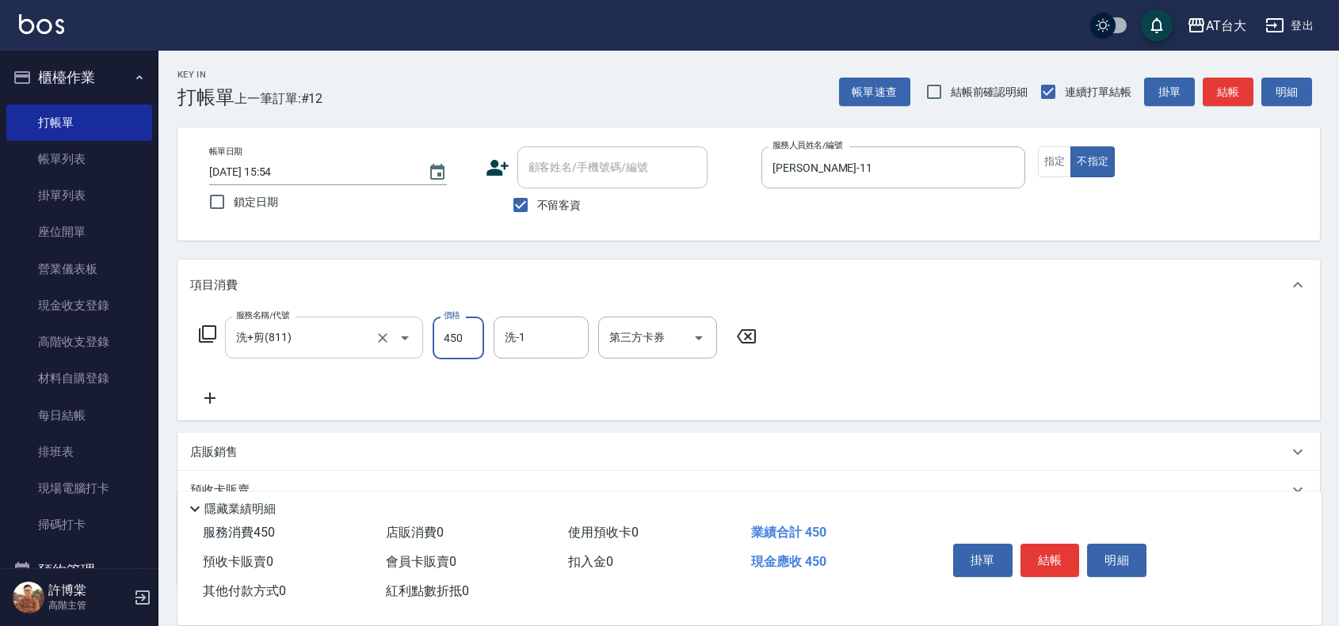
type input "450"
click at [1036, 555] on button "結帳" at bounding box center [1049, 560] width 59 height 33
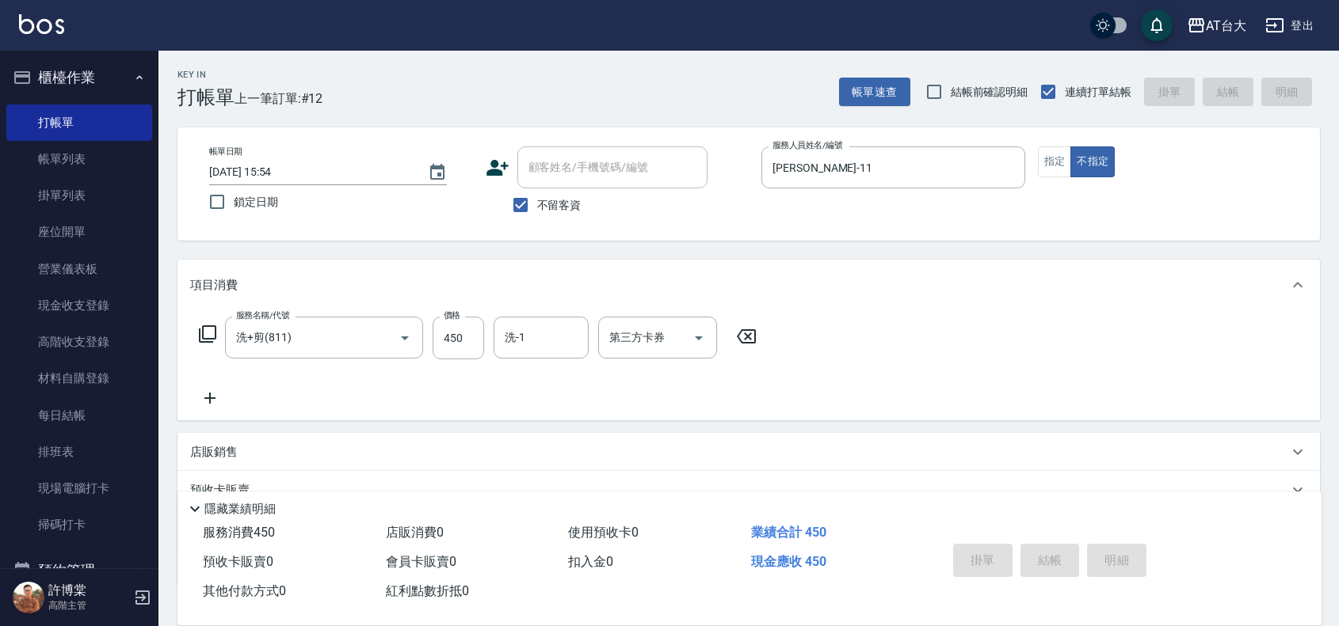
type input "[DATE] 16:15"
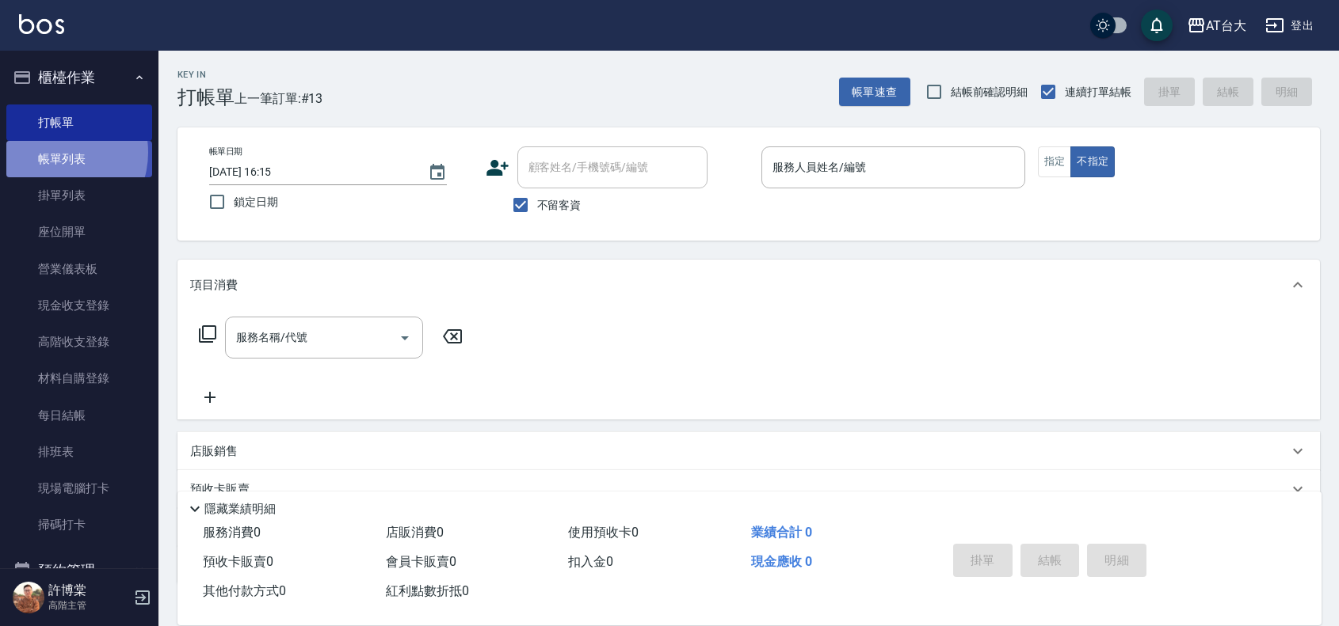
click at [56, 153] on link "帳單列表" at bounding box center [79, 159] width 146 height 36
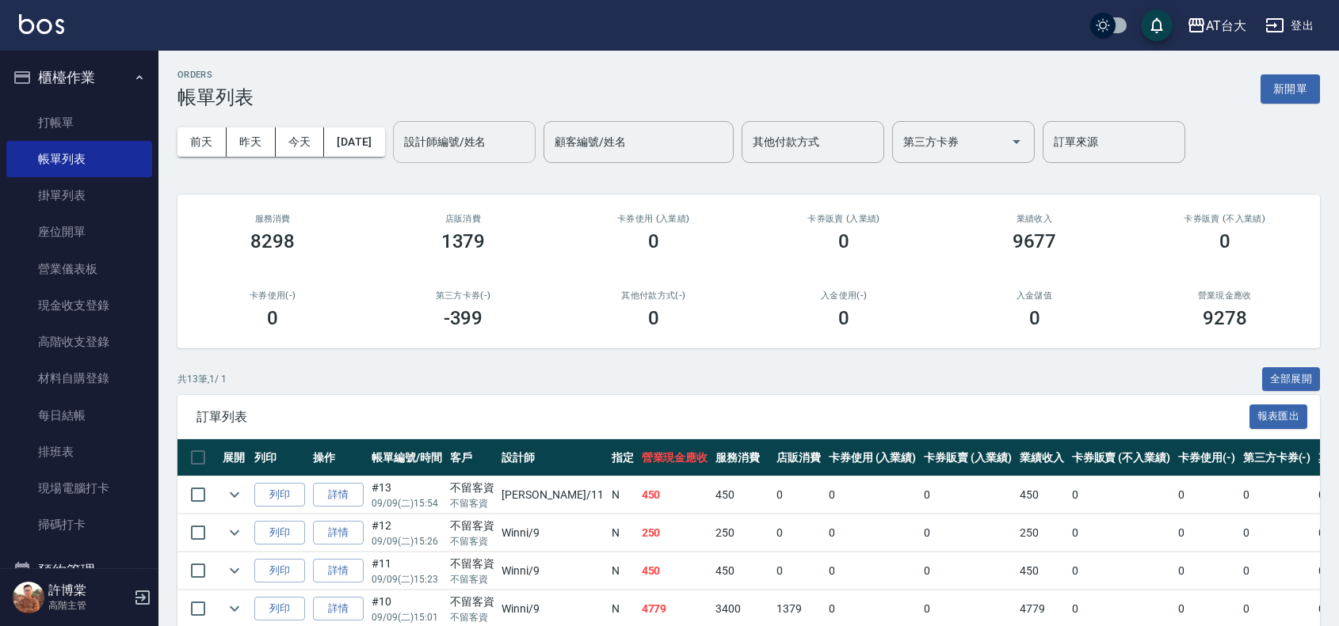
click at [484, 140] on input "設計師編號/姓名" at bounding box center [464, 142] width 128 height 28
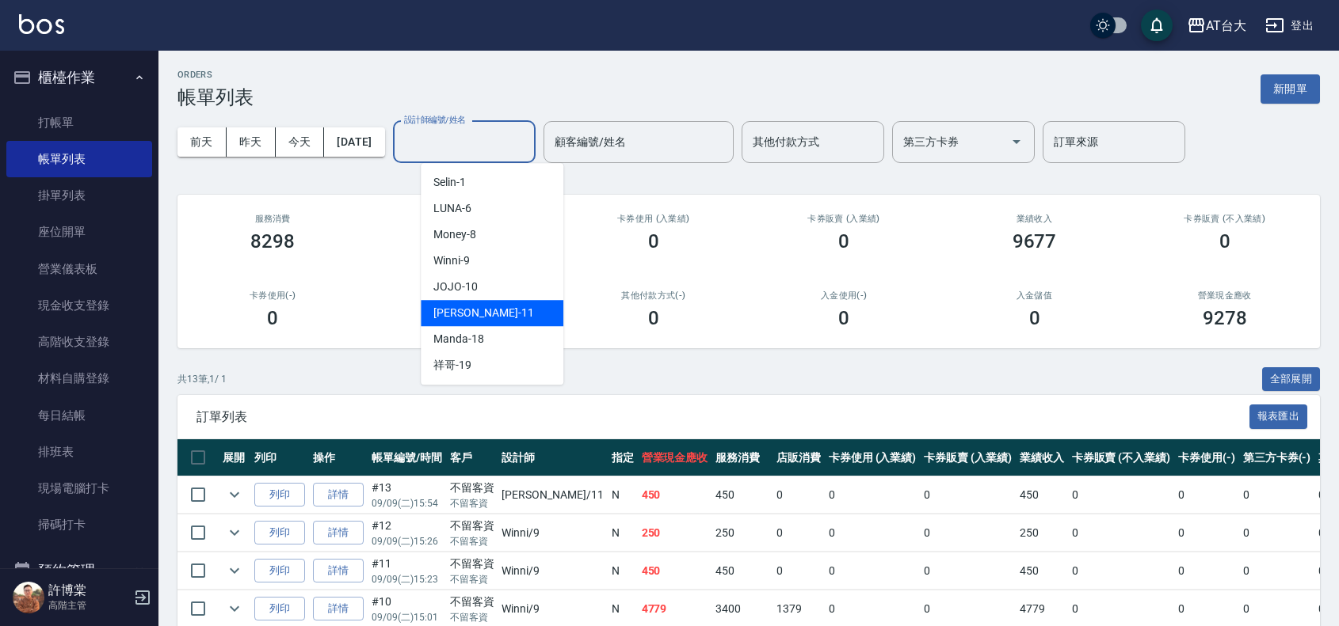
click at [486, 303] on div "[PERSON_NAME] -11" at bounding box center [492, 313] width 143 height 26
type input "[PERSON_NAME]-11"
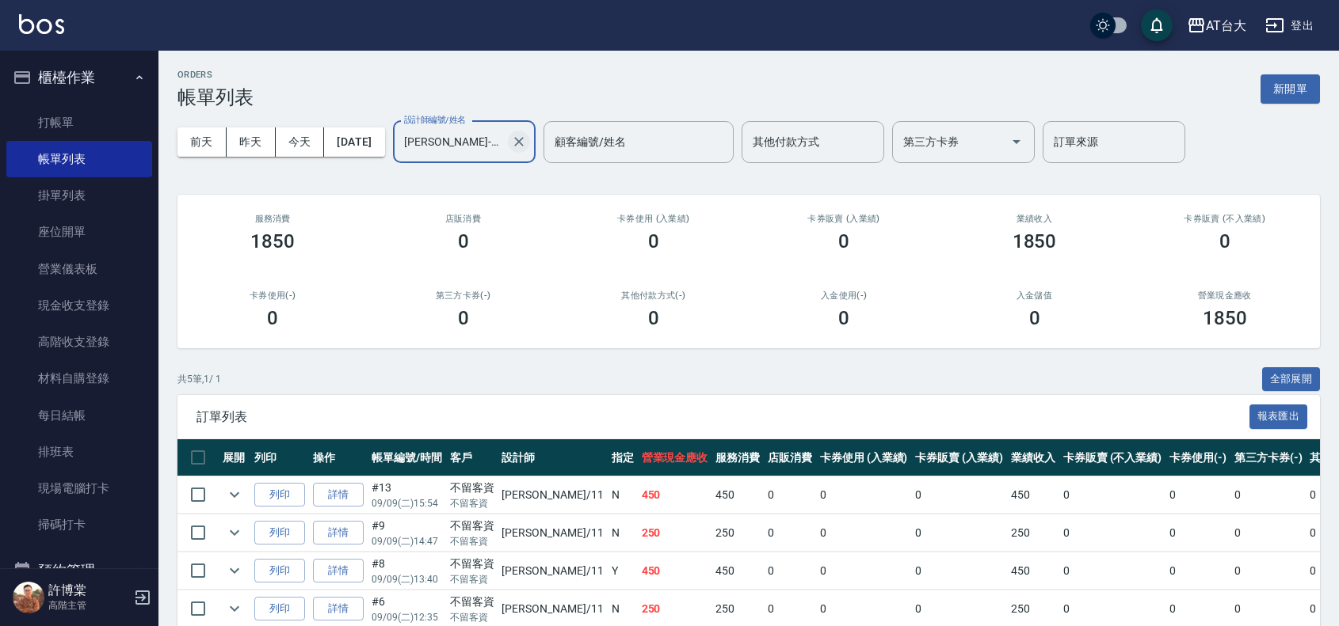
click at [527, 134] on icon "Clear" at bounding box center [519, 142] width 16 height 16
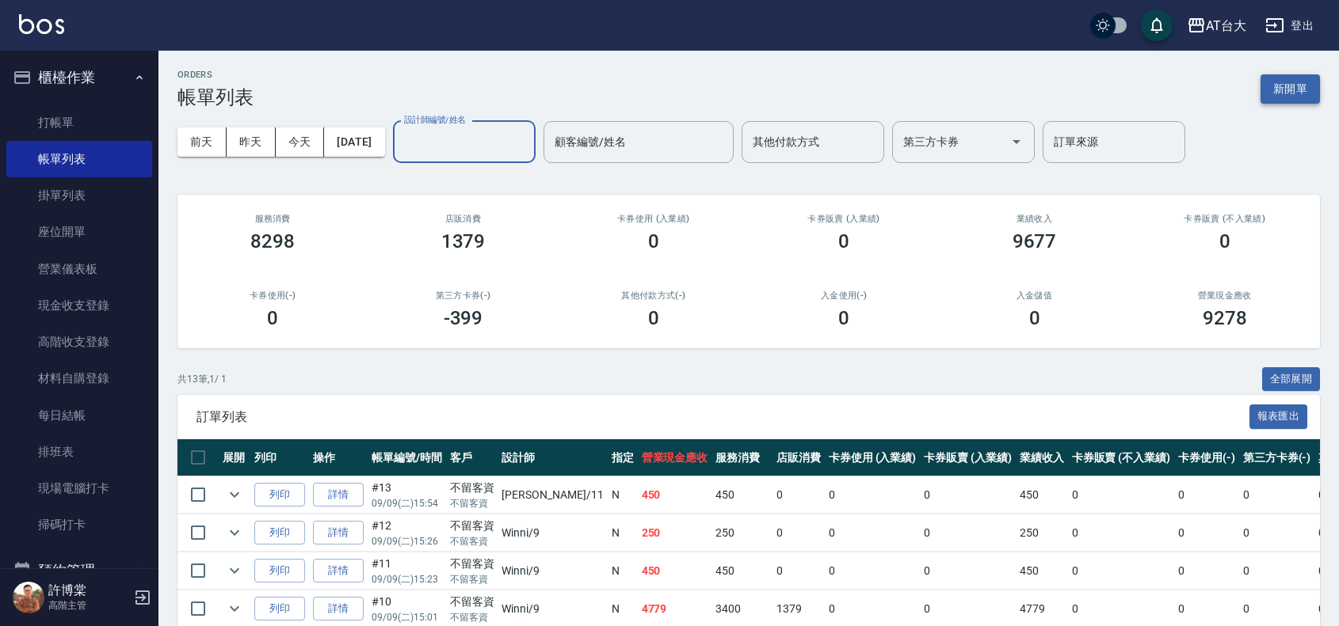
click at [1261, 83] on button "新開單" at bounding box center [1289, 88] width 59 height 29
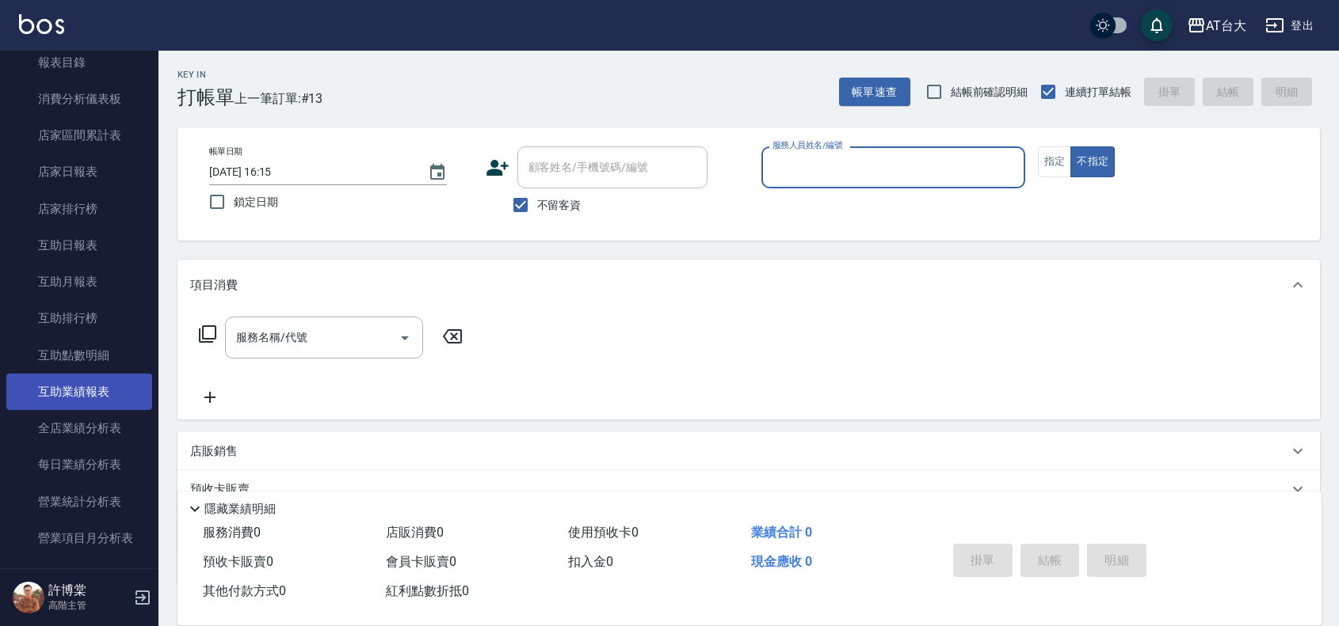
scroll to position [693, 0]
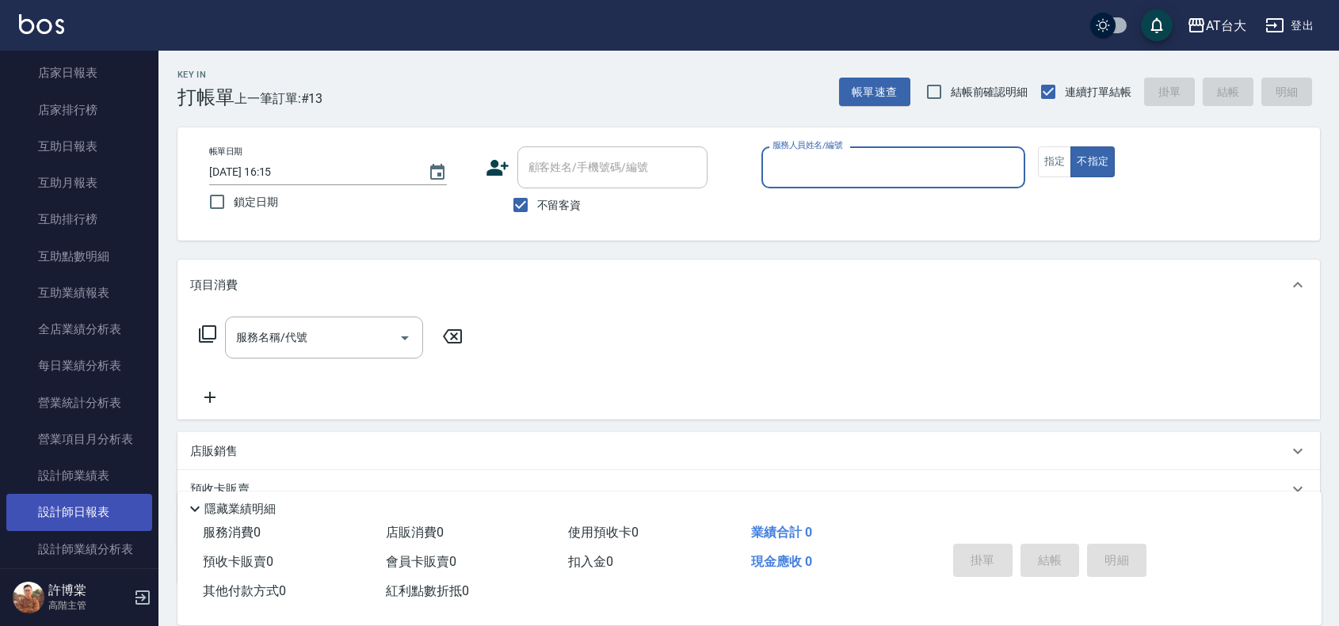
click at [101, 521] on link "設計師日報表" at bounding box center [79, 512] width 146 height 36
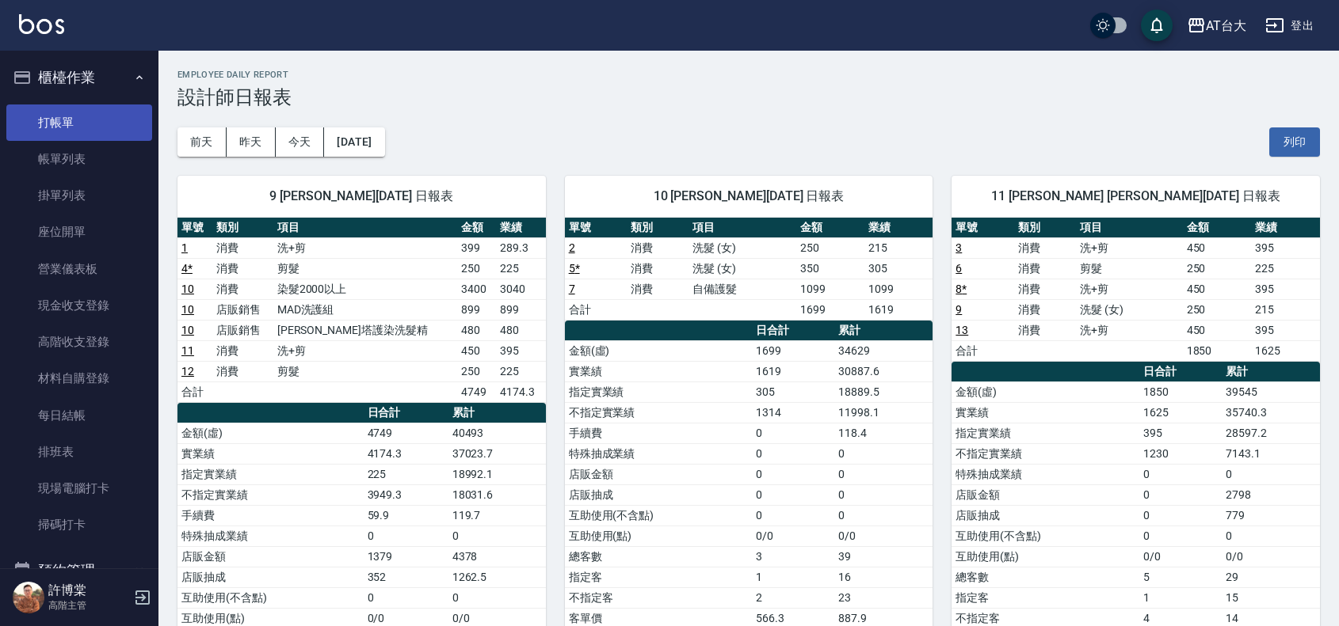
click at [61, 131] on link "打帳單" at bounding box center [79, 123] width 146 height 36
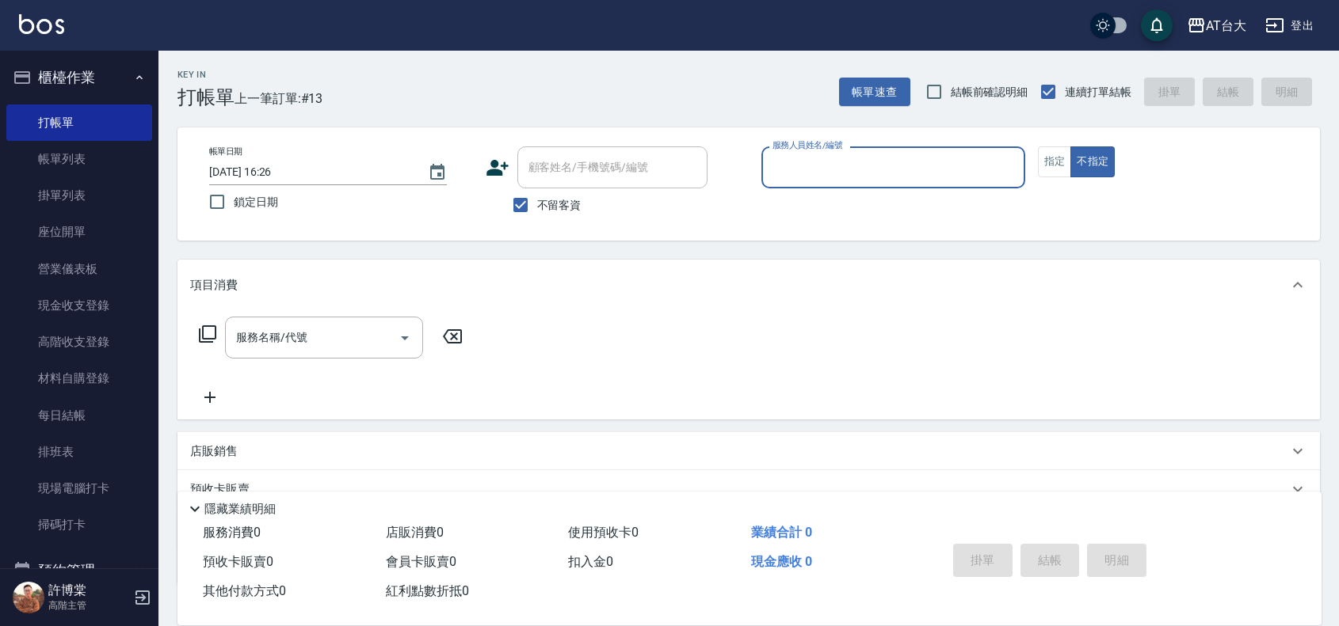
click at [857, 158] on input "服務人員姓名/編號" at bounding box center [892, 168] width 249 height 28
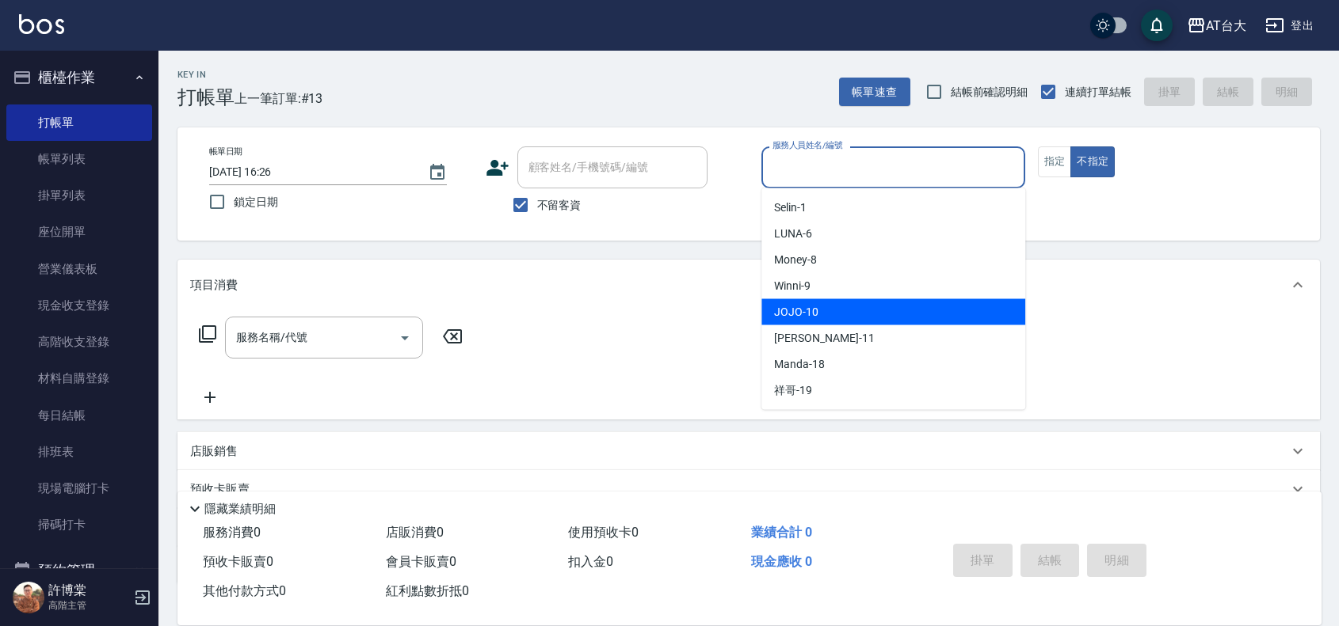
click at [820, 307] on div "JOJO -10" at bounding box center [893, 312] width 264 height 26
type input "JOJO-10"
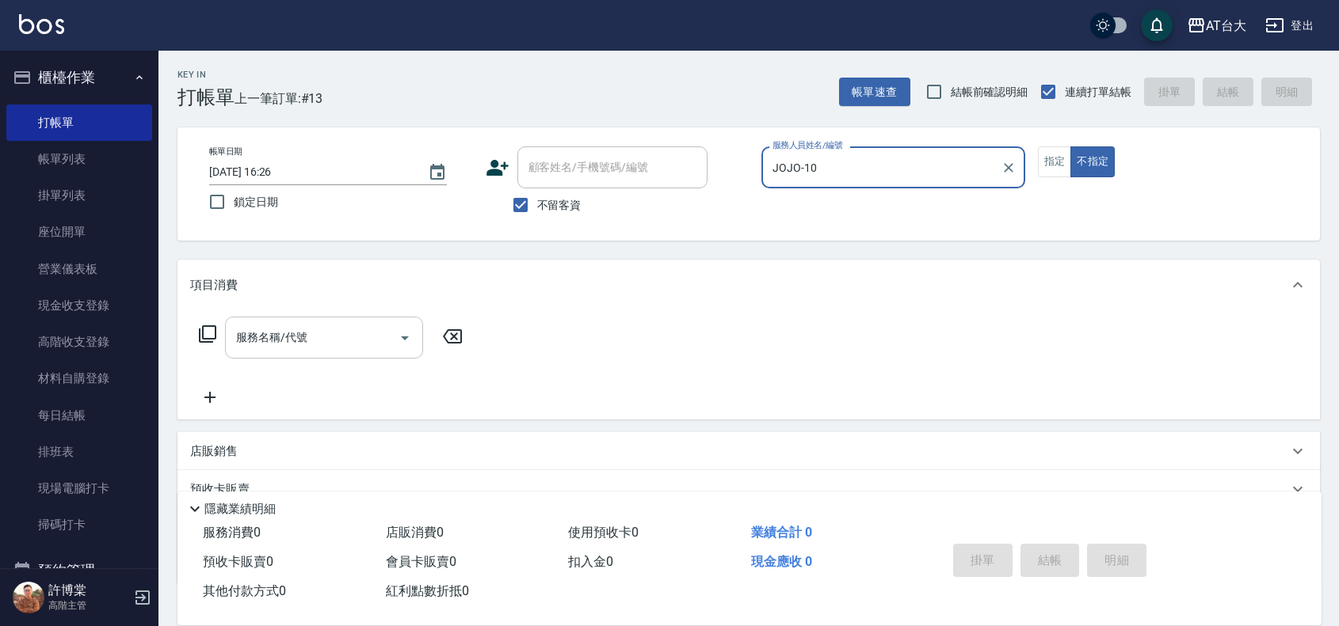
click at [365, 326] on input "服務名稱/代號" at bounding box center [312, 338] width 160 height 28
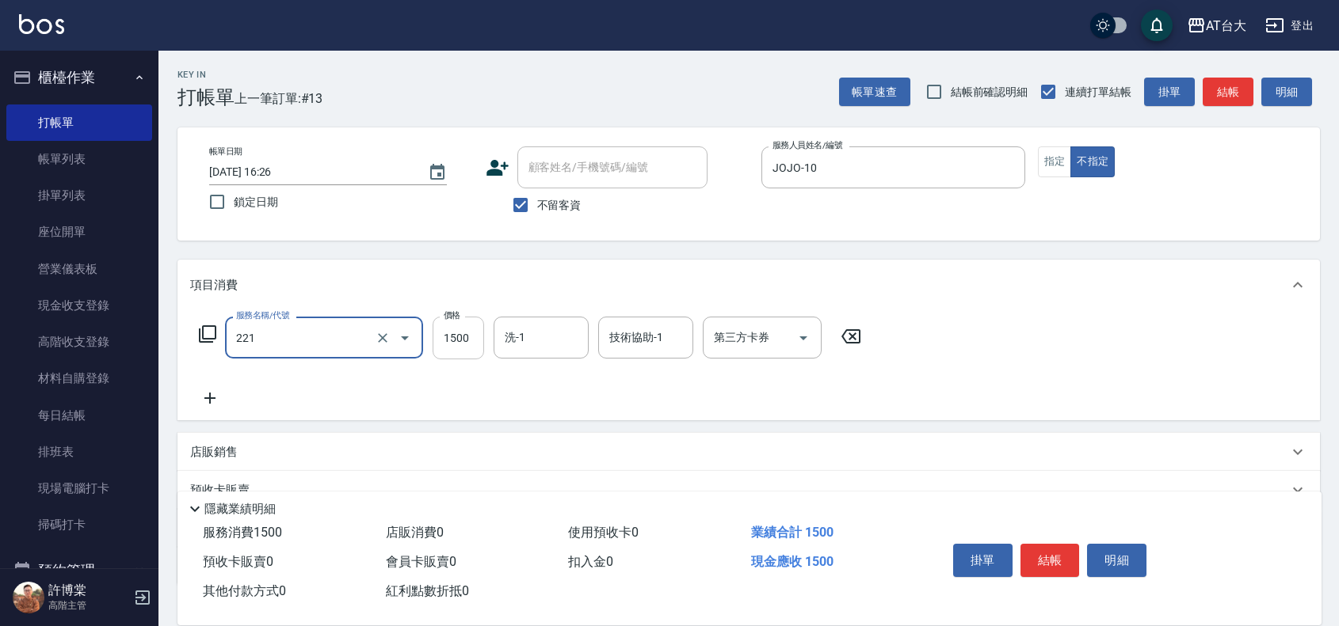
type input "燙髮自備 1500 以 下(221)"
click at [466, 333] on input "1500" at bounding box center [457, 338] width 51 height 43
type input "2499"
click at [1051, 565] on button "結帳" at bounding box center [1049, 560] width 59 height 33
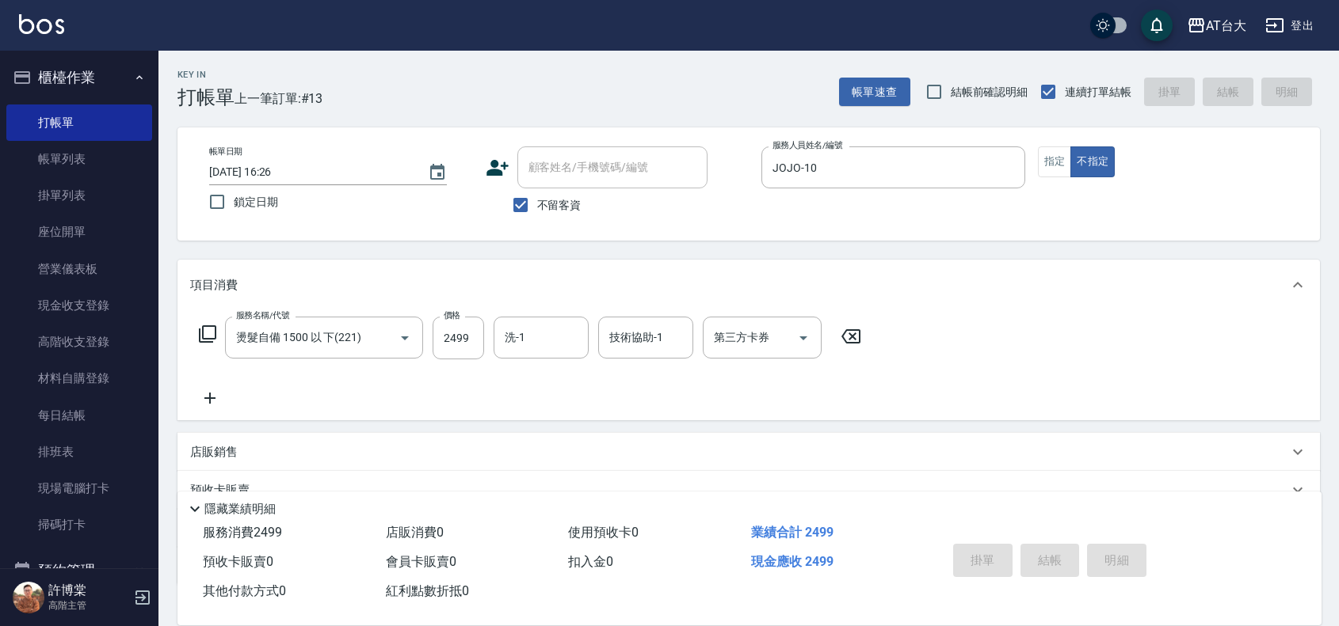
type input "[DATE] 16:35"
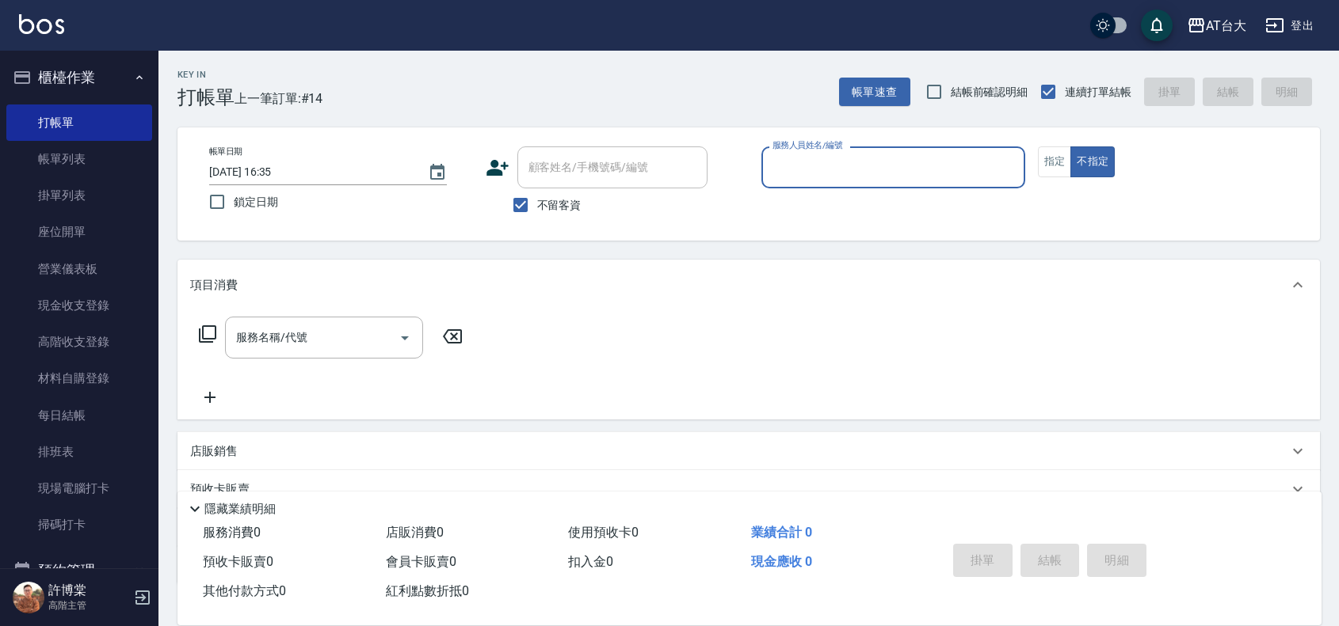
click at [988, 184] on div "服務人員姓名/編號" at bounding box center [893, 168] width 264 height 42
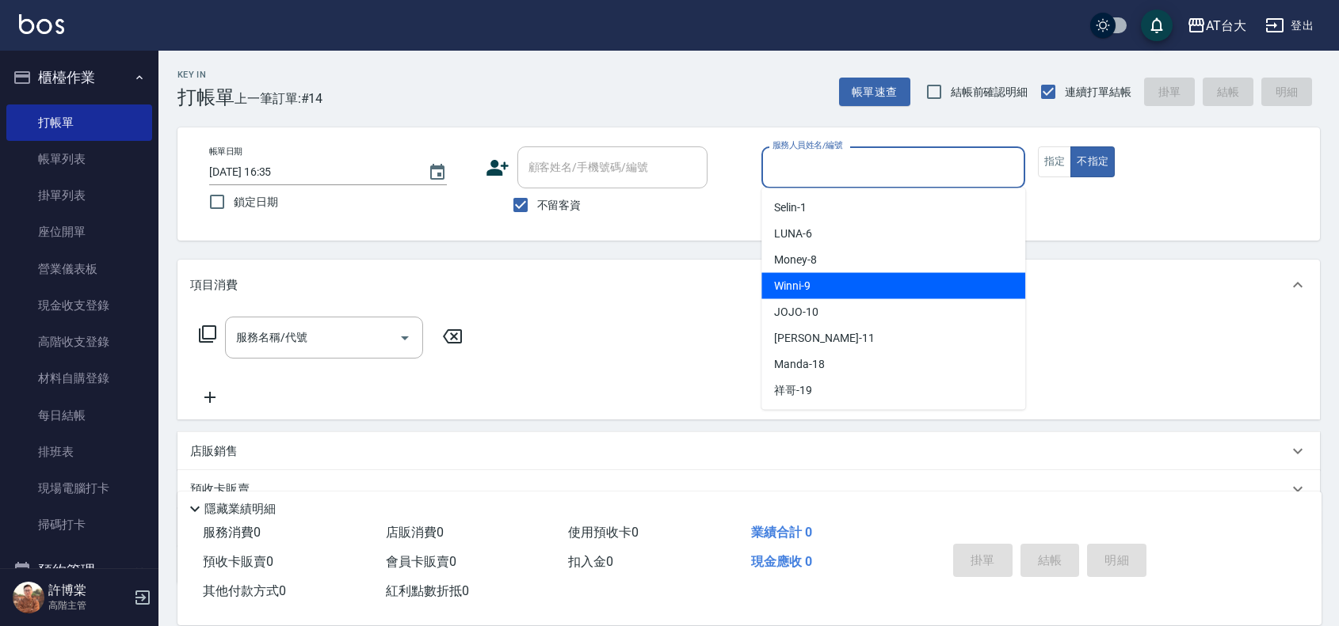
click at [939, 290] on div "Winni -9" at bounding box center [893, 286] width 264 height 26
type input "Winni-9"
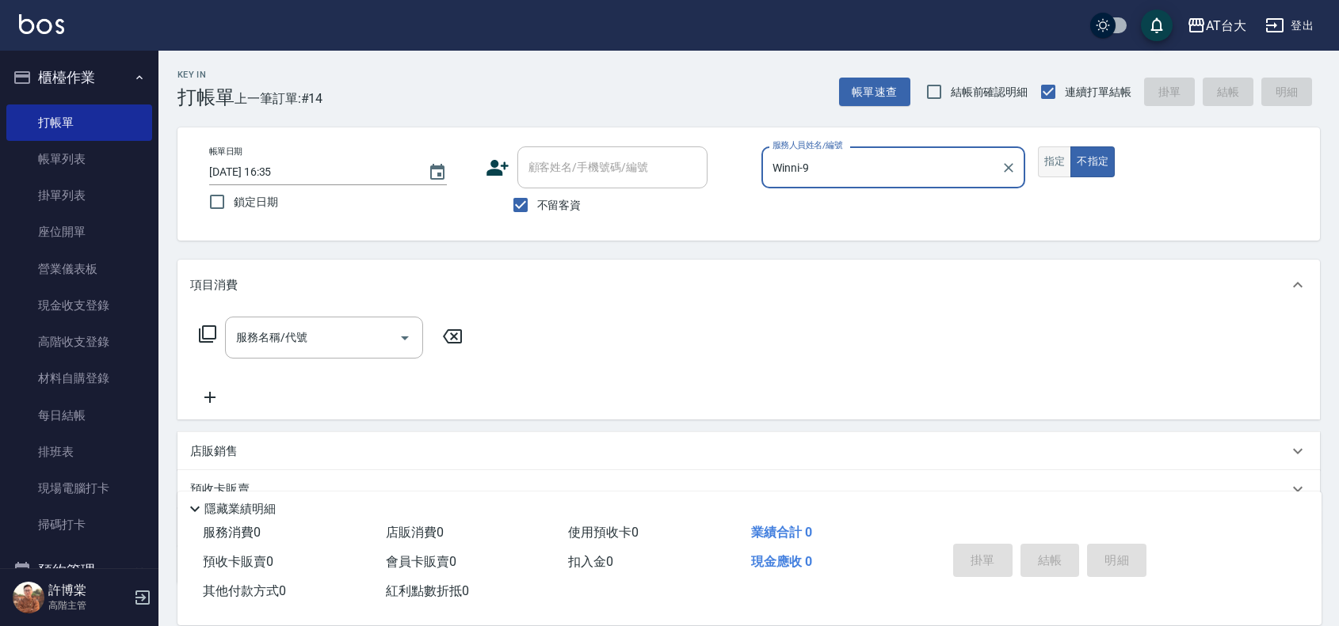
click at [1058, 164] on button "指定" at bounding box center [1055, 162] width 34 height 31
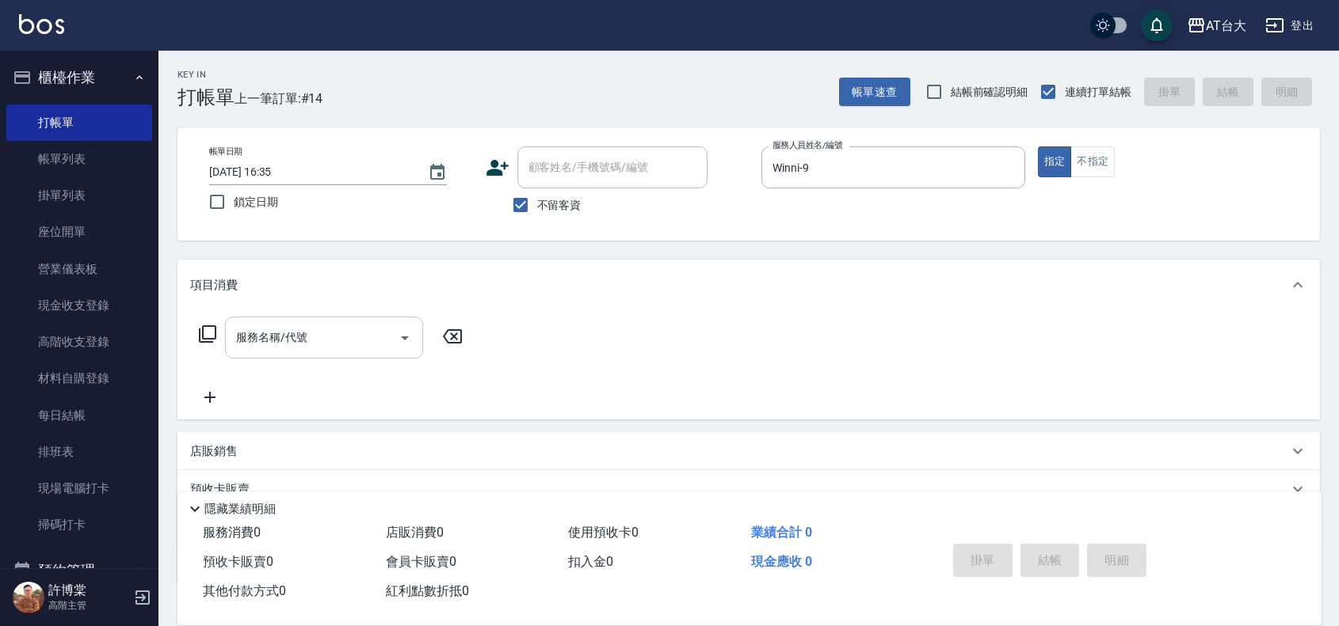
click at [323, 356] on div "服務名稱/代號" at bounding box center [324, 338] width 198 height 42
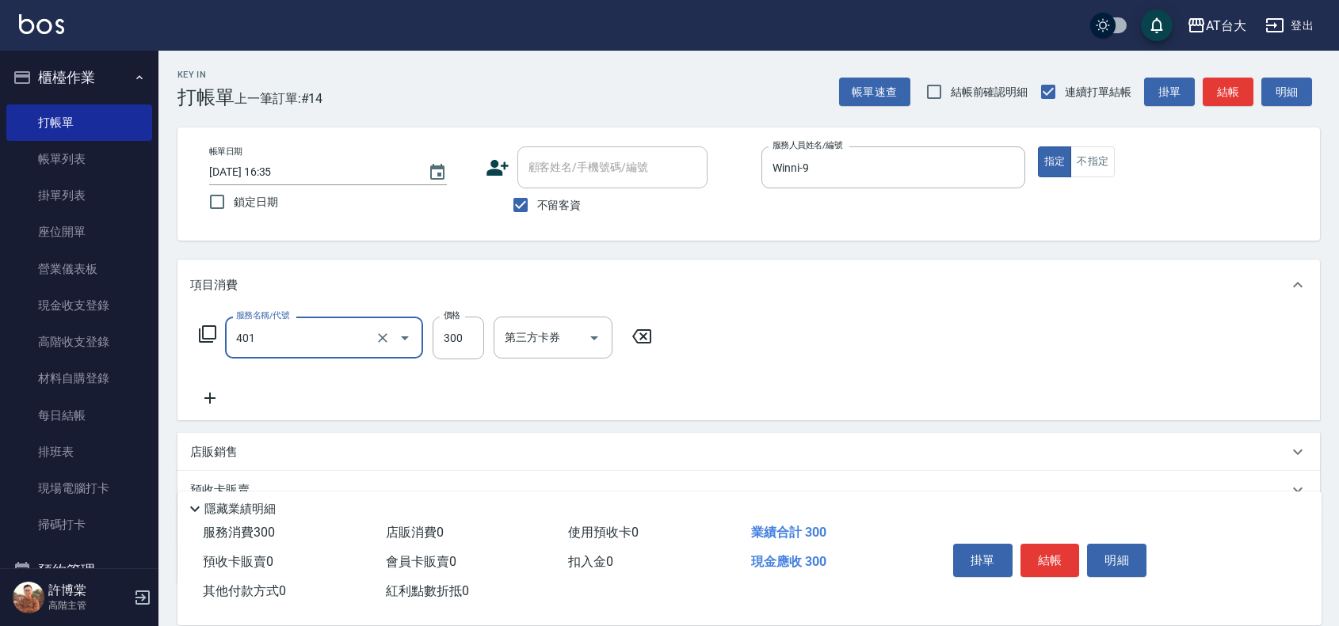
type input "自備護髮(401)"
type input "2697"
click at [1028, 562] on button "結帳" at bounding box center [1049, 560] width 59 height 33
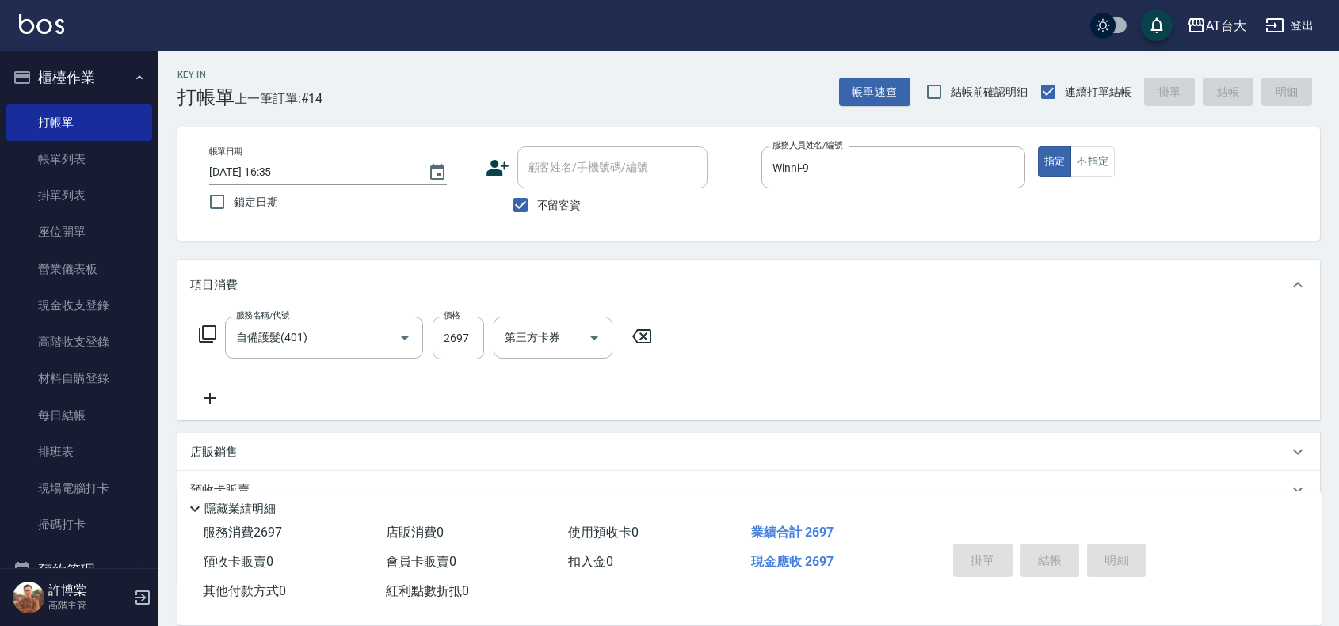
type input "[DATE] 17:00"
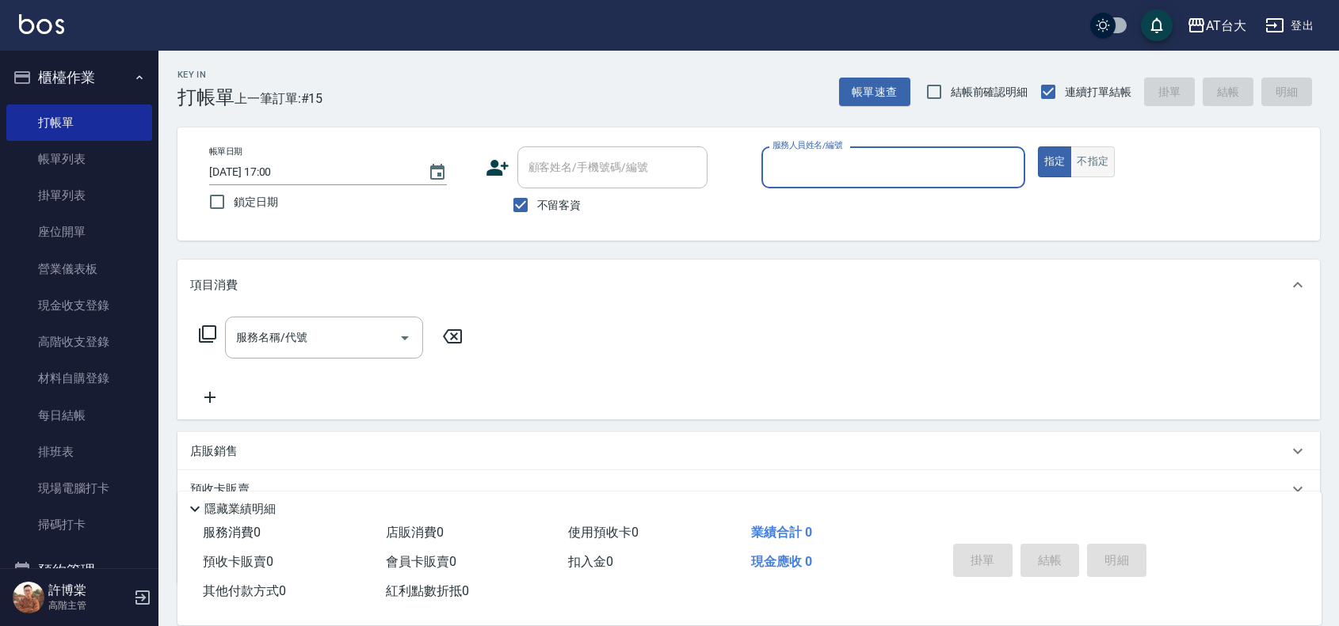
click at [1102, 165] on button "不指定" at bounding box center [1092, 162] width 44 height 31
